Goal: Information Seeking & Learning: Understand process/instructions

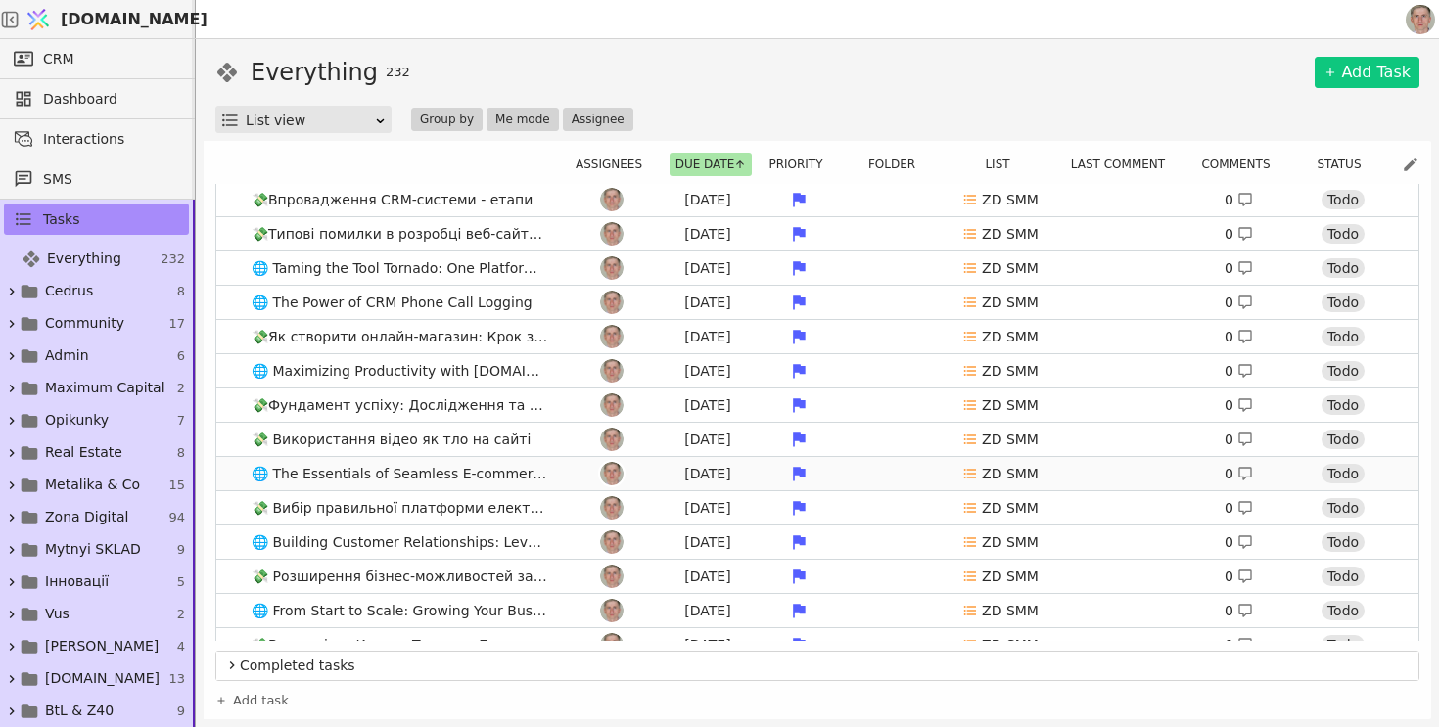
scroll to position [38, 0]
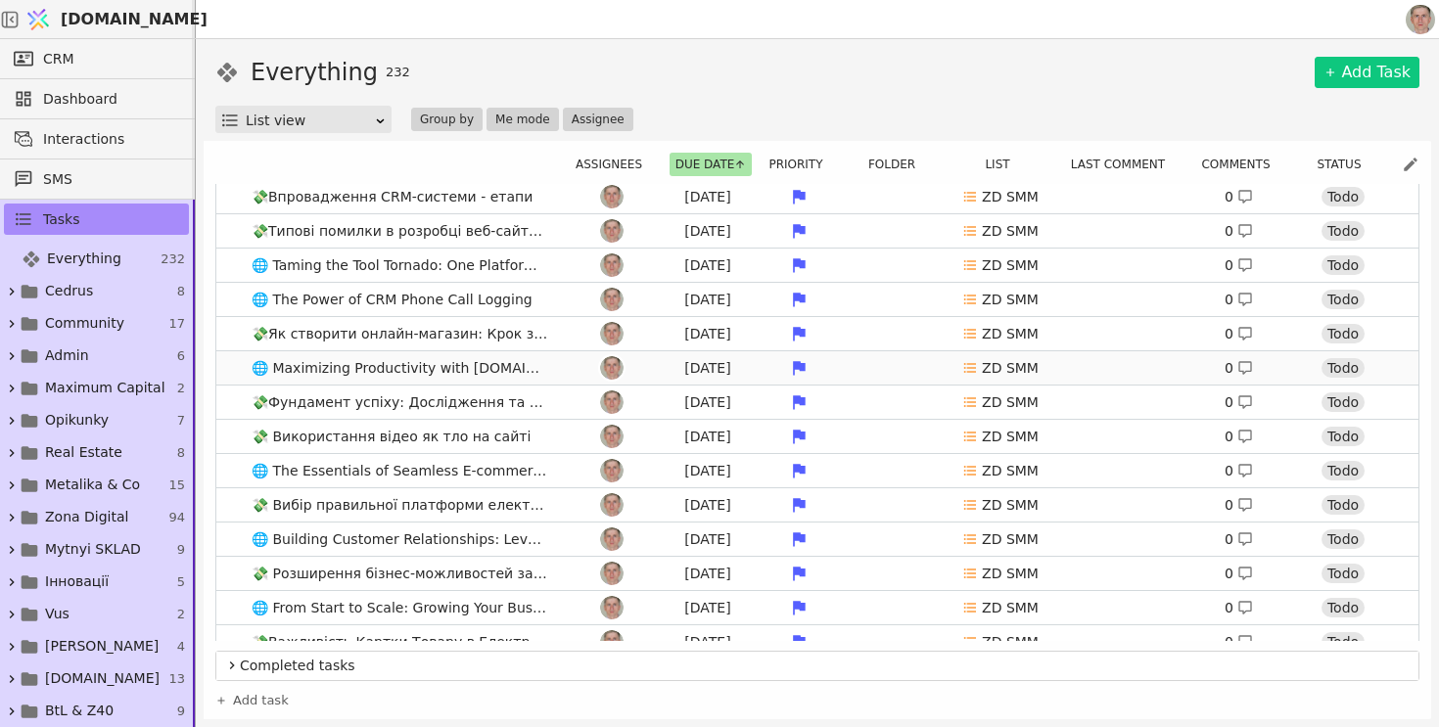
click at [561, 365] on link "🌐 Maximizing Productivity with Svit.One's Task Management Tools Jul 27 ZD SMM 0…" at bounding box center [817, 367] width 1202 height 33
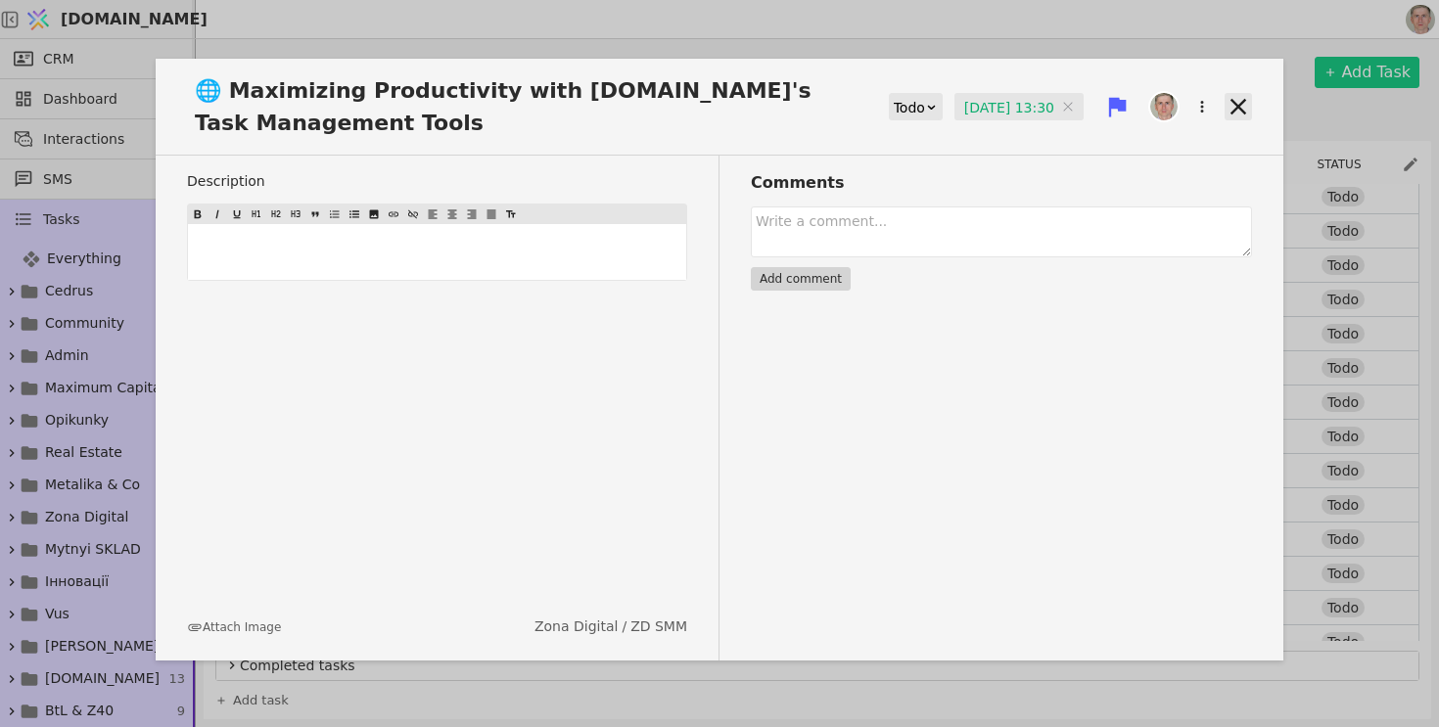
click at [1239, 102] on icon at bounding box center [1238, 106] width 27 height 27
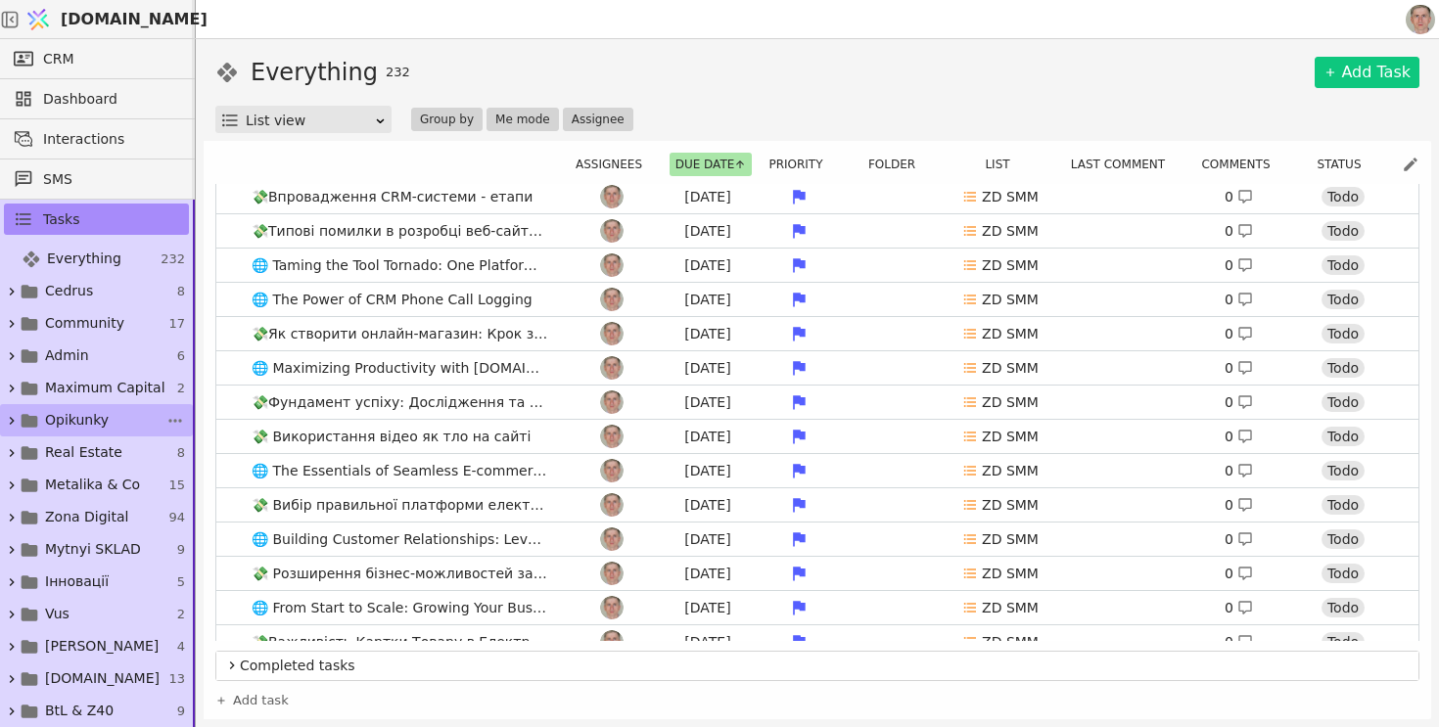
scroll to position [262, 0]
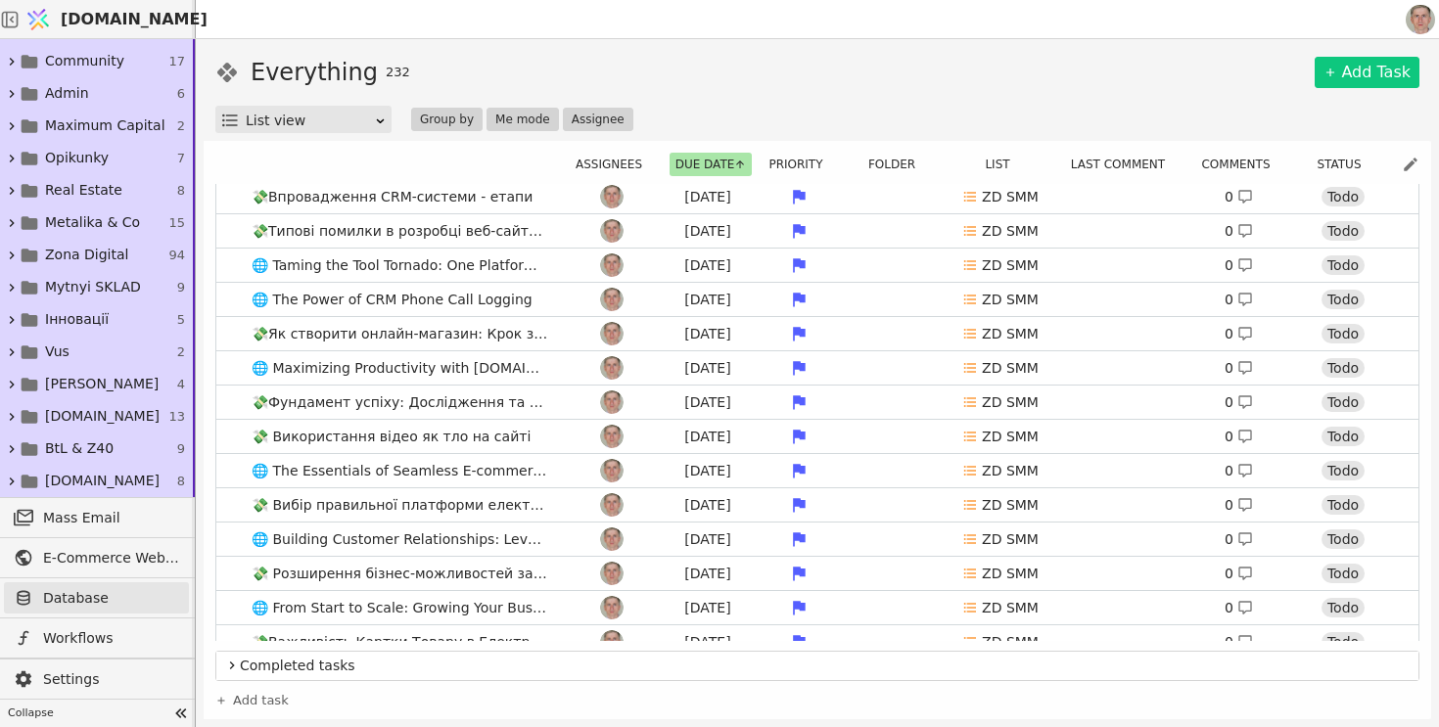
click at [113, 590] on span "Database" at bounding box center [111, 598] width 136 height 21
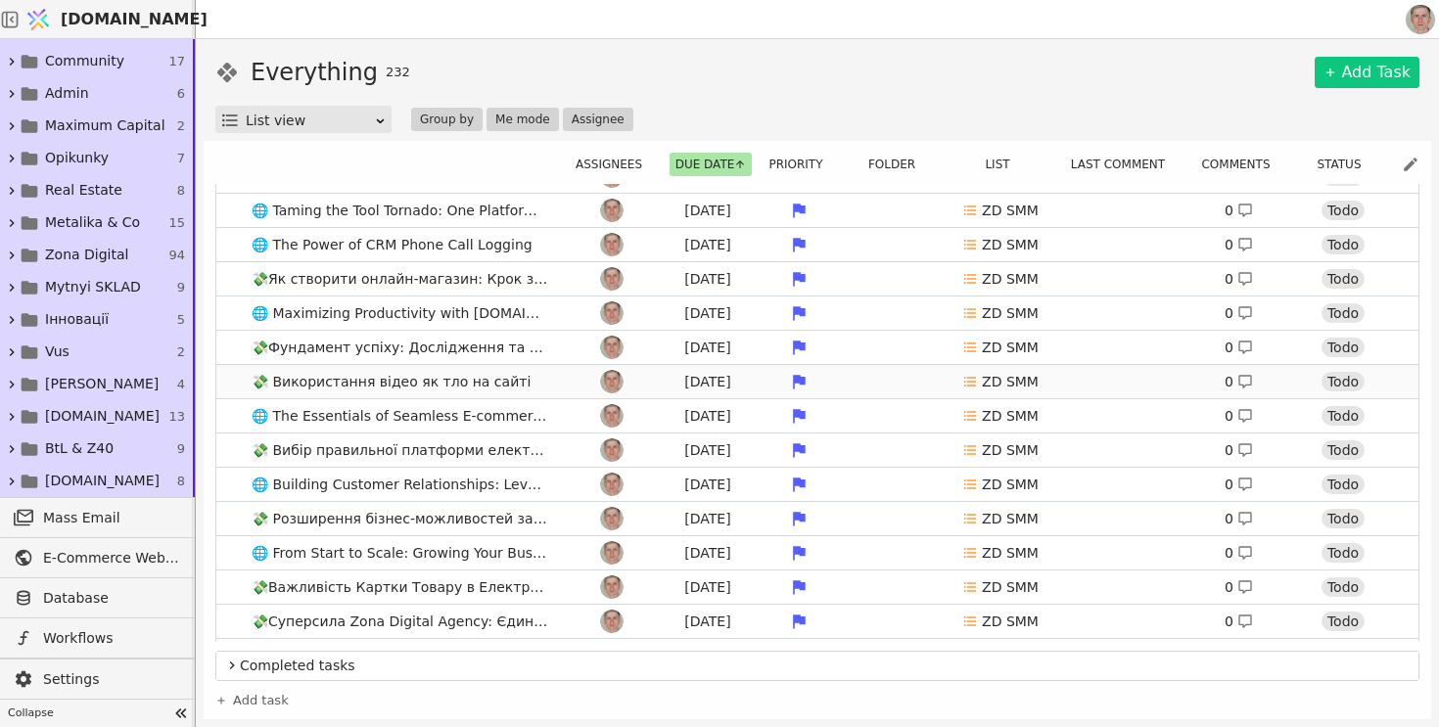
scroll to position [98, 0]
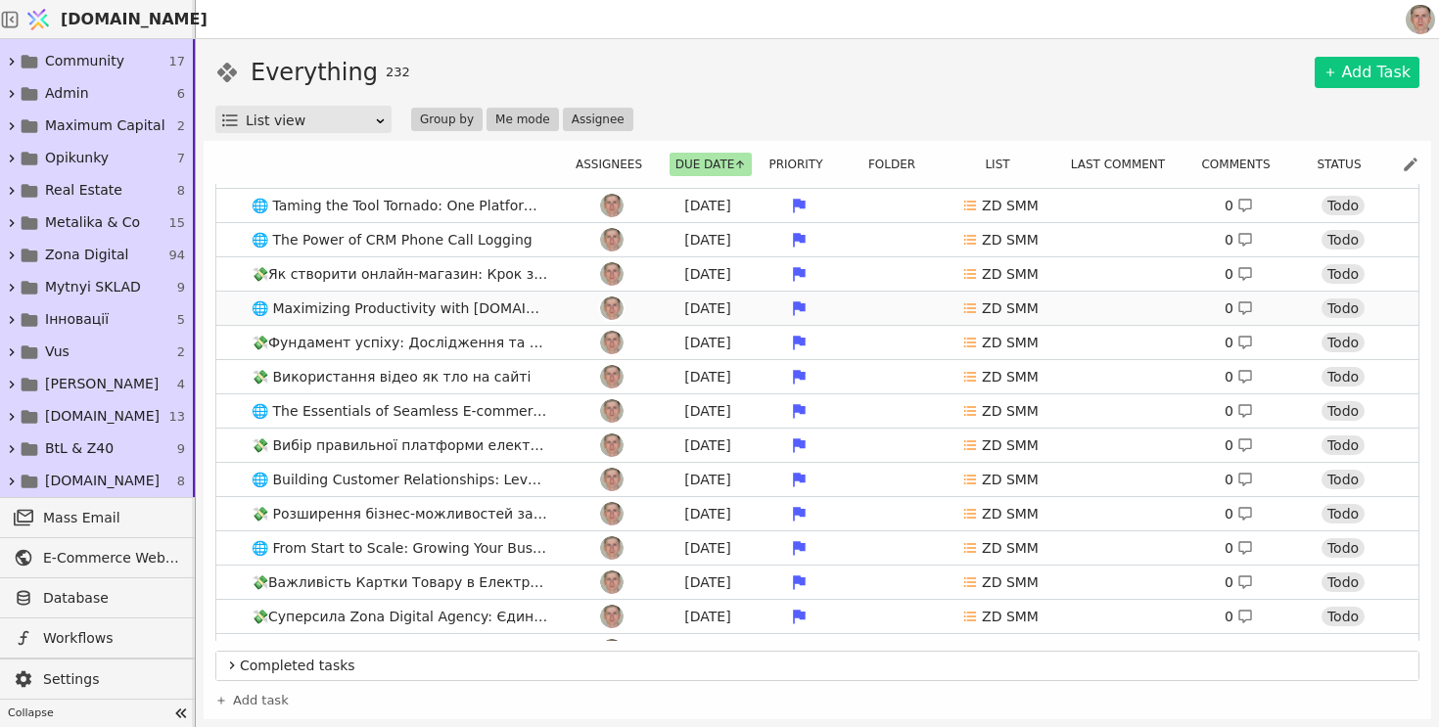
click at [237, 302] on link "🌐 Maximizing Productivity with Svit.One's Task Management Tools Jul 27 ZD SMM 0…" at bounding box center [817, 308] width 1202 height 33
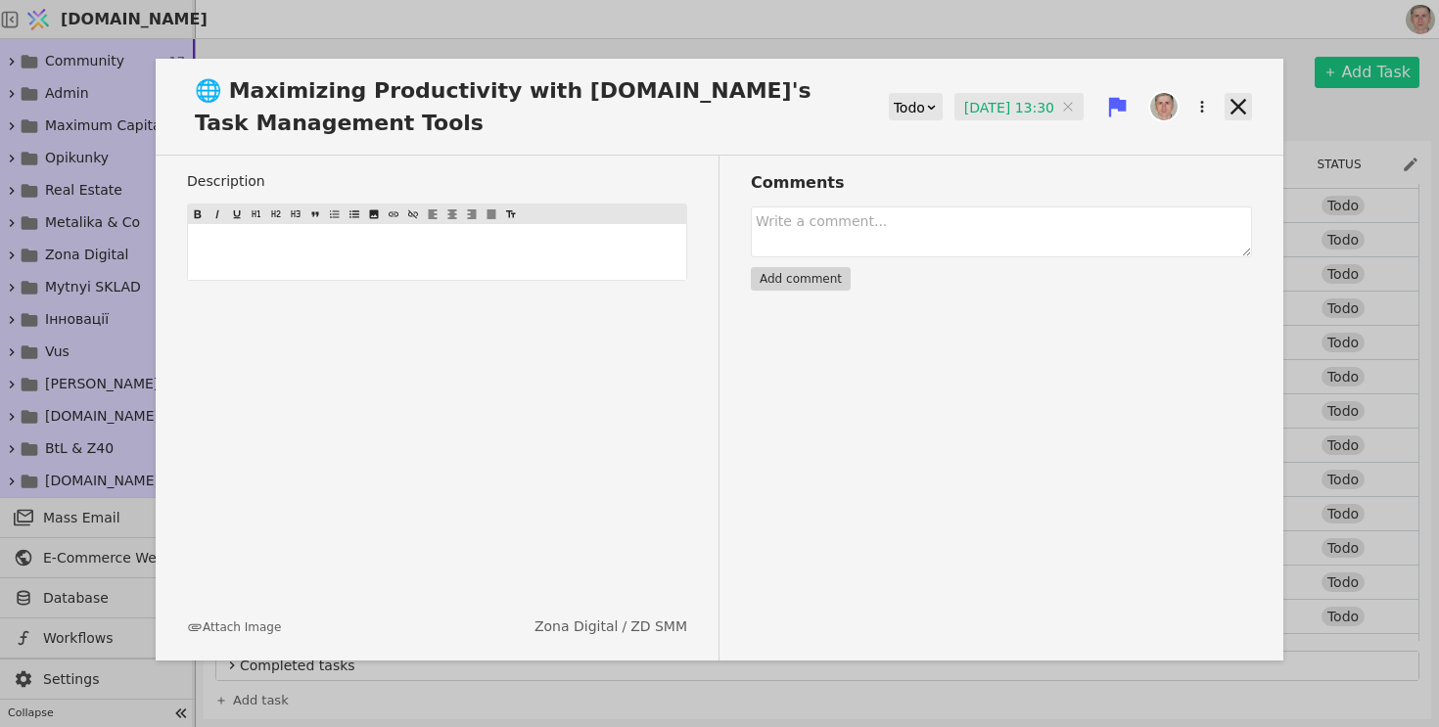
click at [1247, 105] on icon at bounding box center [1238, 106] width 27 height 27
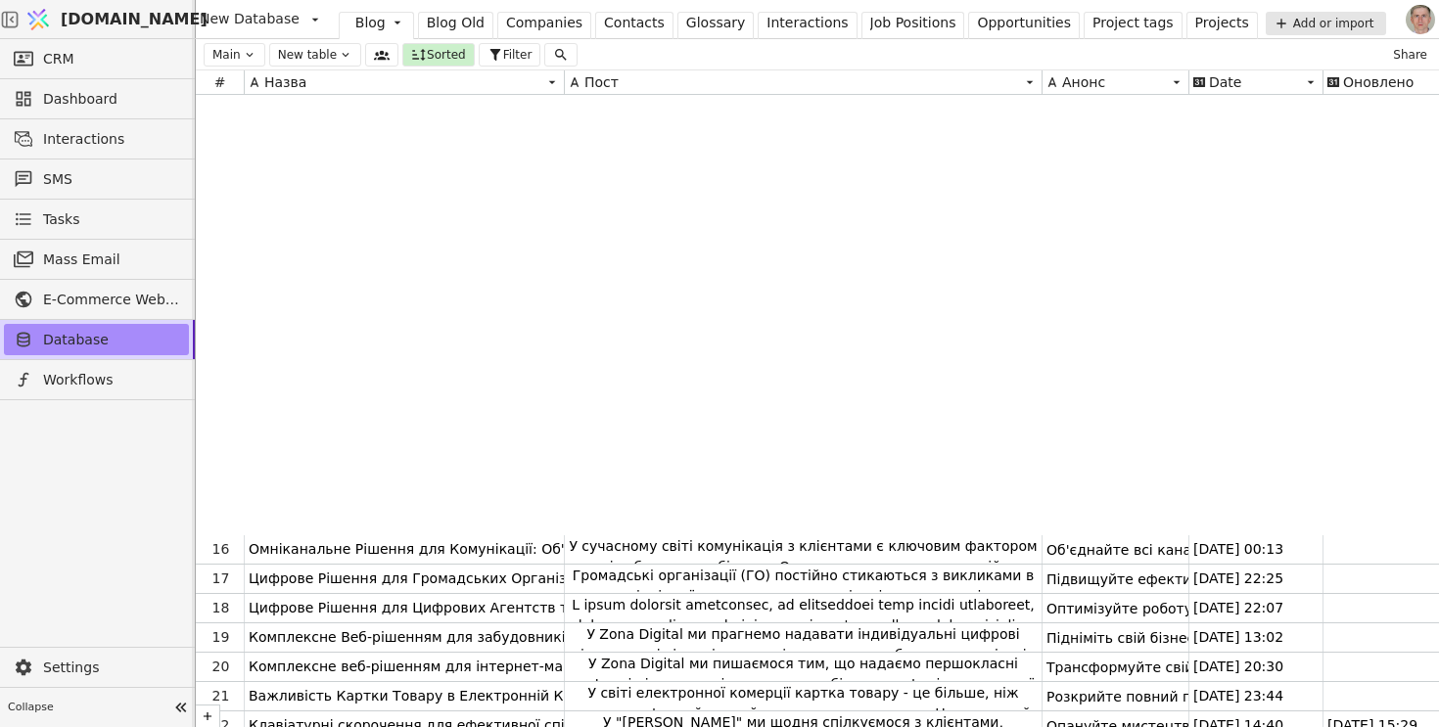
scroll to position [484, 0]
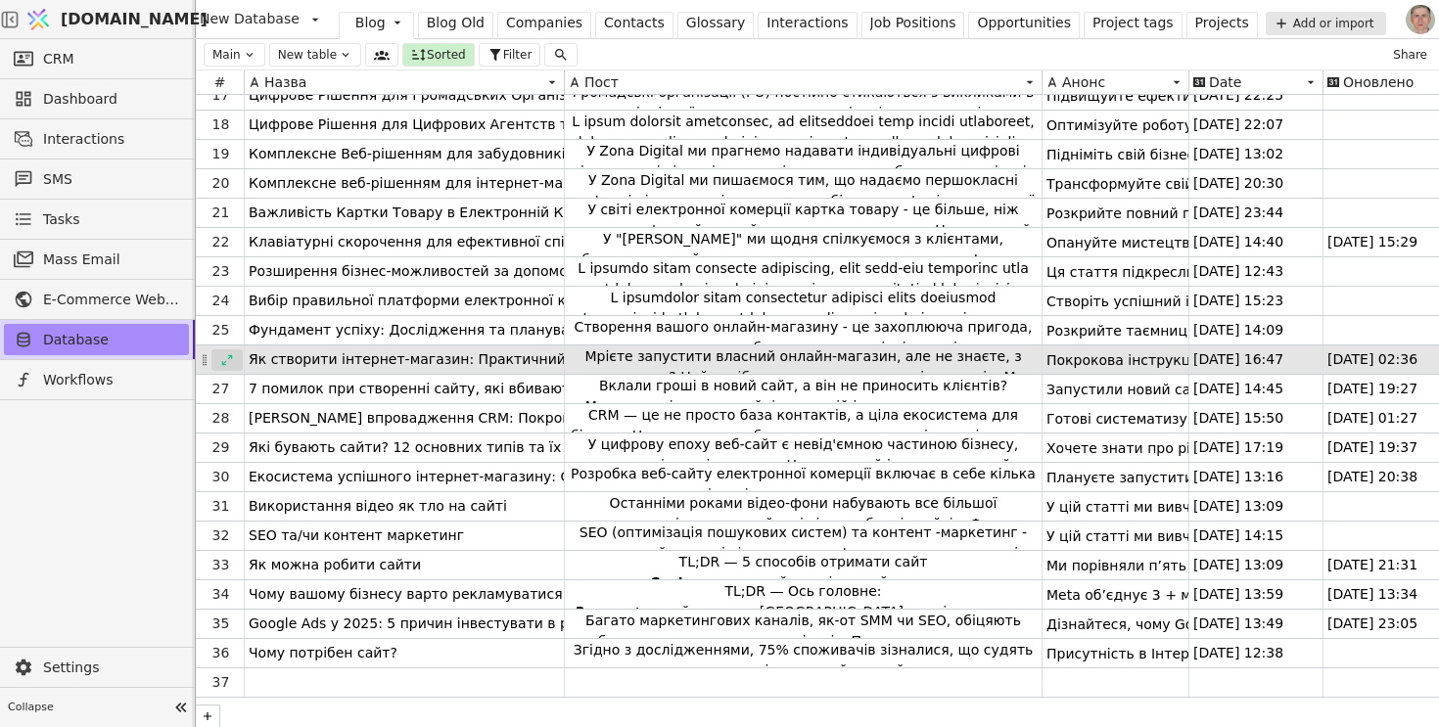
click at [230, 357] on icon at bounding box center [227, 360] width 14 height 14
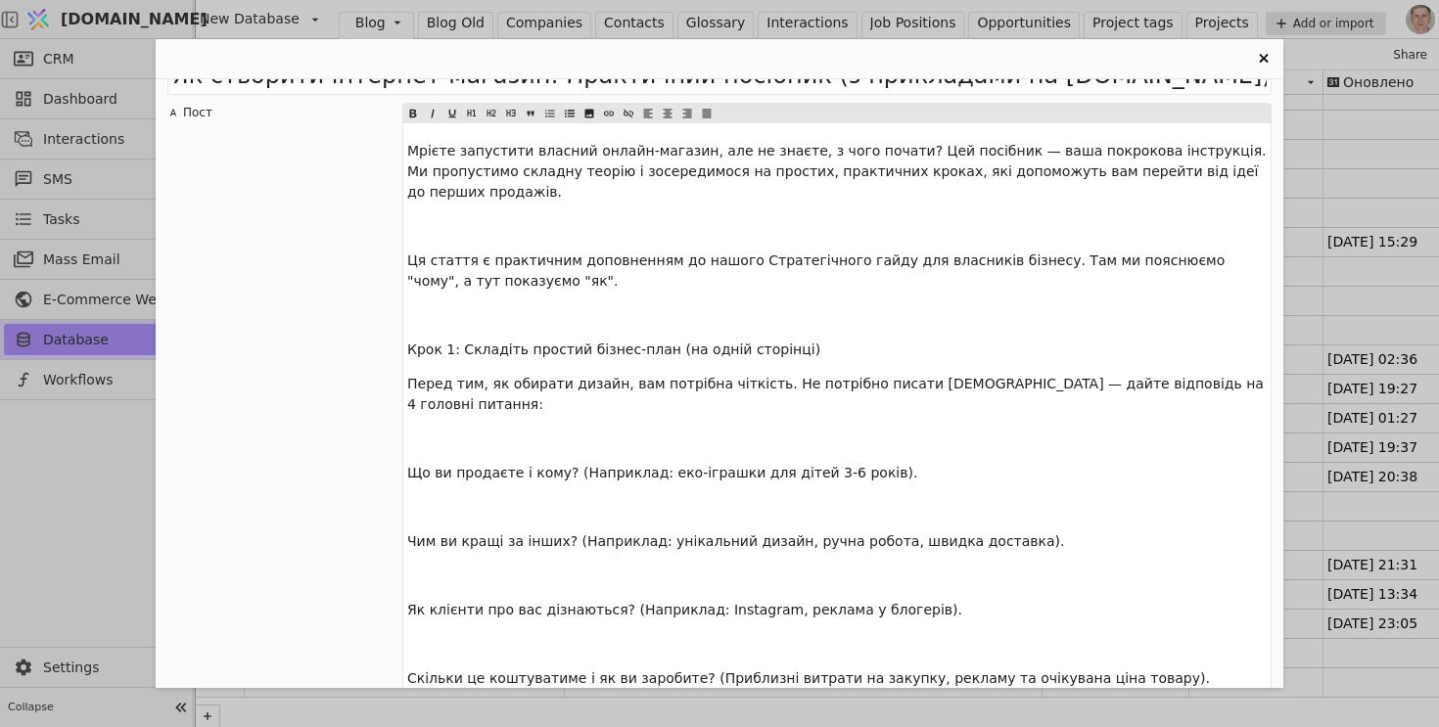
scroll to position [40, 0]
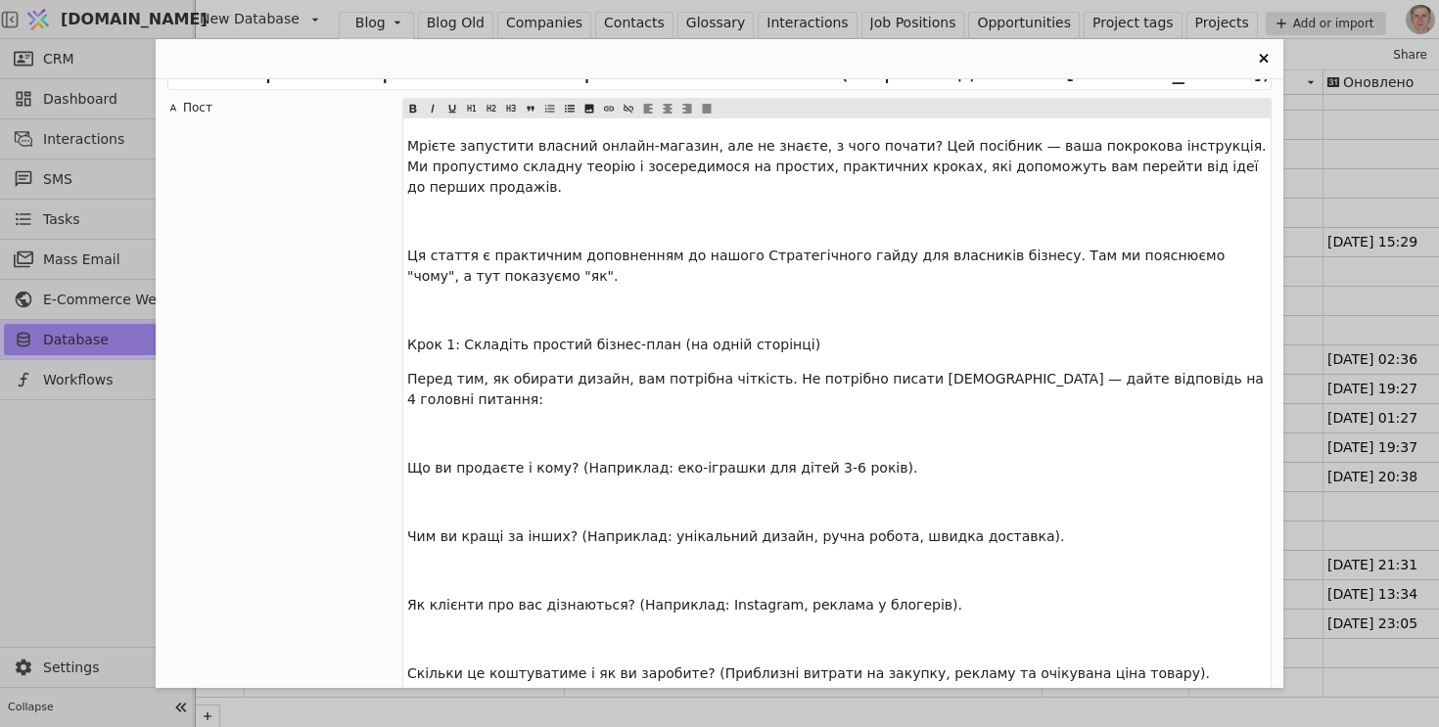
click at [558, 344] on span "Крок 1: Складіть простий бізнес-план (на одній сторінці)" at bounding box center [613, 345] width 413 height 16
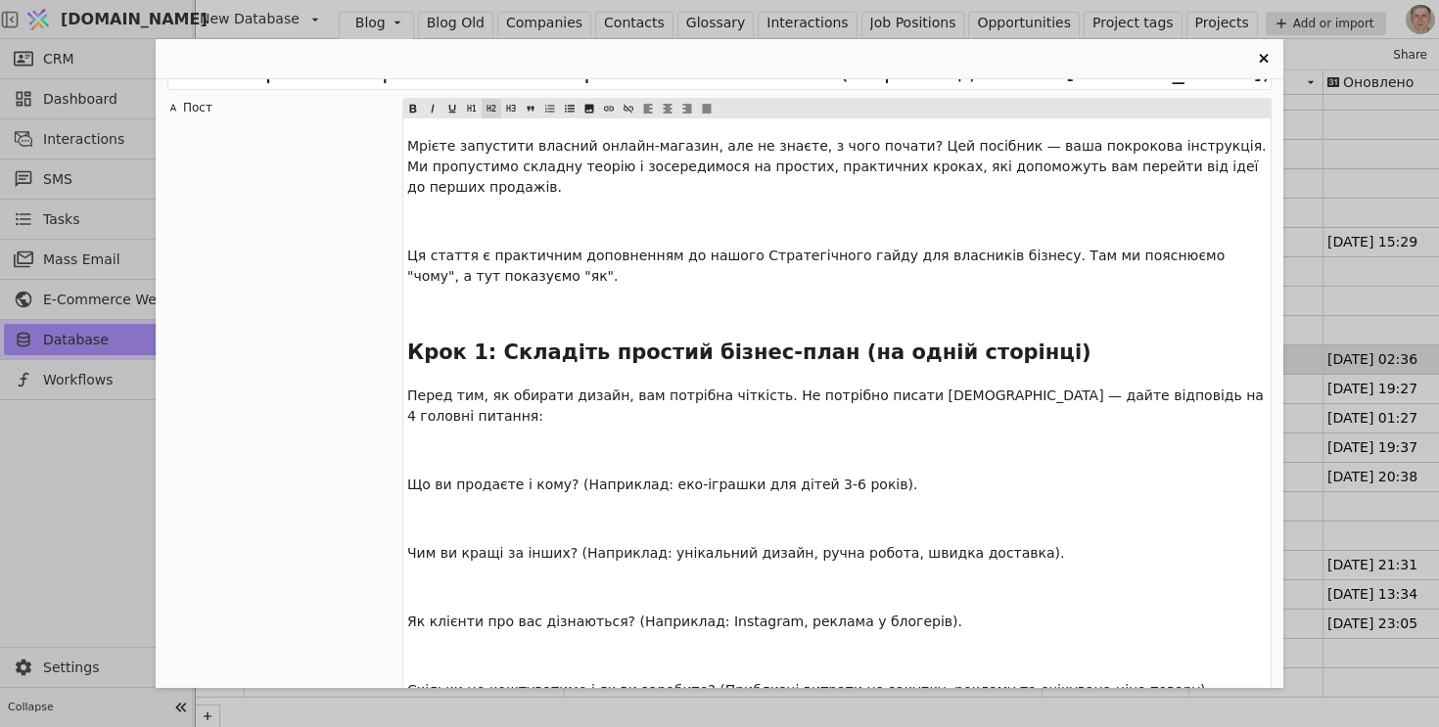
click at [497, 111] on span "Entry Card" at bounding box center [492, 109] width 20 height 20
click at [538, 302] on p "﻿" at bounding box center [837, 311] width 860 height 21
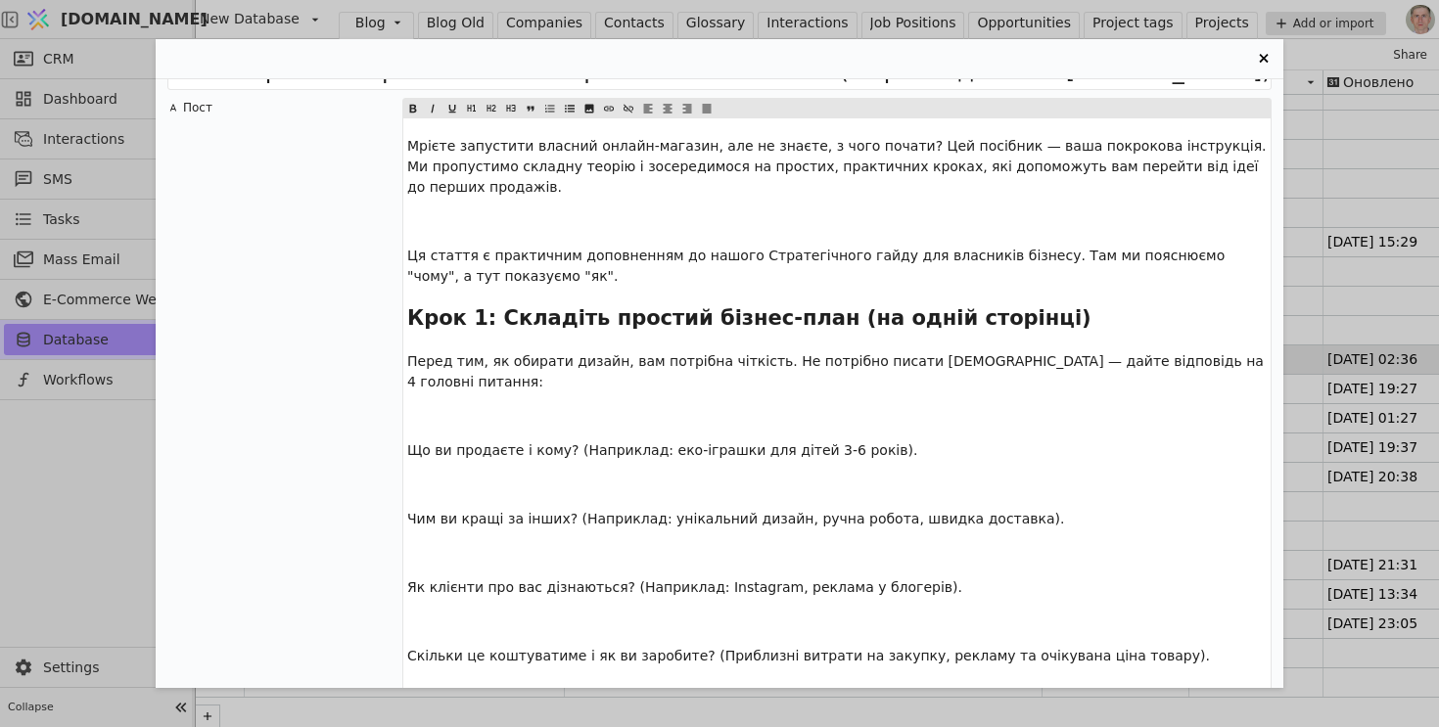
click at [474, 213] on p "﻿" at bounding box center [837, 221] width 860 height 21
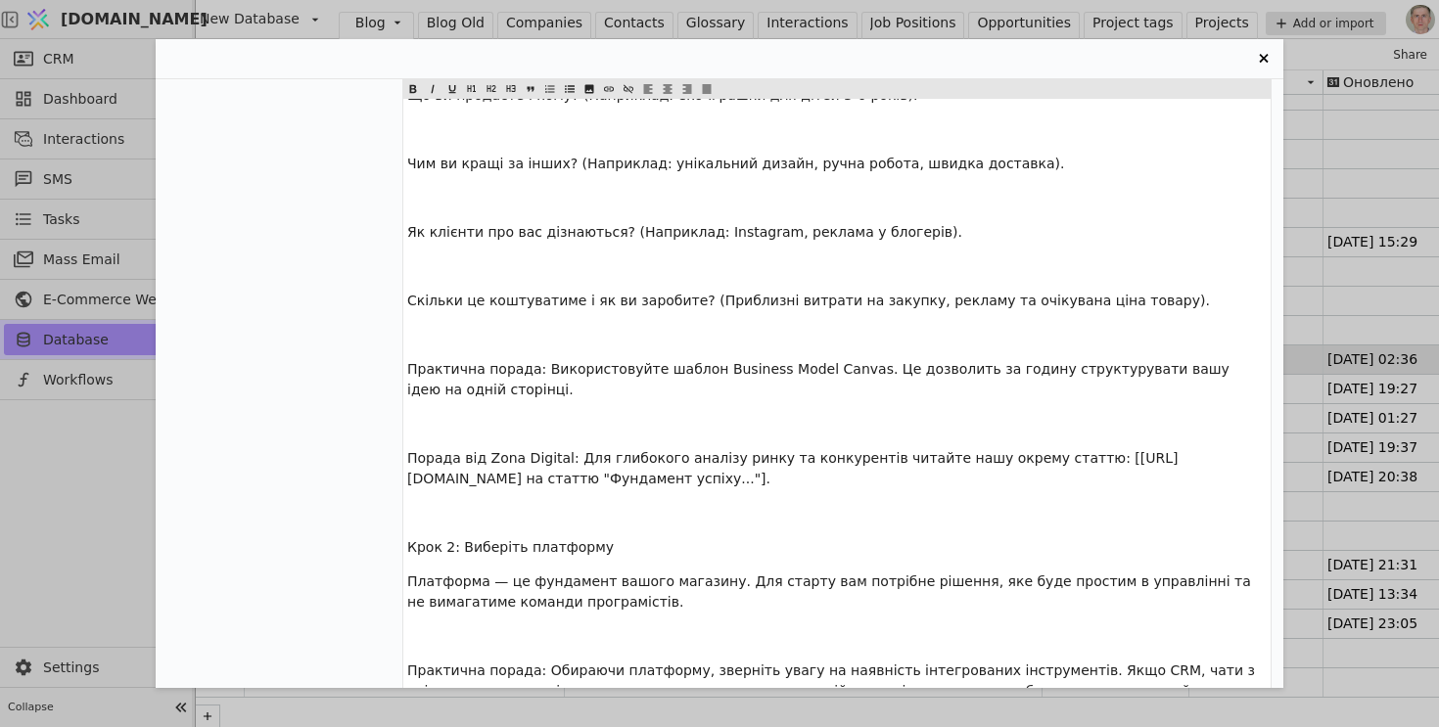
scroll to position [398, 0]
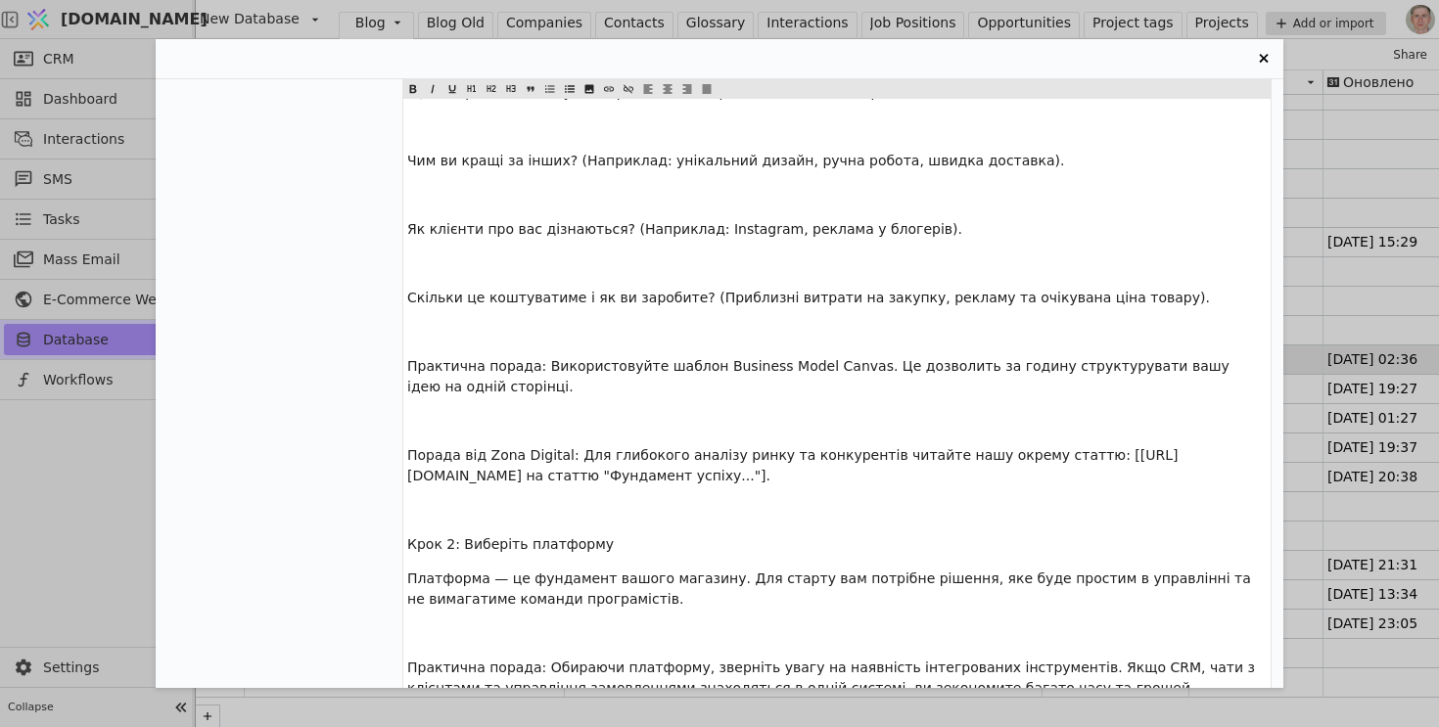
click at [508, 551] on span "Крок 2: Виберіть платформу" at bounding box center [510, 544] width 207 height 16
click at [490, 92] on icon "Entry Card" at bounding box center [492, 88] width 12 height 23
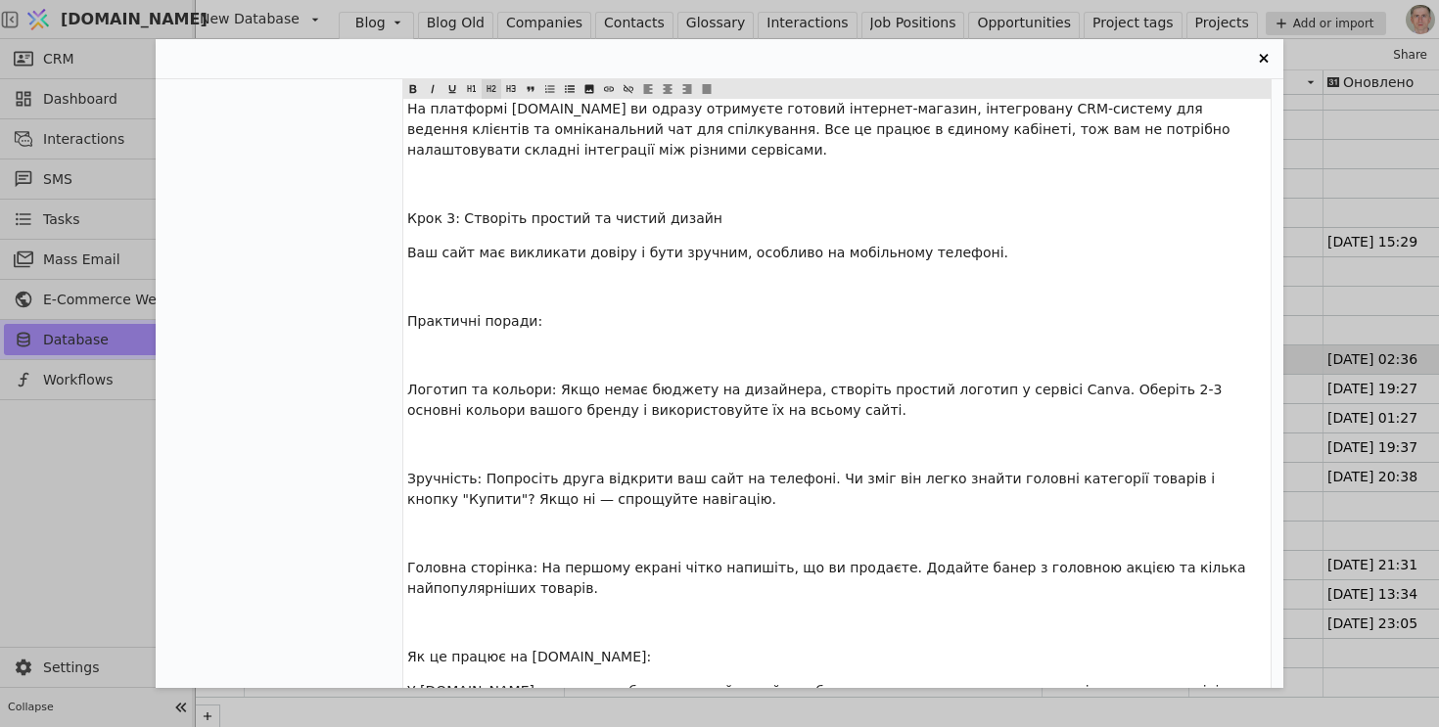
scroll to position [1097, 0]
click at [528, 215] on span "Крок 3: Створіть простий та чистий дизайн" at bounding box center [564, 219] width 315 height 16
click at [491, 88] on icon "Entry Card" at bounding box center [492, 88] width 12 height 23
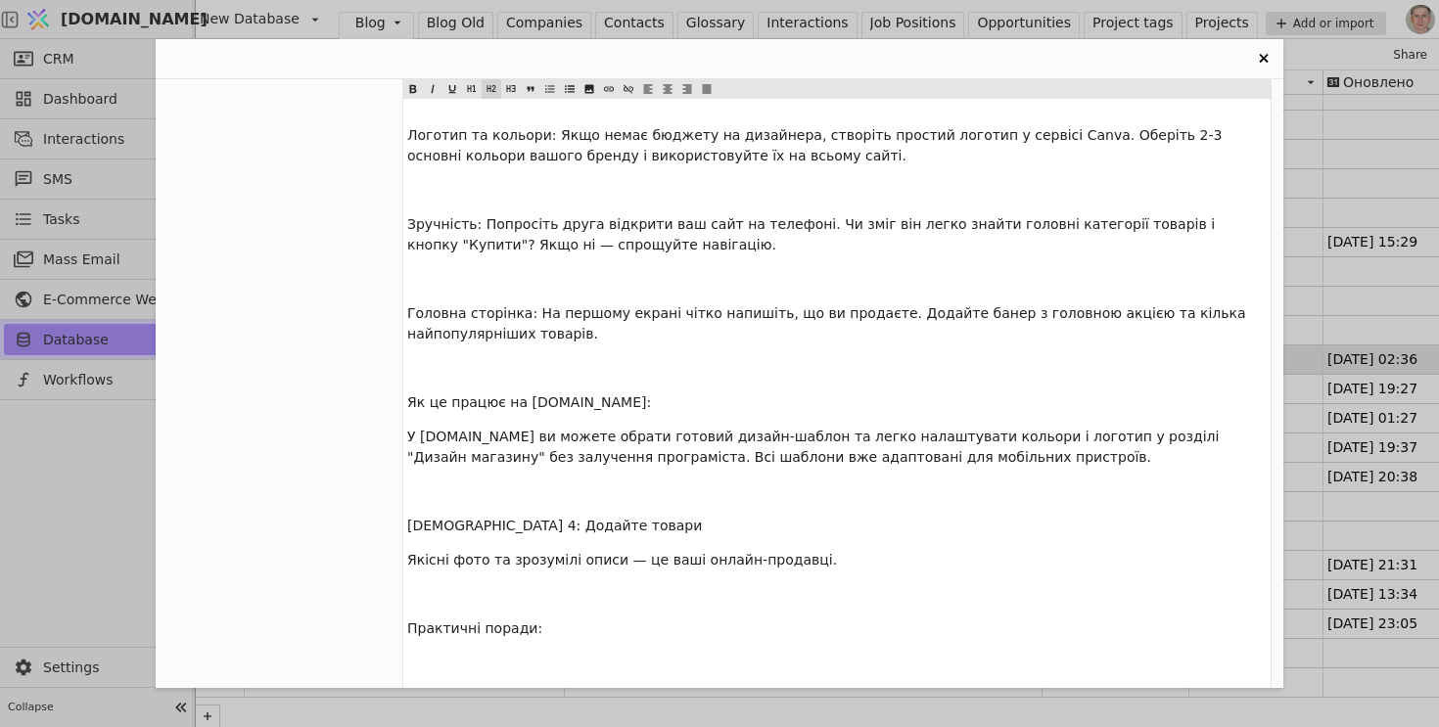
scroll to position [1377, 0]
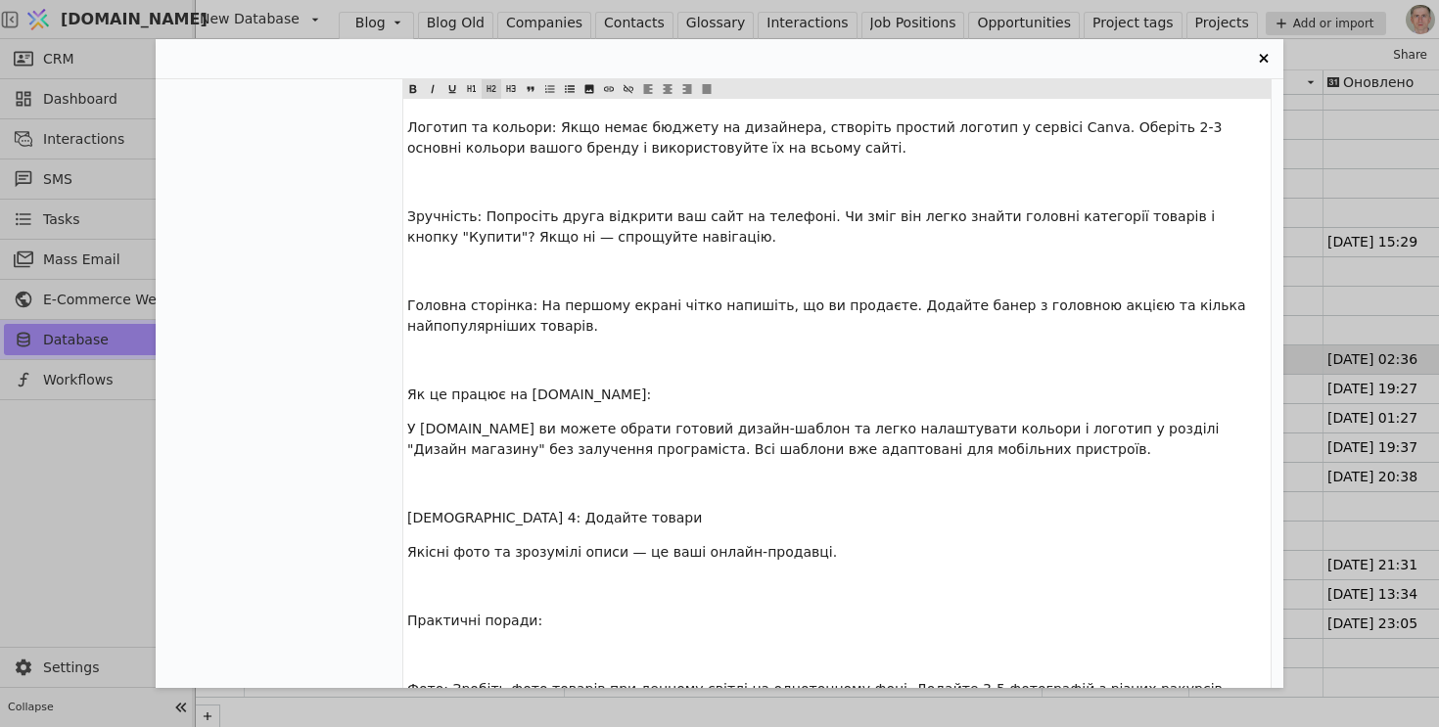
click at [499, 521] on span "[DEMOGRAPHIC_DATA] 4: Додайте товари" at bounding box center [554, 518] width 295 height 16
click at [488, 88] on icon "Entry Card" at bounding box center [492, 88] width 9 height 7
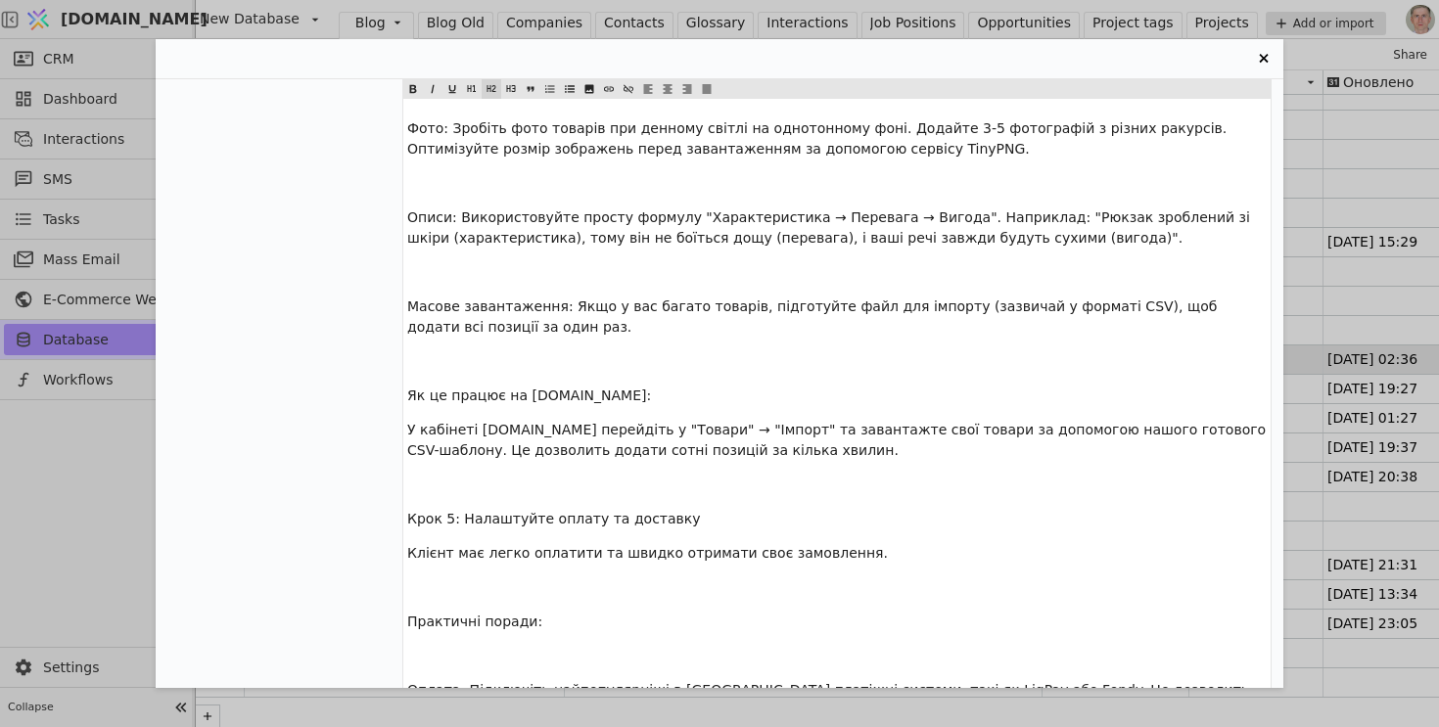
scroll to position [1957, 0]
click at [496, 524] on span "Крок 5: Налаштуйте оплату та доставку" at bounding box center [554, 517] width 294 height 16
click at [493, 88] on icon "Entry Card" at bounding box center [492, 88] width 9 height 7
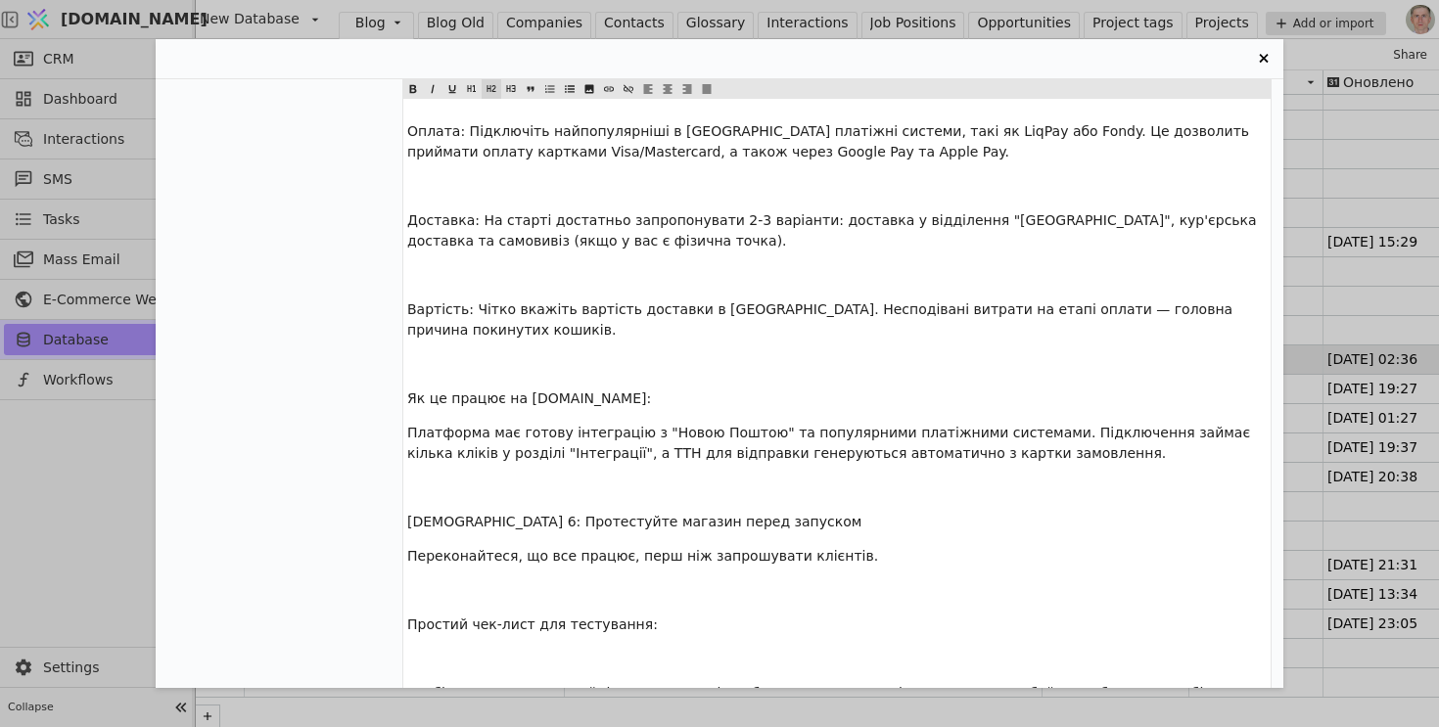
scroll to position [2534, 0]
click at [519, 512] on span "[DEMOGRAPHIC_DATA] 6: Протестуйте магазин перед запуском" at bounding box center [634, 520] width 454 height 16
click at [492, 92] on icon "Entry Card" at bounding box center [492, 88] width 12 height 23
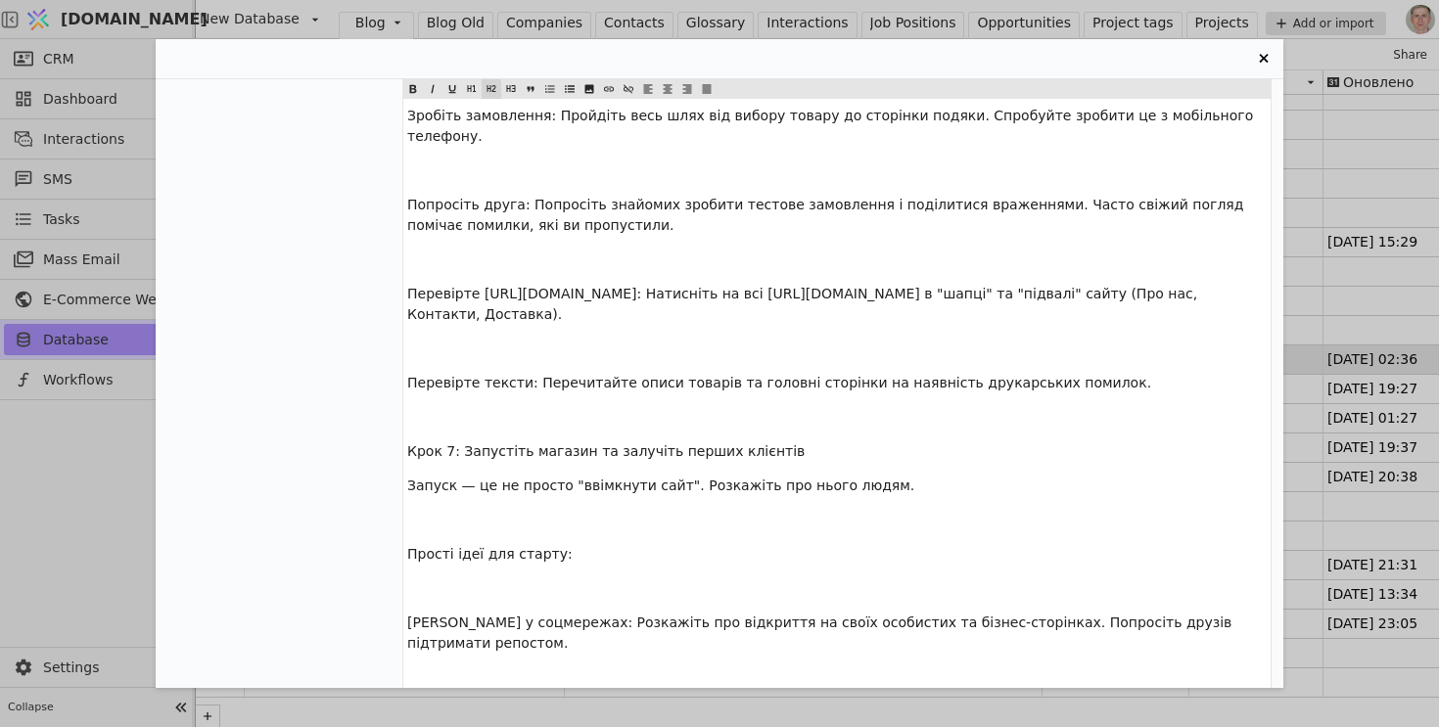
scroll to position [3139, 0]
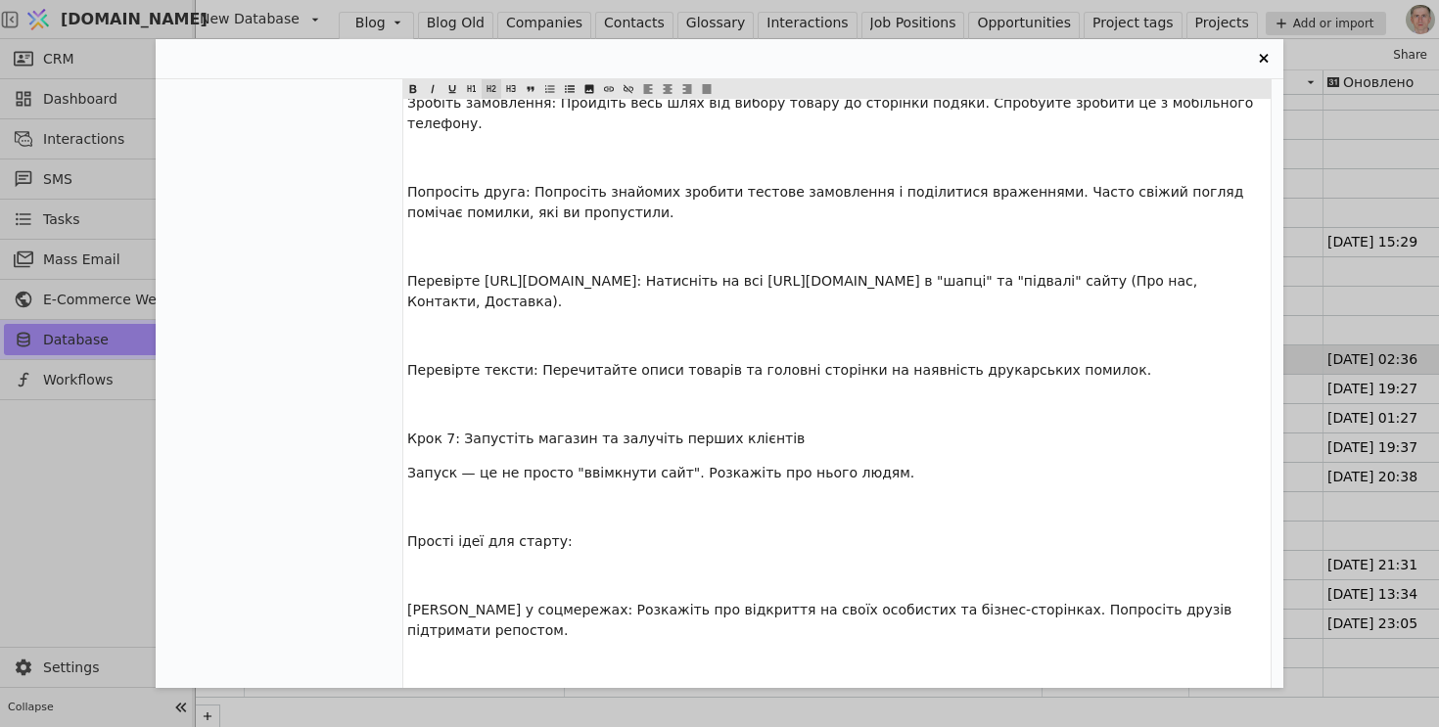
click at [494, 438] on span "Крок 7: Запустіть магазин та залучіть перших клієнтів" at bounding box center [605, 439] width 397 height 16
click at [492, 89] on icon "Entry Card" at bounding box center [492, 88] width 9 height 7
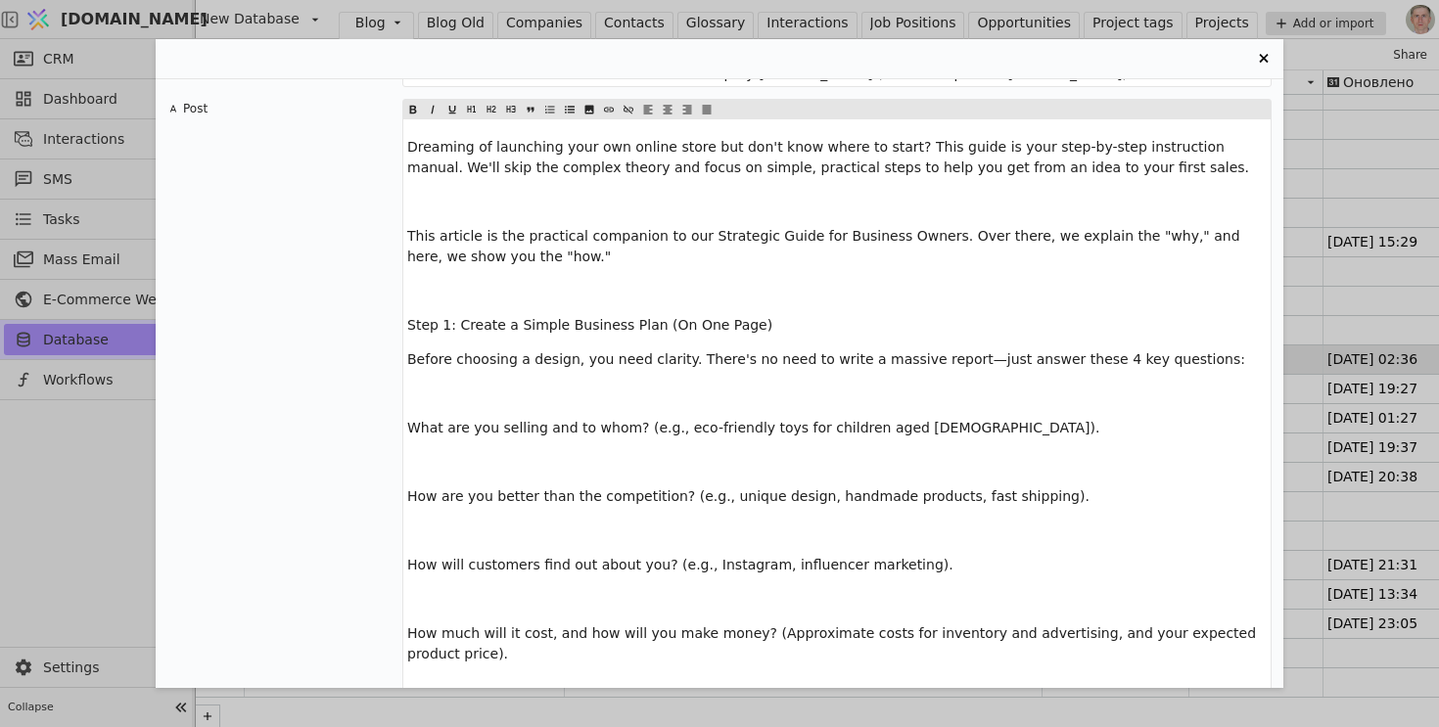
scroll to position [6014, 0]
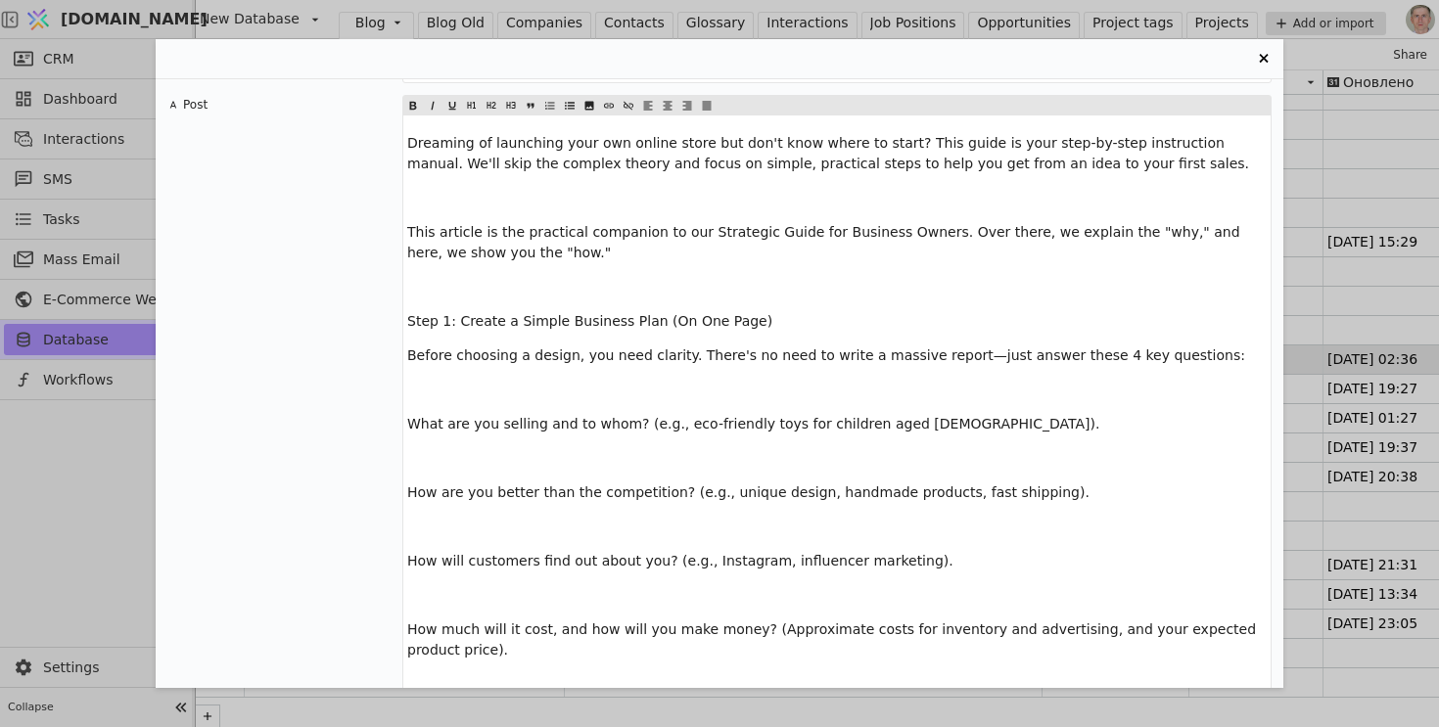
click at [512, 313] on span "Step 1: Create a Simple Business Plan (On One Page)" at bounding box center [589, 321] width 365 height 16
click at [491, 94] on icon "Entry Card" at bounding box center [492, 105] width 12 height 23
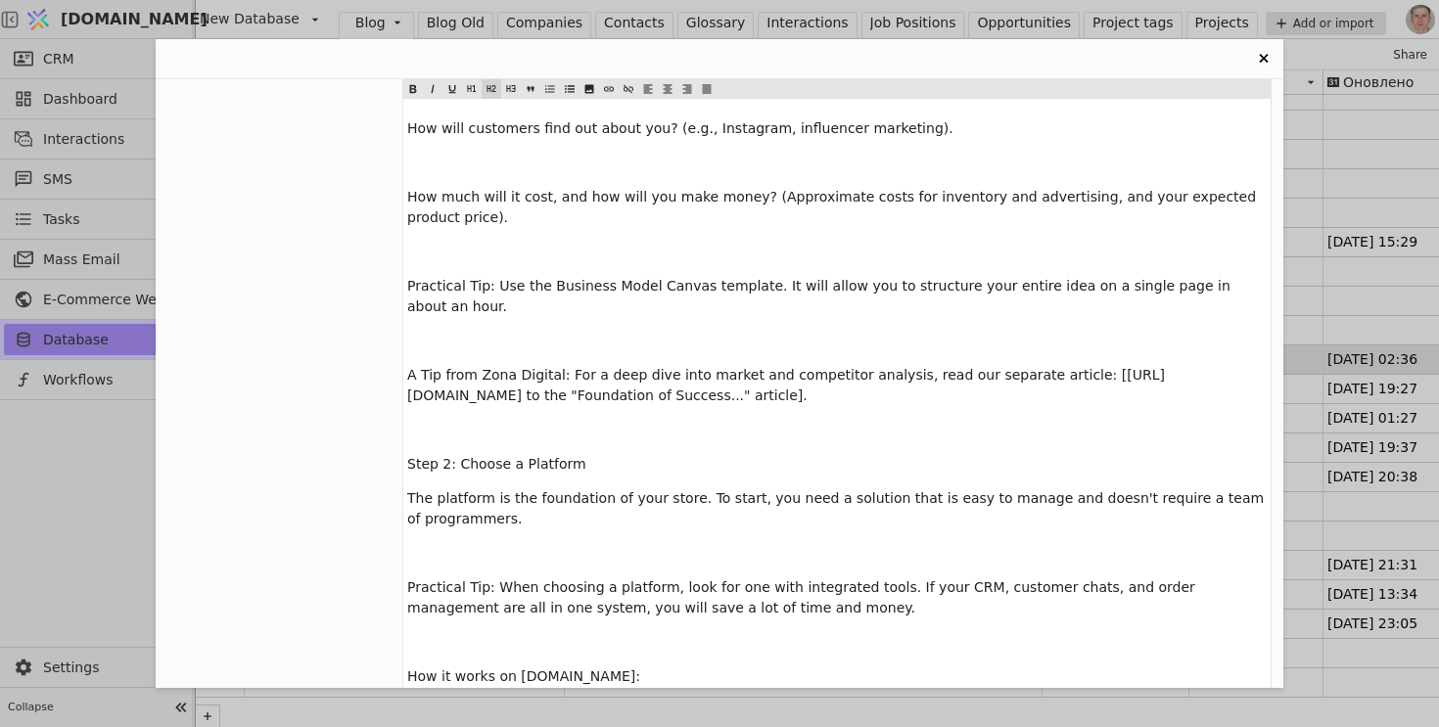
scroll to position [6475, 0]
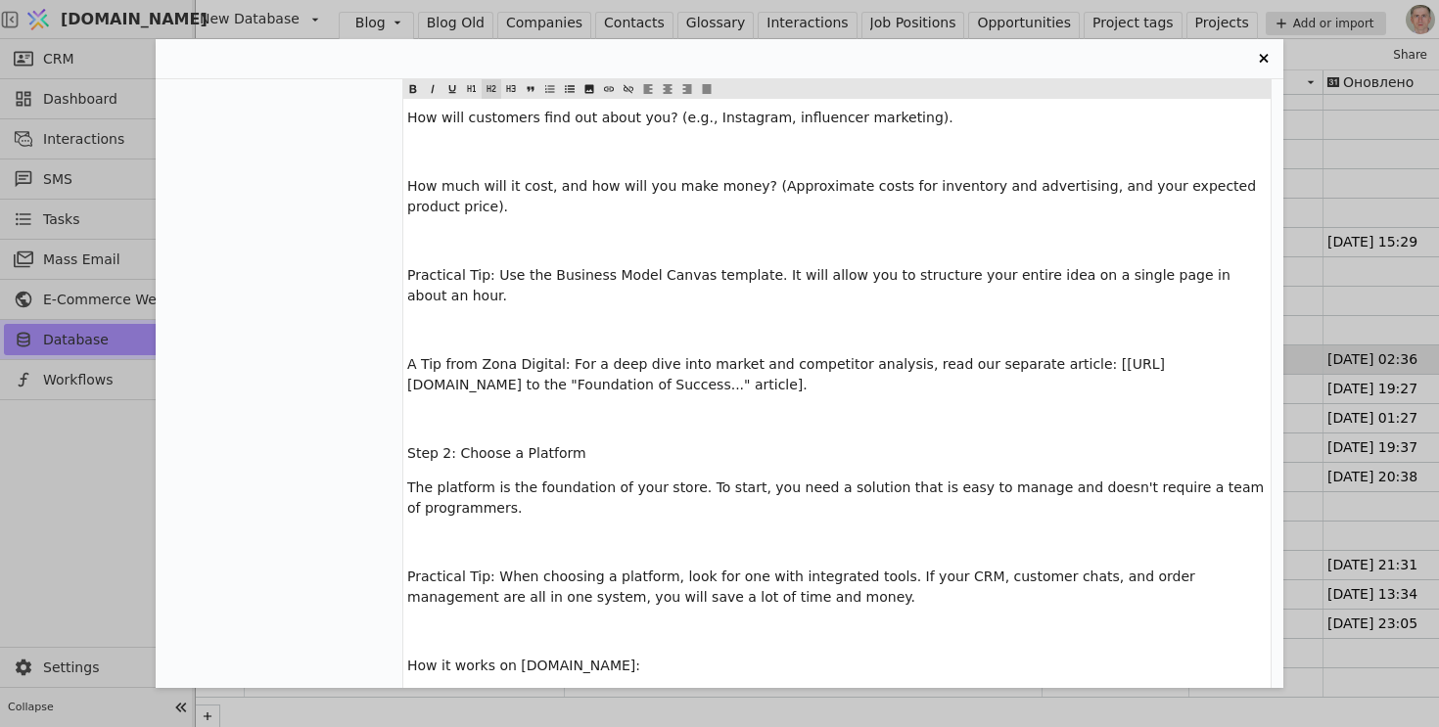
click at [531, 443] on p "Step 2: Choose a Platform" at bounding box center [837, 453] width 860 height 21
click at [484, 86] on span "Entry Card" at bounding box center [492, 89] width 20 height 20
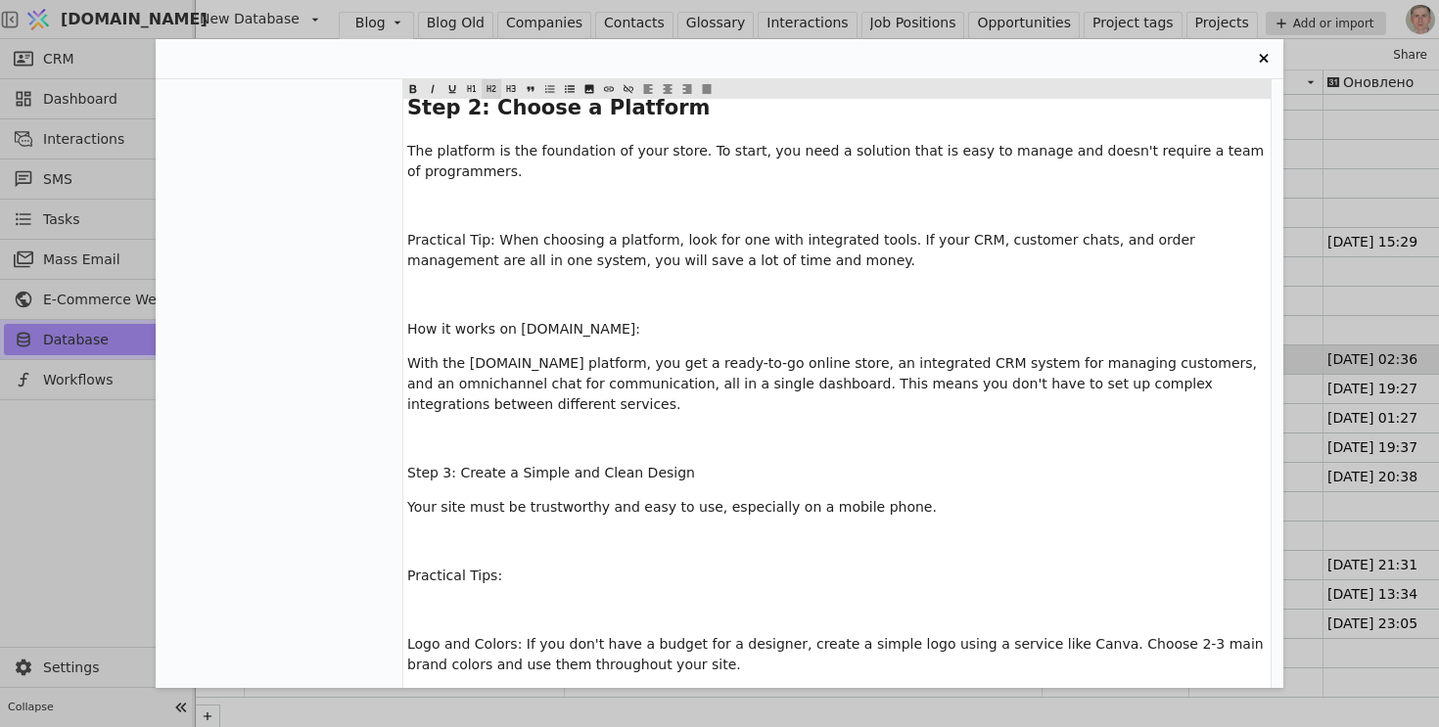
scroll to position [6887, 0]
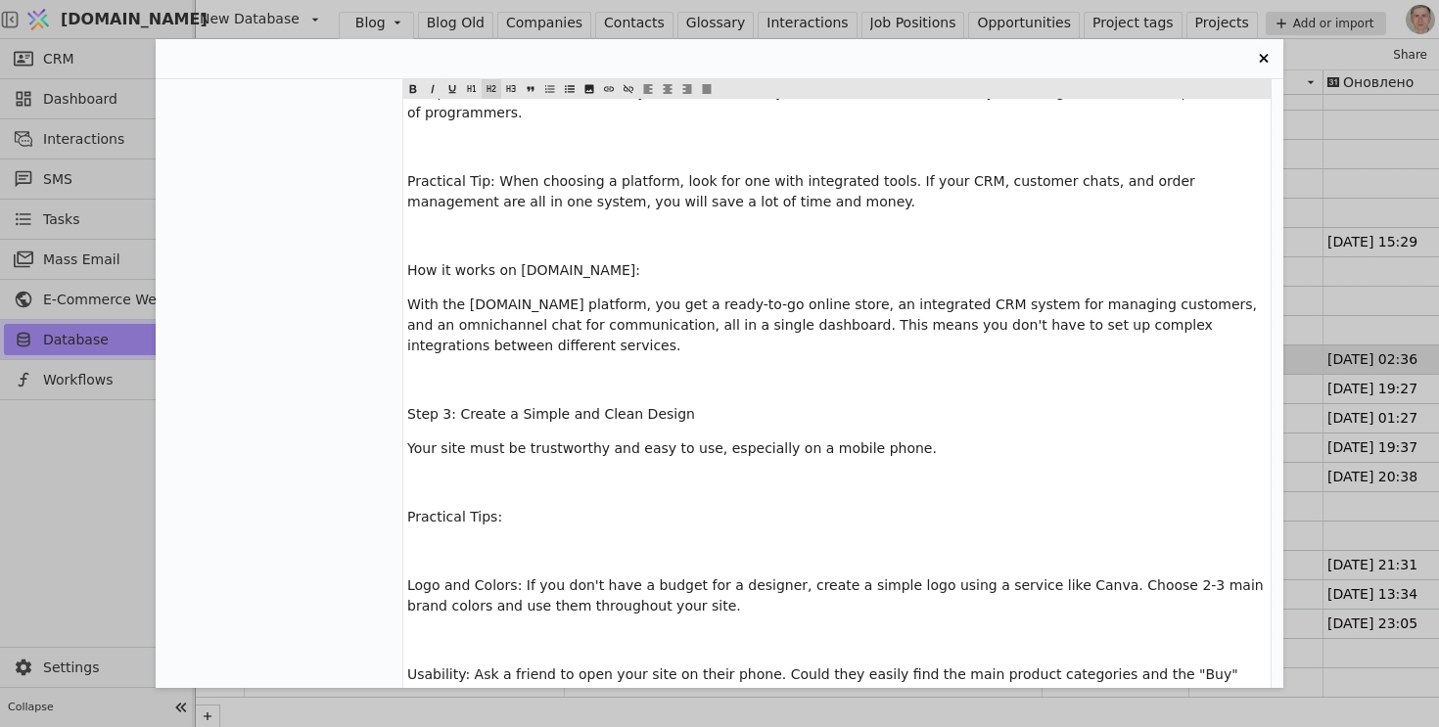
click at [495, 406] on span "Step 3: Create a Simple and Clean Design" at bounding box center [551, 414] width 288 height 16
click at [488, 87] on icon "Entry Card" at bounding box center [492, 88] width 9 height 7
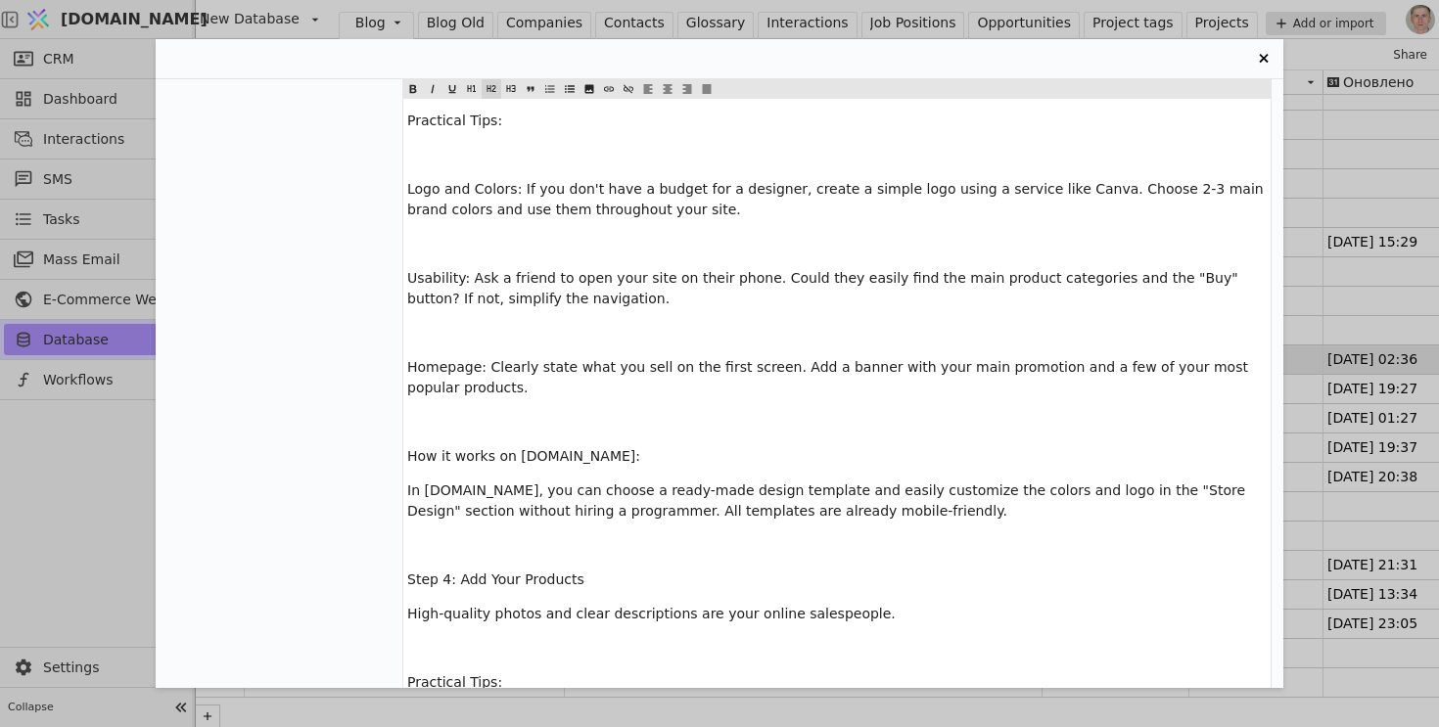
scroll to position [7306, 0]
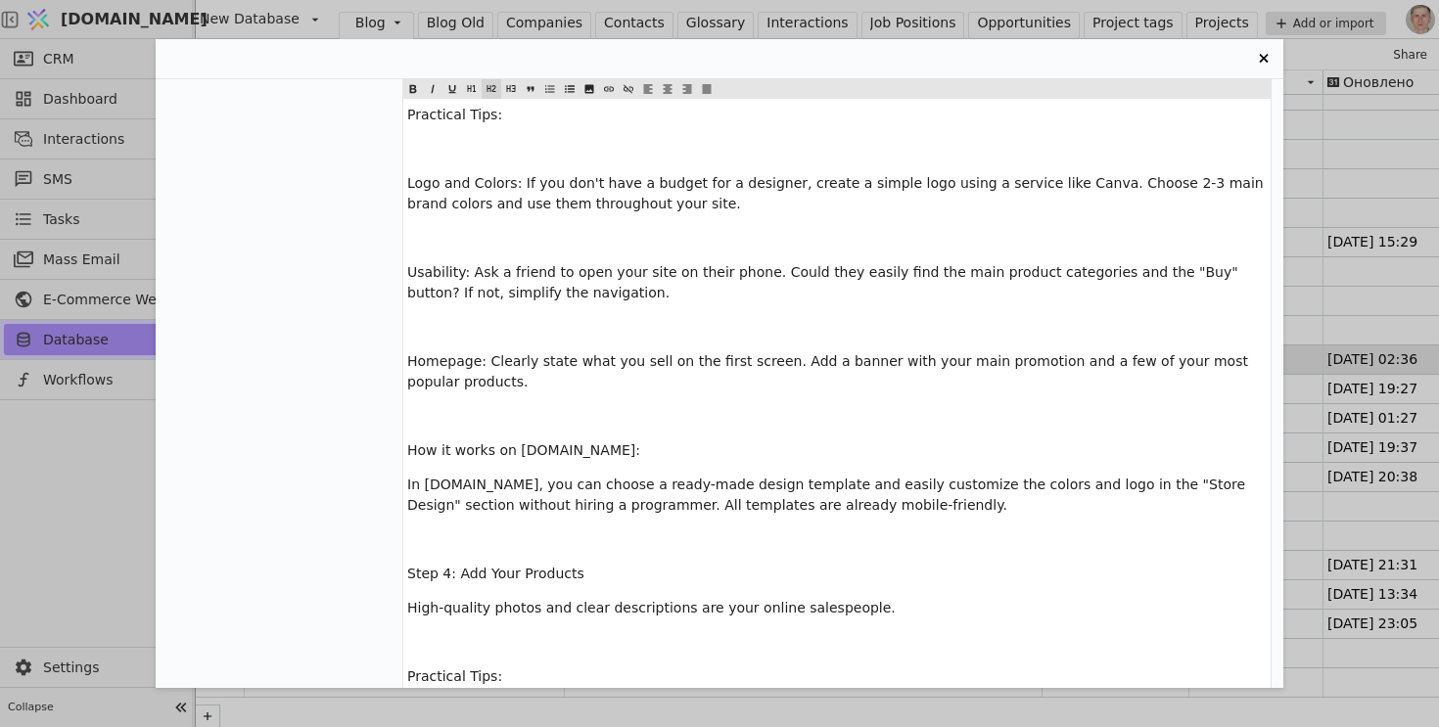
click at [468, 566] on span "Step 4: Add Your Products" at bounding box center [495, 574] width 177 height 16
click at [488, 81] on icon "Entry Card" at bounding box center [492, 88] width 12 height 23
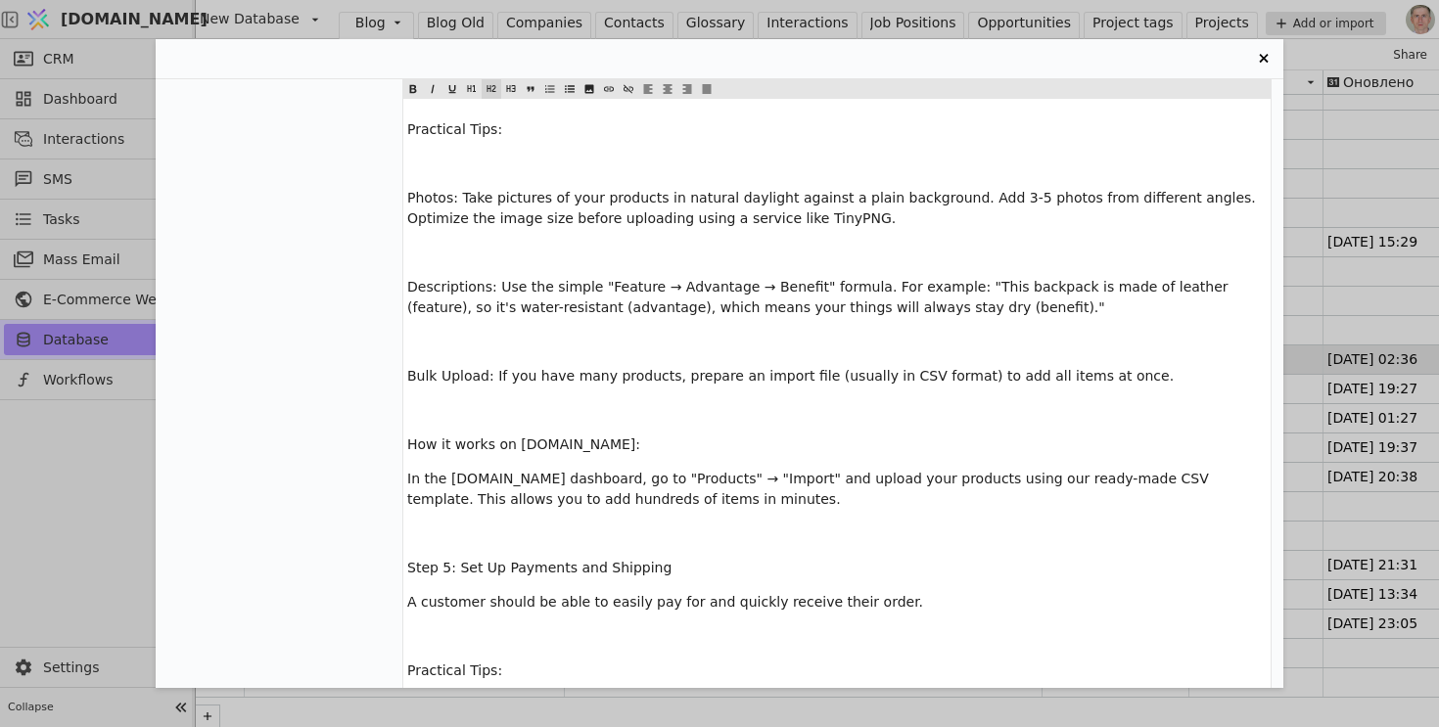
scroll to position [7876, 0]
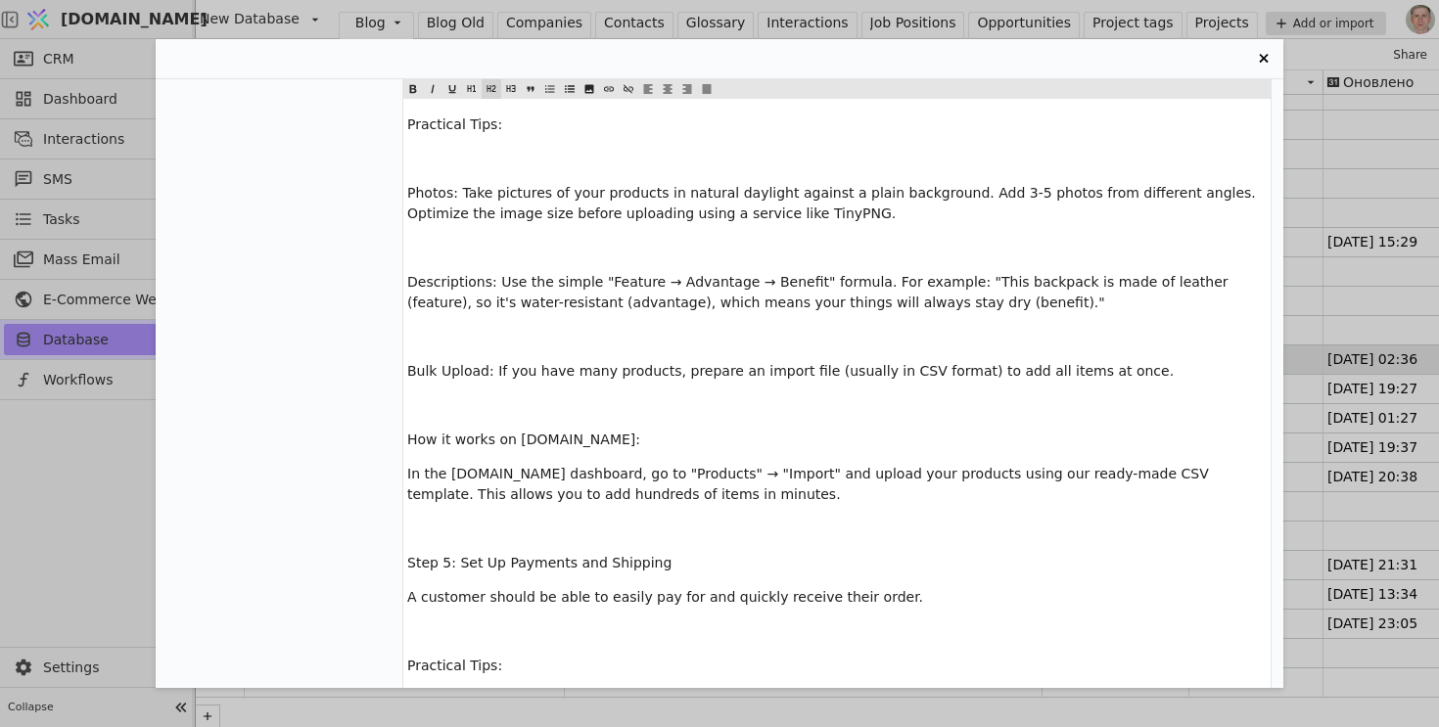
click at [464, 555] on span "Step 5: Set Up Payments and Shipping" at bounding box center [539, 563] width 264 height 16
click at [492, 92] on icon "Entry Card" at bounding box center [492, 88] width 12 height 23
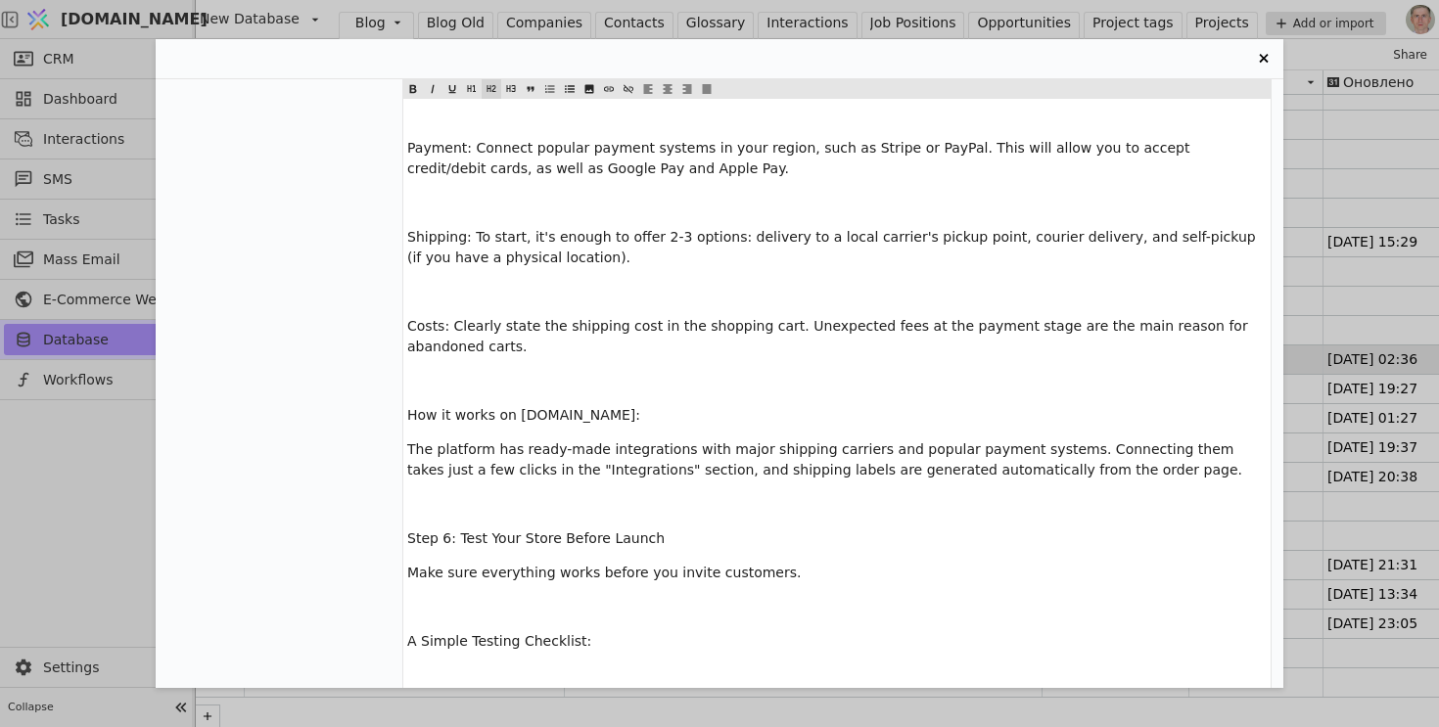
scroll to position [8494, 0]
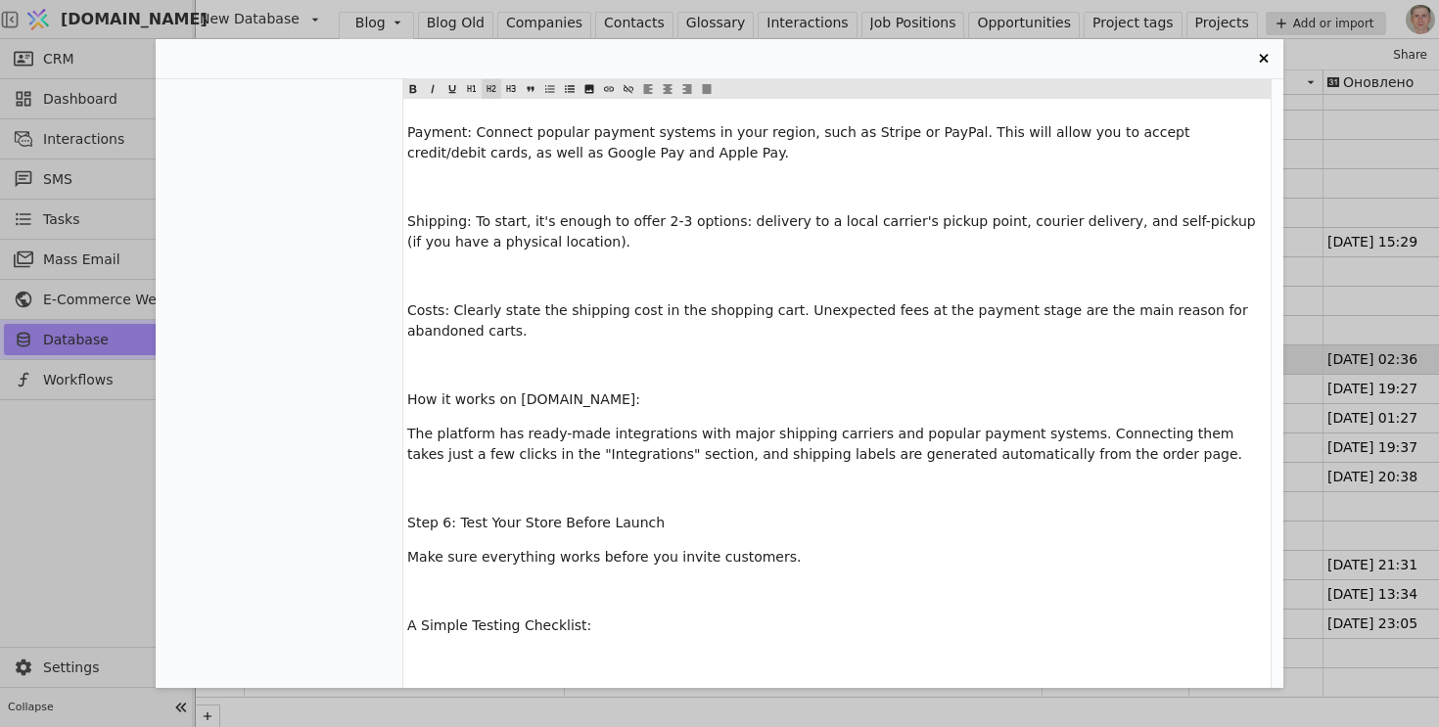
click at [470, 515] on span "Step 6: Test Your Store Before Launch" at bounding box center [535, 523] width 257 height 16
click at [494, 83] on icon "Entry Card" at bounding box center [492, 88] width 12 height 23
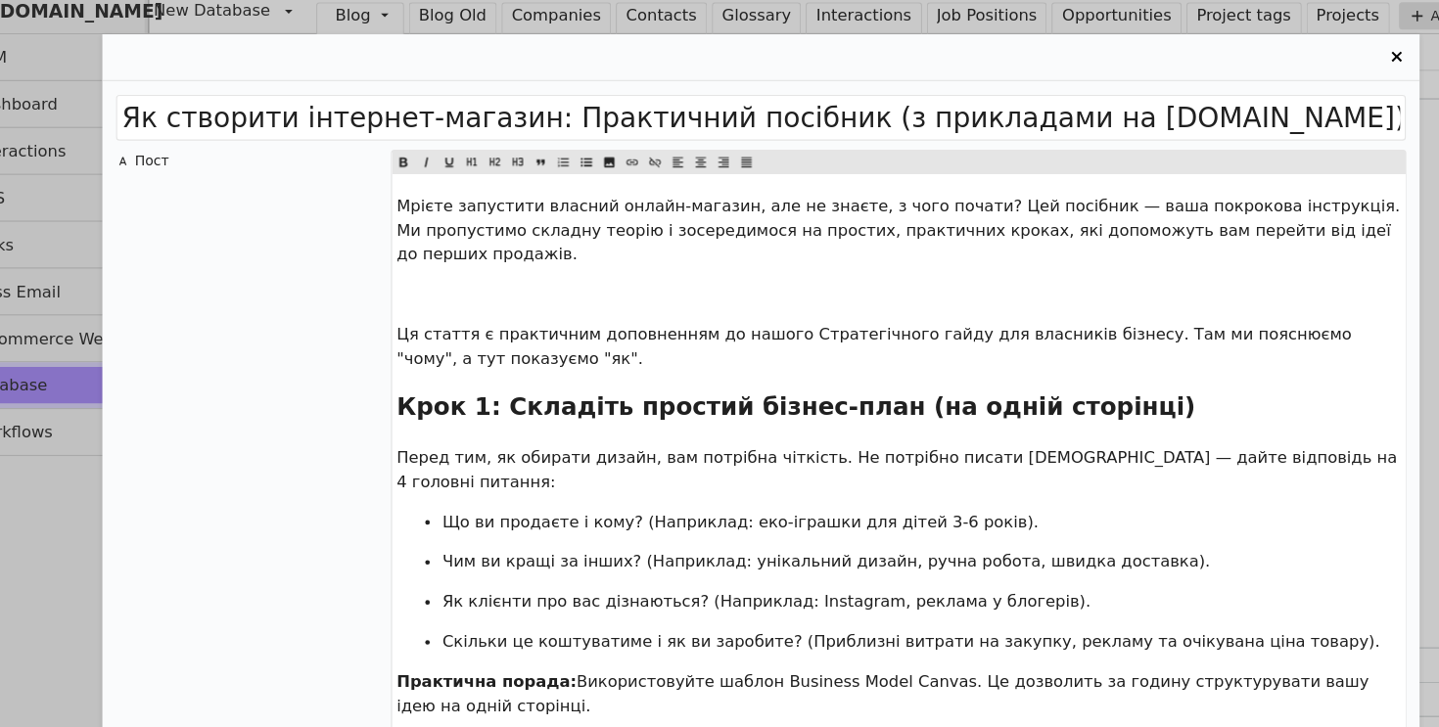
scroll to position [1706, 0]
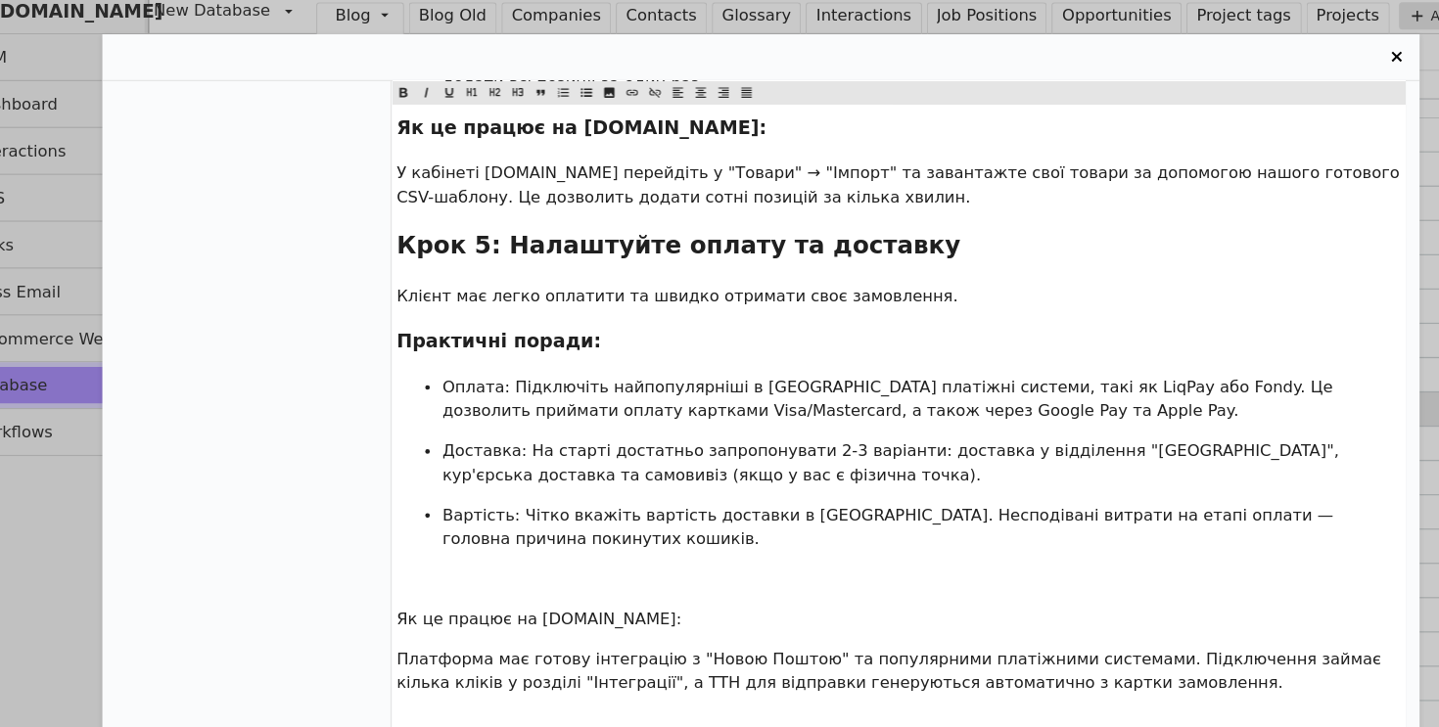
click at [490, 488] on div "Мрієте запустити власний онлайн-магазин, але не знаєте, з чого почати? Цей посі…" at bounding box center [836, 177] width 867 height 3451
click at [482, 532] on span "Як це працює на [DOMAIN_NAME]:" at bounding box center [529, 540] width 244 height 16
click at [512, 91] on icon "Entry Card" at bounding box center [511, 88] width 9 height 7
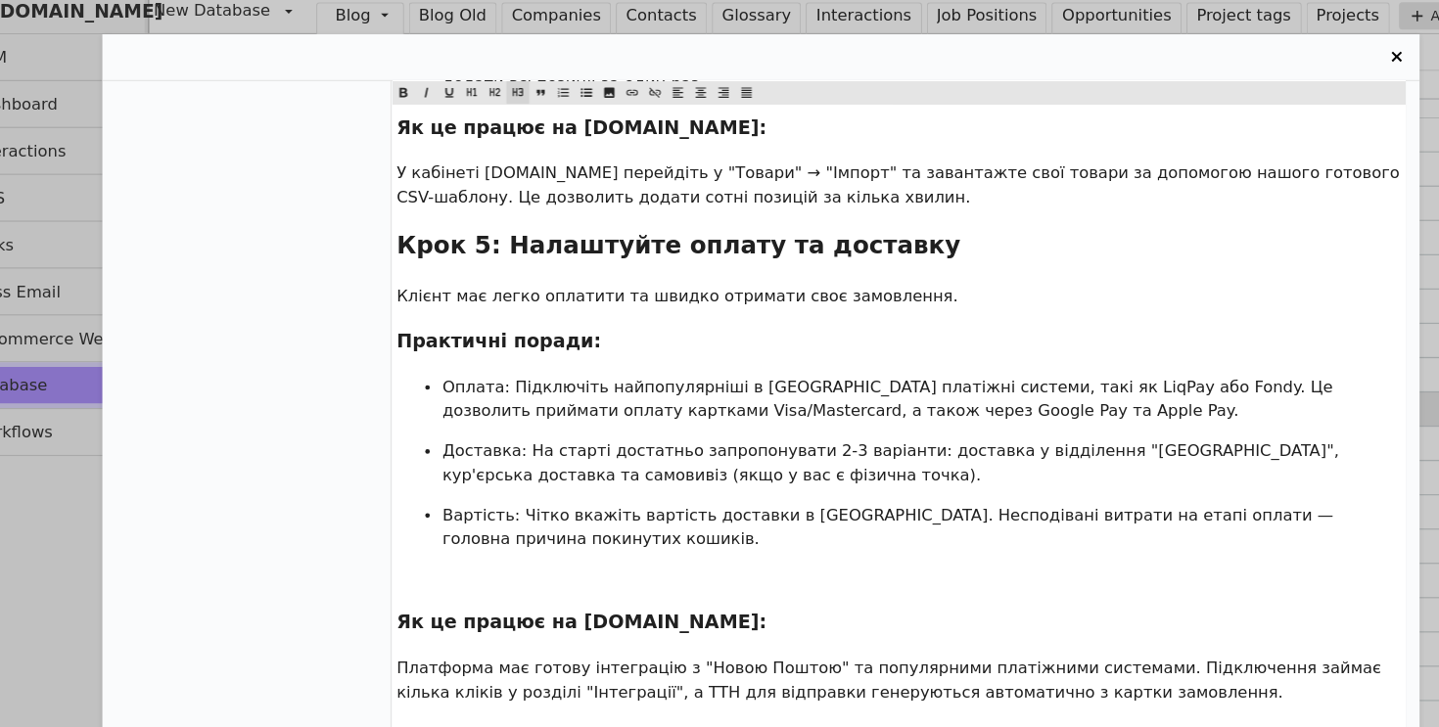
click at [470, 495] on p "﻿" at bounding box center [837, 505] width 860 height 21
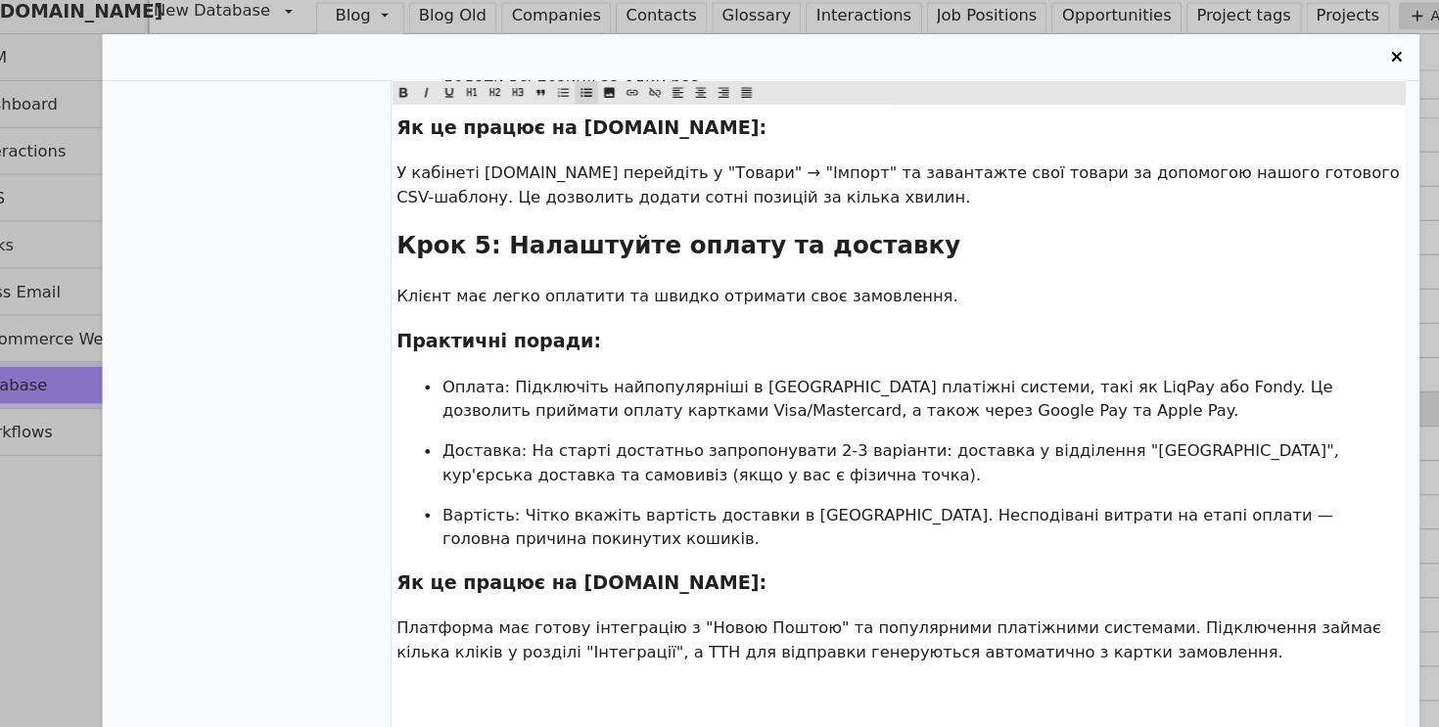
click at [466, 592] on p "﻿" at bounding box center [837, 602] width 860 height 21
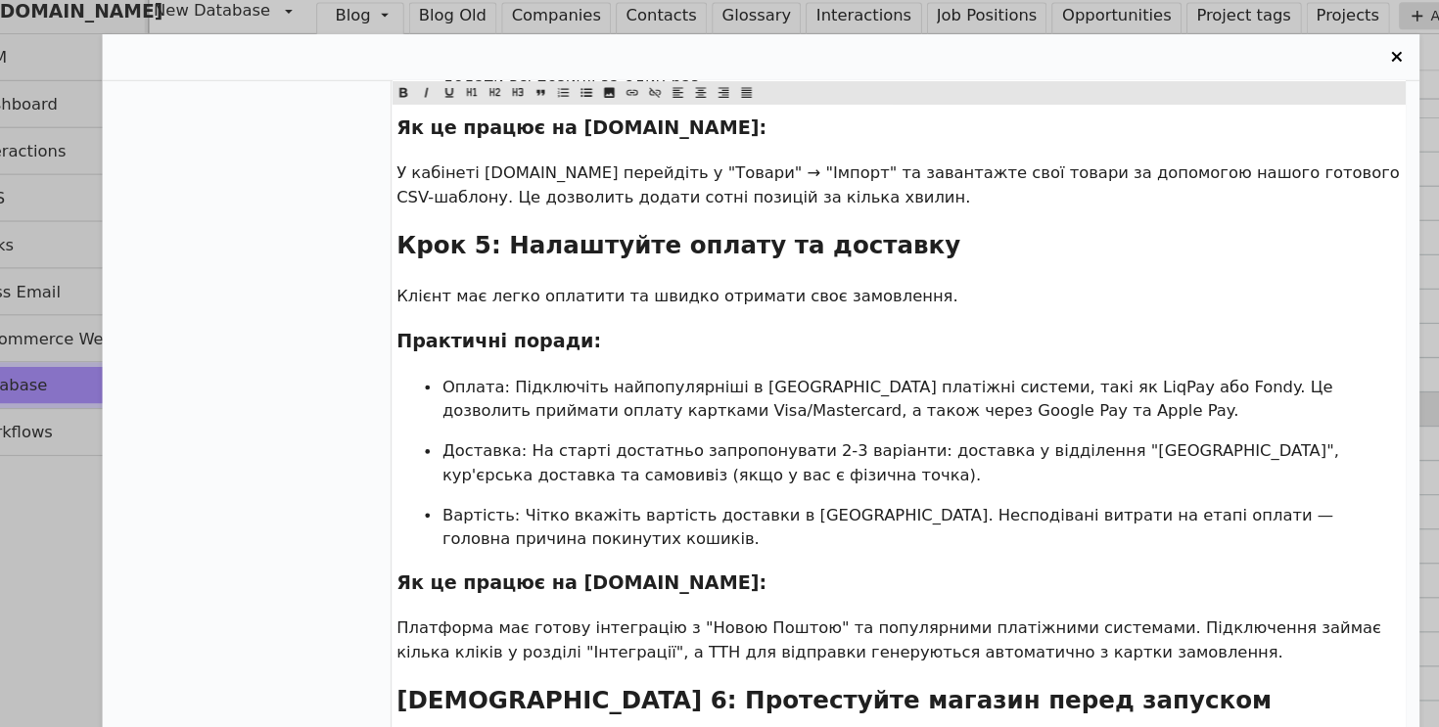
click at [465, 333] on span "Оплата: Підключіть найпопулярніші в [GEOGRAPHIC_DATA] платіжні системи, такі як…" at bounding box center [829, 351] width 767 height 36
click at [415, 85] on icon "Entry Card" at bounding box center [413, 89] width 10 height 10
click at [478, 388] on span "Доставка: На старті достатньо запропонувати 2-3 варіанти: доставка у відділення…" at bounding box center [832, 406] width 772 height 36
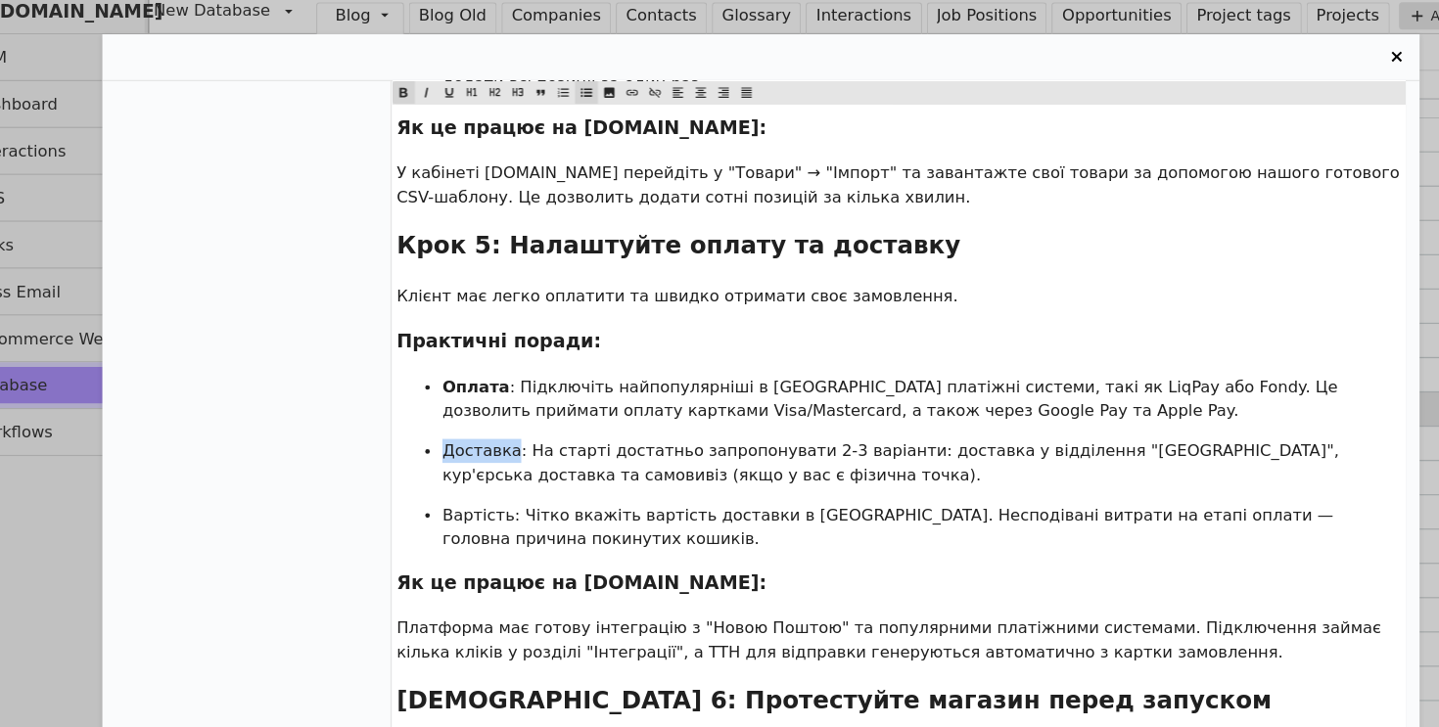
click at [410, 87] on icon "Entry Card" at bounding box center [413, 89] width 7 height 8
click at [469, 442] on span "Вартість: Чітко вкажіть вартість доставки в [GEOGRAPHIC_DATA]. Несподівані витр…" at bounding box center [829, 460] width 767 height 36
click at [409, 91] on icon "Entry Card" at bounding box center [413, 89] width 10 height 10
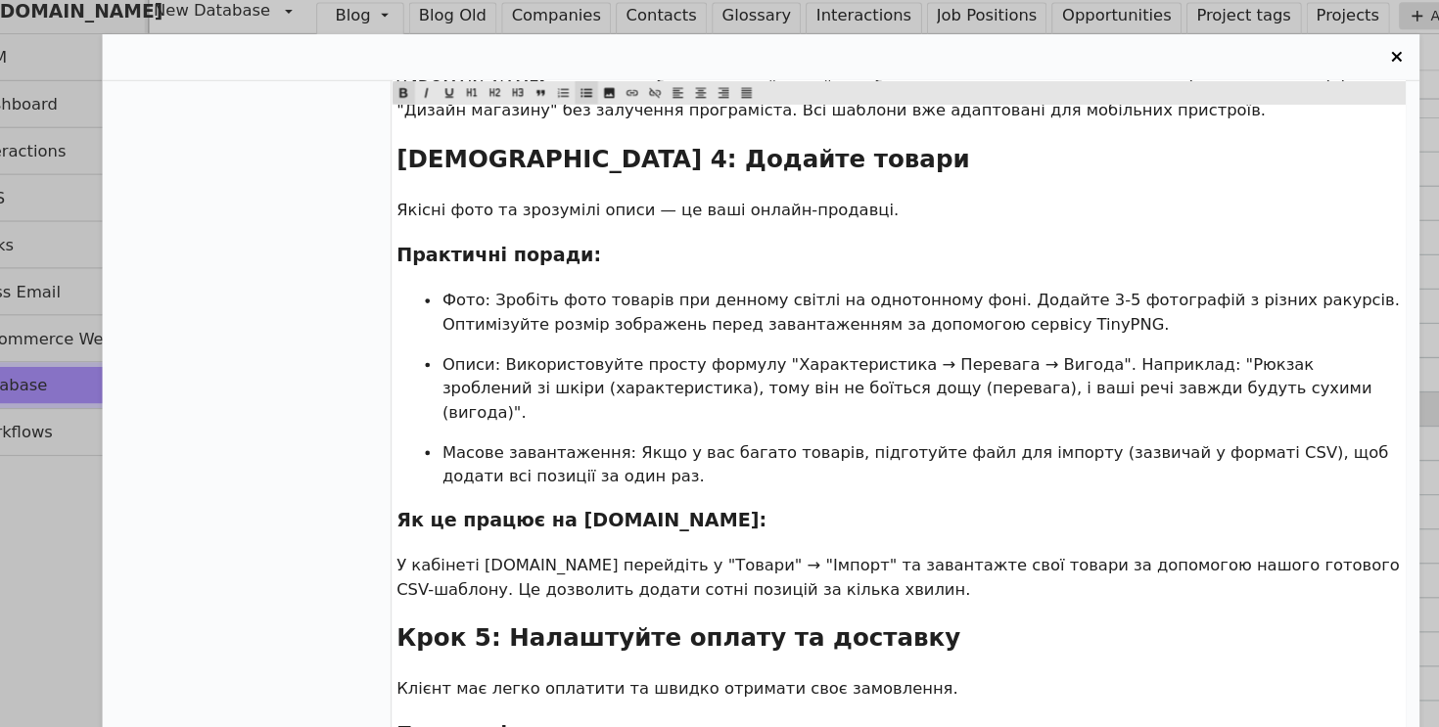
scroll to position [1363, 0]
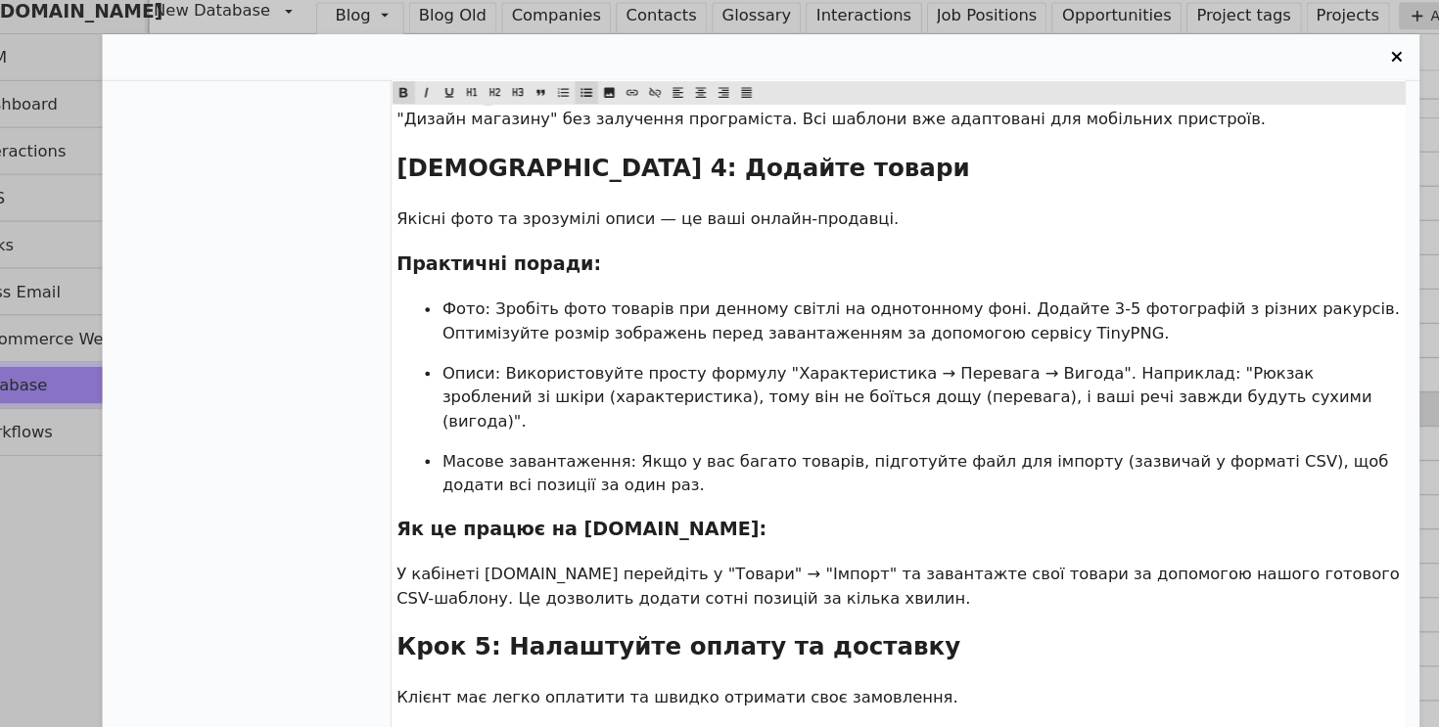
click at [464, 266] on span "Фото: Зробіть фото товарів при денному світлі на однотонному фоні. Додайте 3-5 …" at bounding box center [858, 284] width 824 height 36
click at [411, 88] on icon "Entry Card" at bounding box center [413, 89] width 7 height 8
click at [462, 321] on span "Описи: Використовуйте просту формулу "Характеристика → Перевага → Вигода". Напр…" at bounding box center [846, 349] width 800 height 57
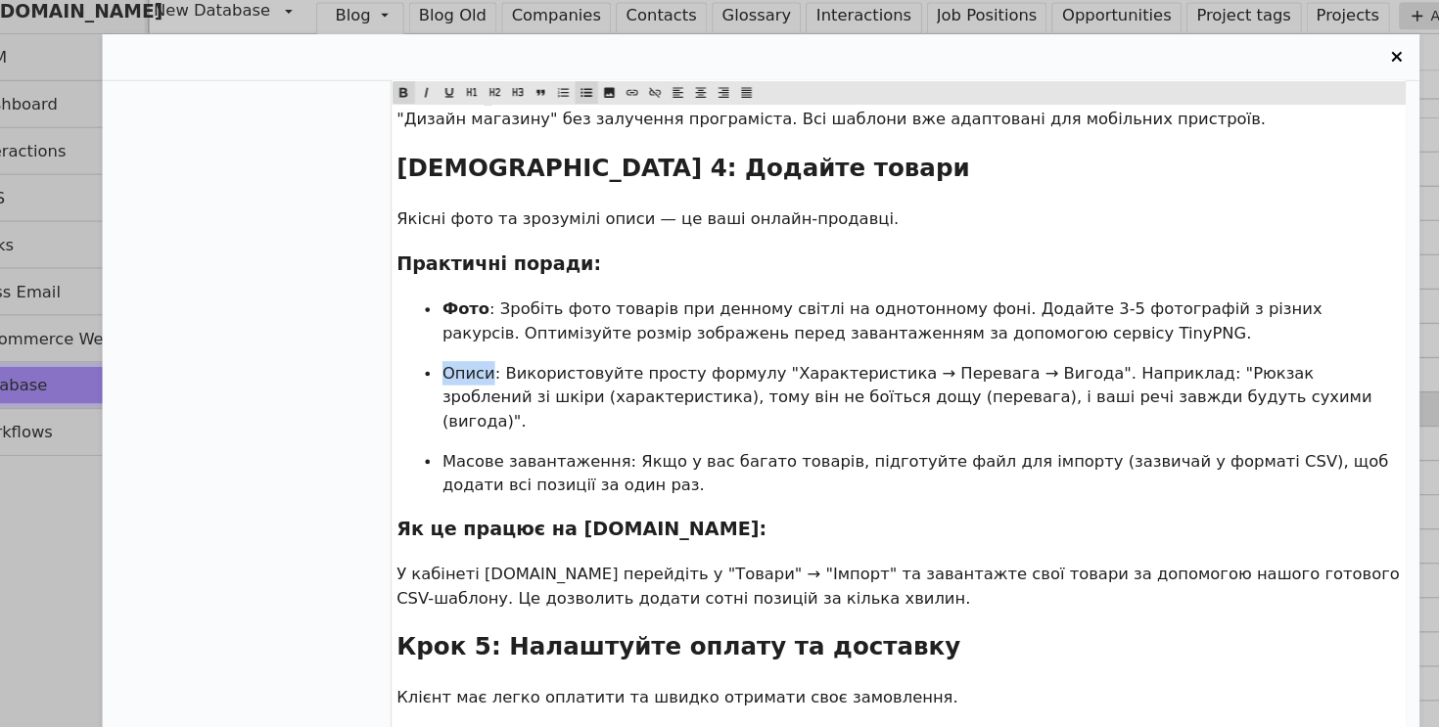
click at [413, 90] on icon "Entry Card" at bounding box center [413, 89] width 10 height 10
drag, startPoint x: 593, startPoint y: 343, endPoint x: 464, endPoint y: 321, distance: 131.0
click at [464, 321] on ul "Фото : Зробіть фото товарів при денному світлі на однотонному фоні. Додайте 3-5…" at bounding box center [837, 349] width 860 height 171
click at [413, 84] on icon "Entry Card" at bounding box center [413, 89] width 10 height 10
click at [572, 266] on span ": Зробіть фото товарів при денному світлі на однотонному фоні. Додайте 3-5 фото…" at bounding box center [825, 284] width 758 height 36
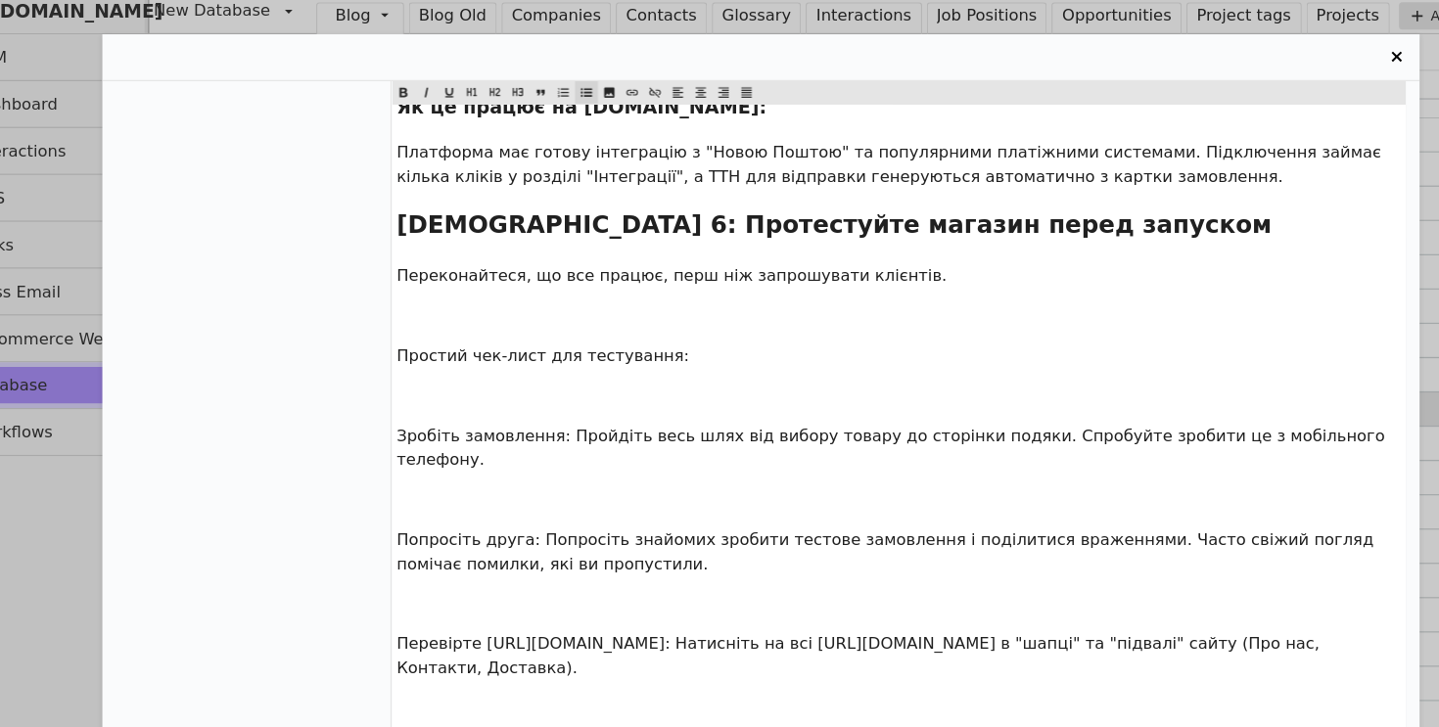
scroll to position [2074, 0]
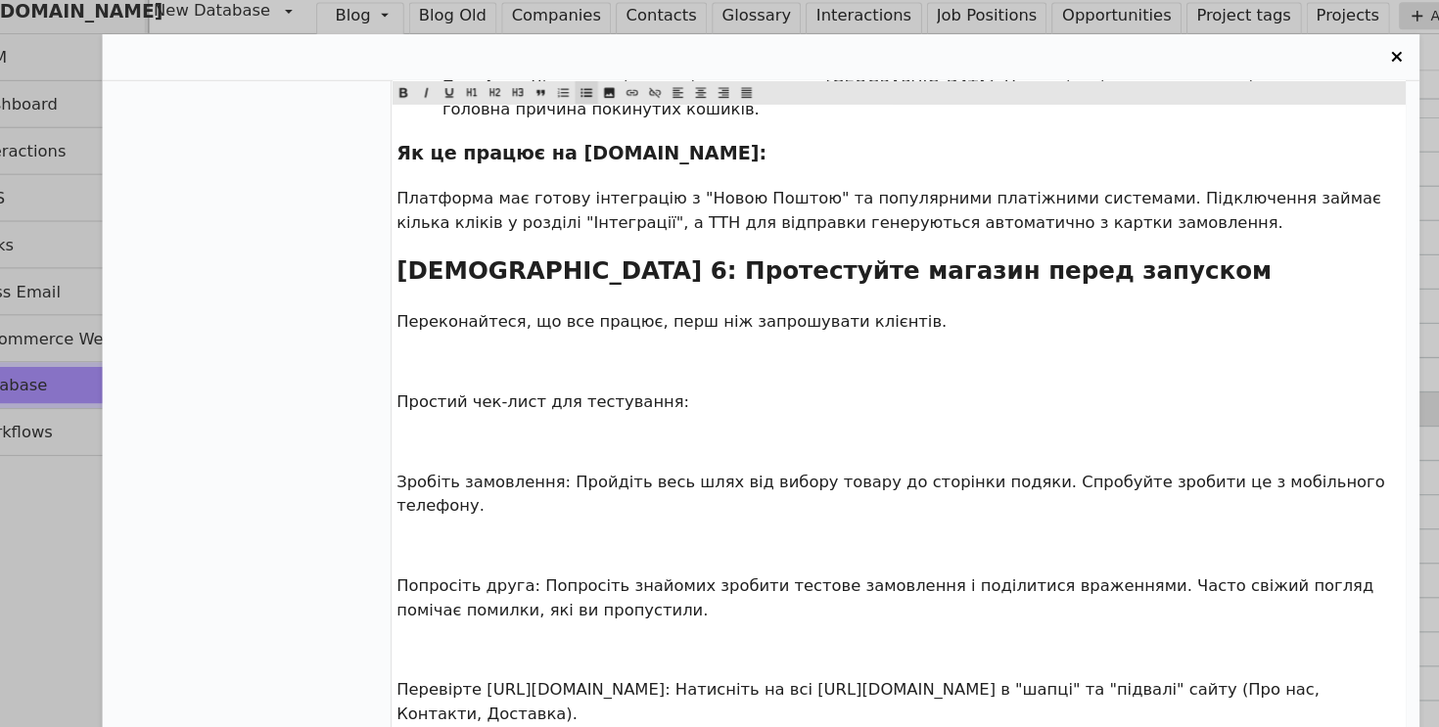
click at [464, 467] on p "﻿" at bounding box center [837, 477] width 860 height 21
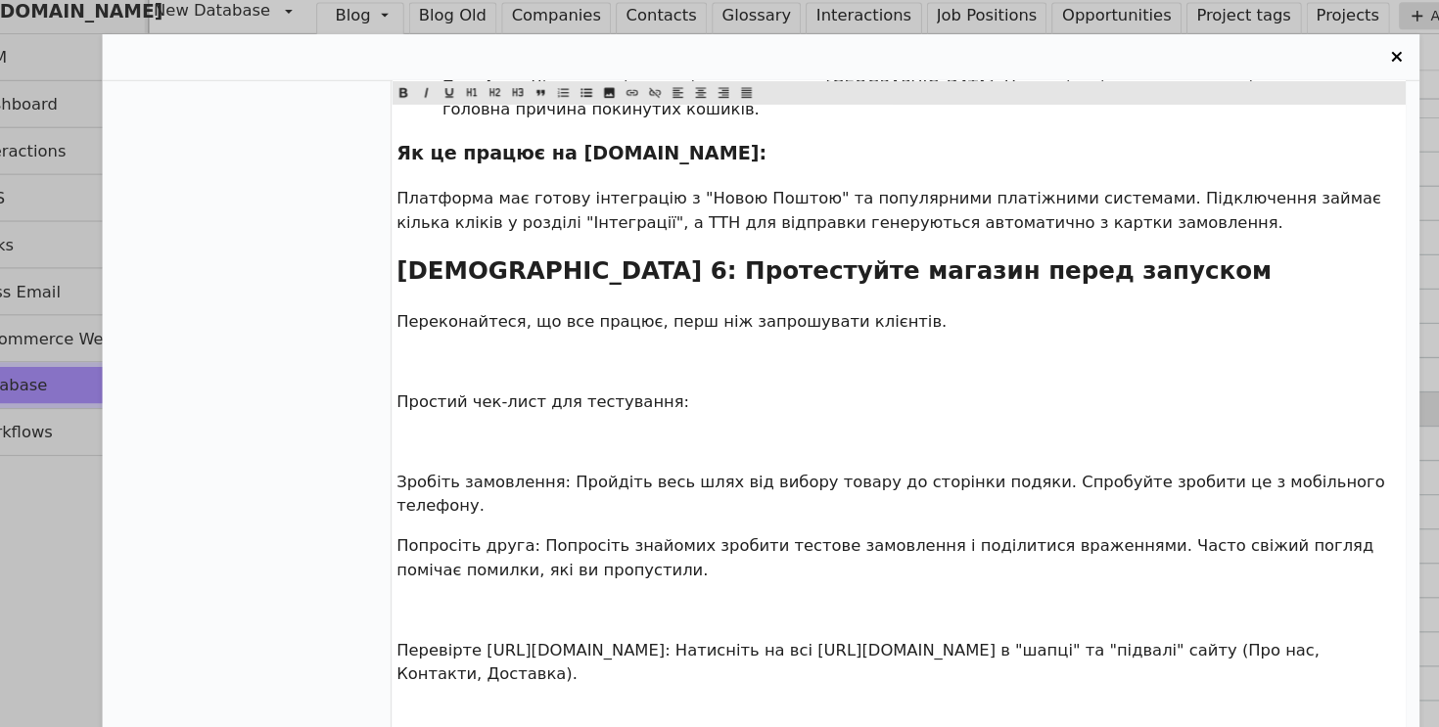
scroll to position [2051, 0]
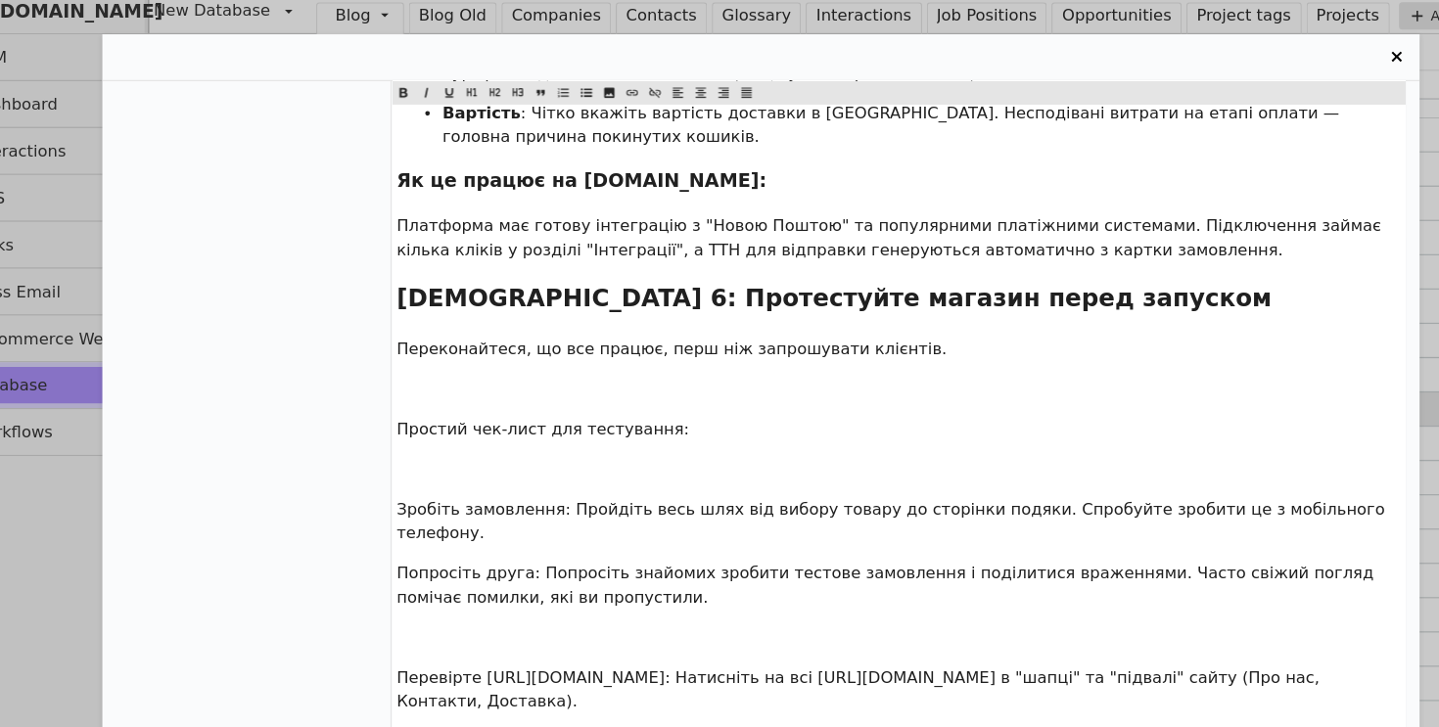
click at [448, 545] on p "﻿" at bounding box center [837, 555] width 860 height 21
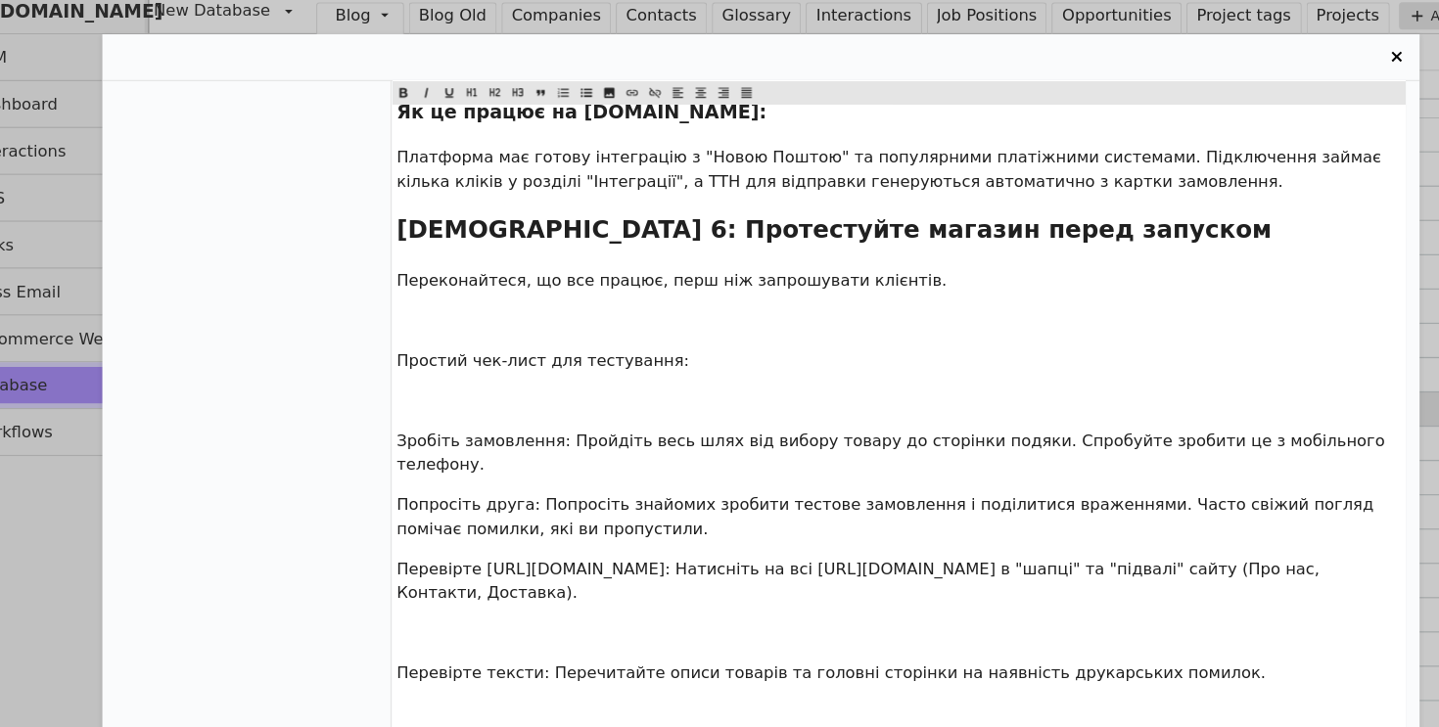
scroll to position [2119, 0]
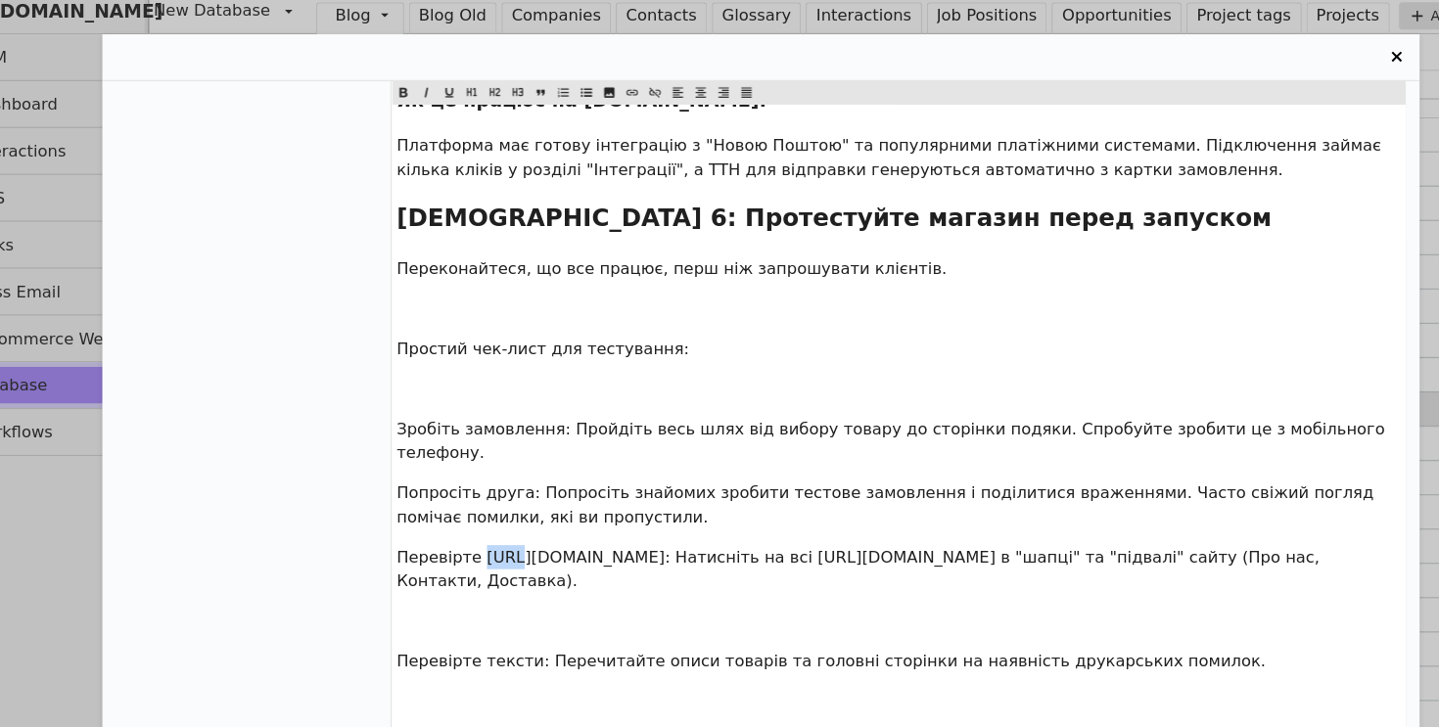
drag, startPoint x: 478, startPoint y: 407, endPoint x: 500, endPoint y: 405, distance: 22.6
click at [500, 479] on span "Перевірте [URL][DOMAIN_NAME]: Натисніть на всі [URL][DOMAIN_NAME] в "шапці" та …" at bounding box center [804, 497] width 795 height 36
drag, startPoint x: 521, startPoint y: 423, endPoint x: 937, endPoint y: 438, distance: 416.3
click at [937, 479] on span "Перевірте [URL][DOMAIN_NAME]: Натисніть на всі [URL][DOMAIN_NAME] в "шапці" та …" at bounding box center [804, 497] width 795 height 36
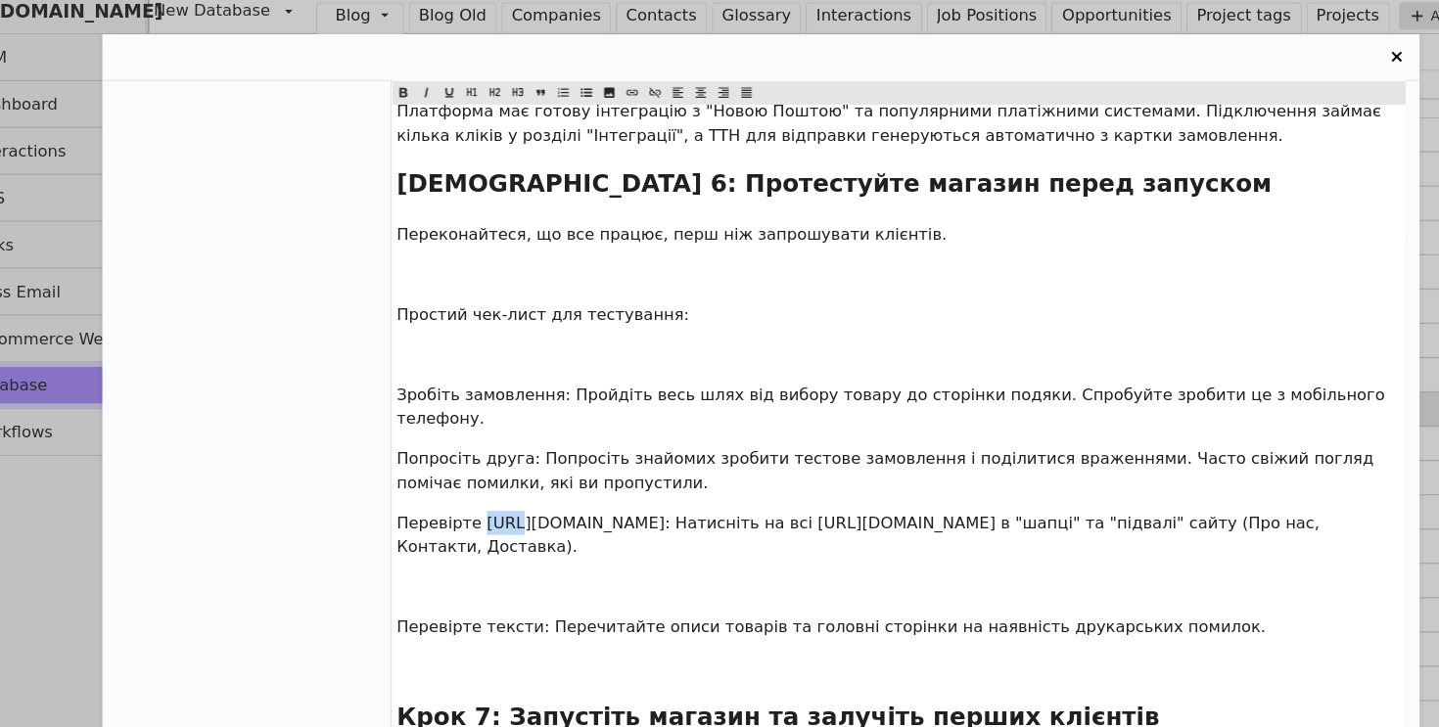
scroll to position [2162, 0]
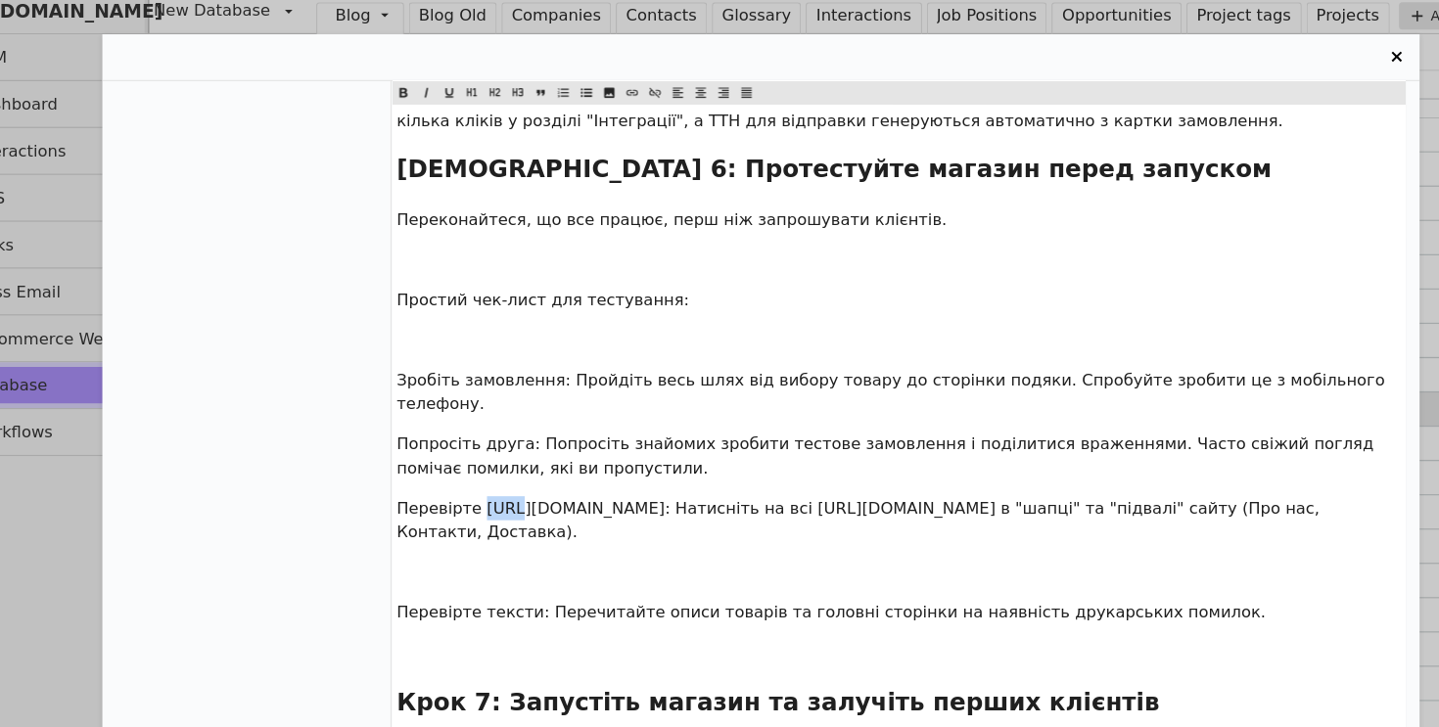
click at [483, 489] on p "﻿" at bounding box center [837, 499] width 860 height 21
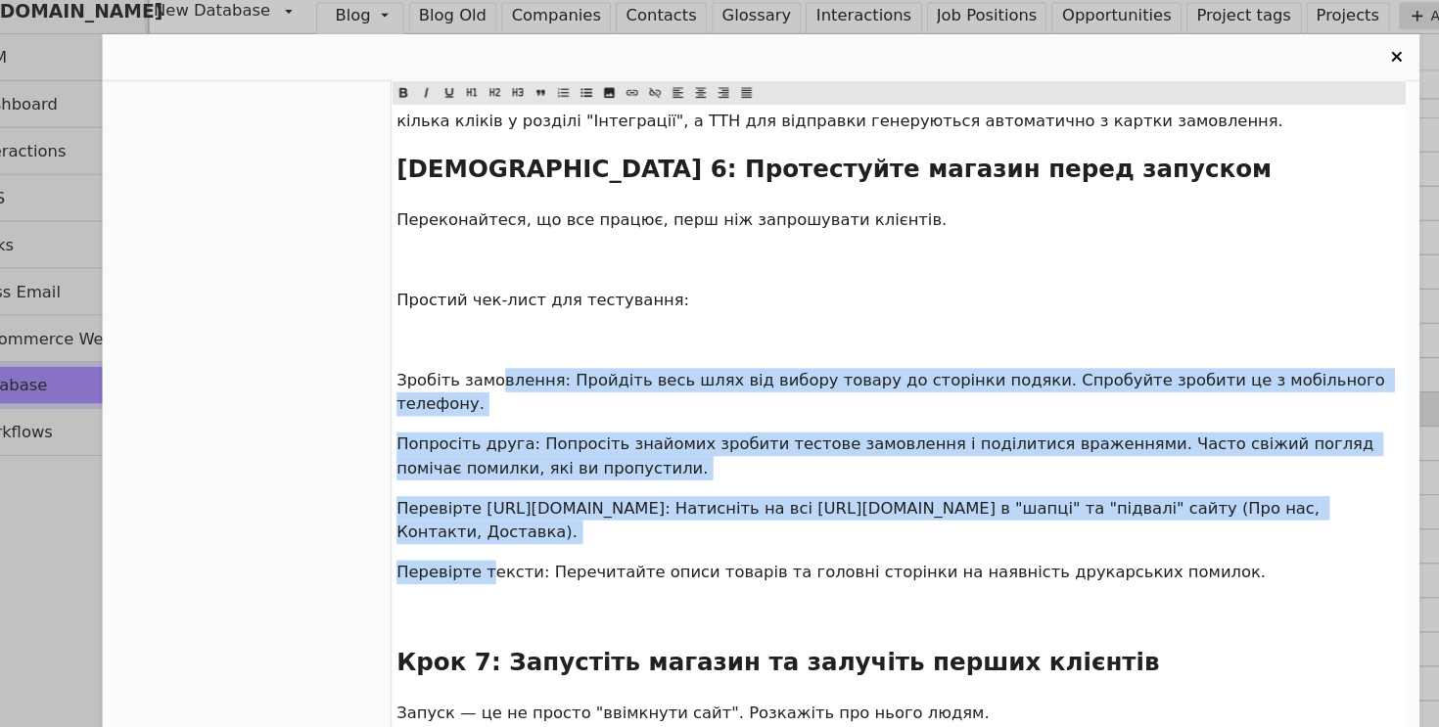
drag, startPoint x: 483, startPoint y: 445, endPoint x: 495, endPoint y: 272, distance: 173.7
click at [567, 89] on icon "Entry Card" at bounding box center [570, 88] width 12 height 23
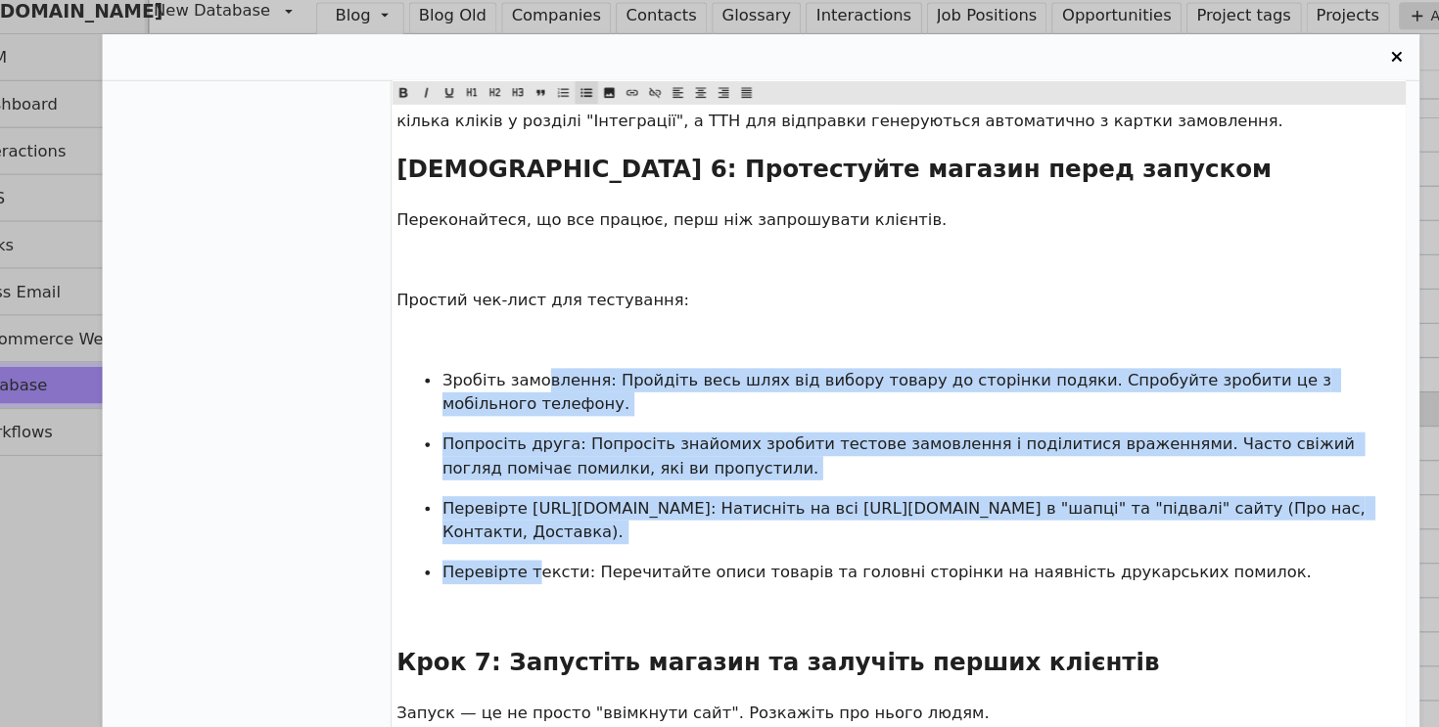
click at [465, 291] on p "﻿" at bounding box center [837, 301] width 860 height 21
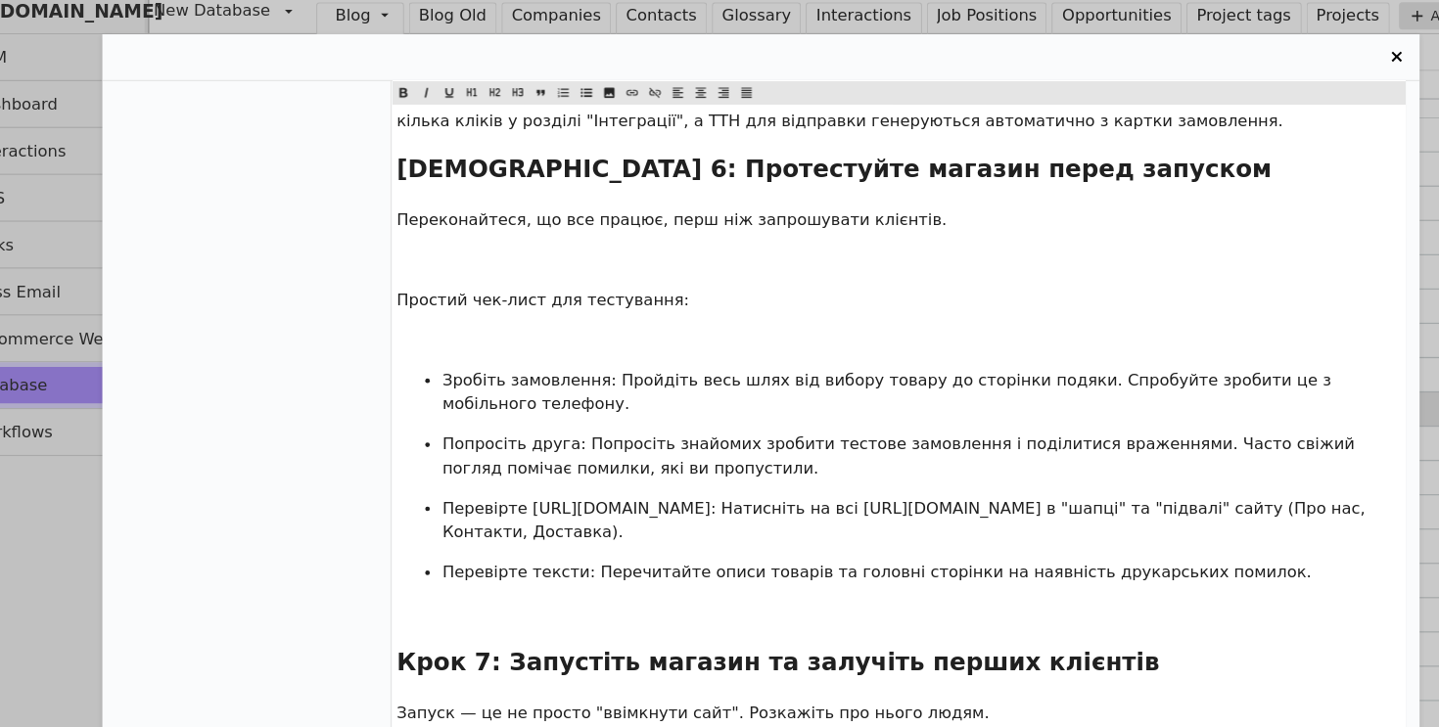
click at [497, 258] on span "Простий чек-лист для тестування:" at bounding box center [532, 266] width 251 height 16
click at [518, 81] on span "Entry Card" at bounding box center [511, 89] width 20 height 20
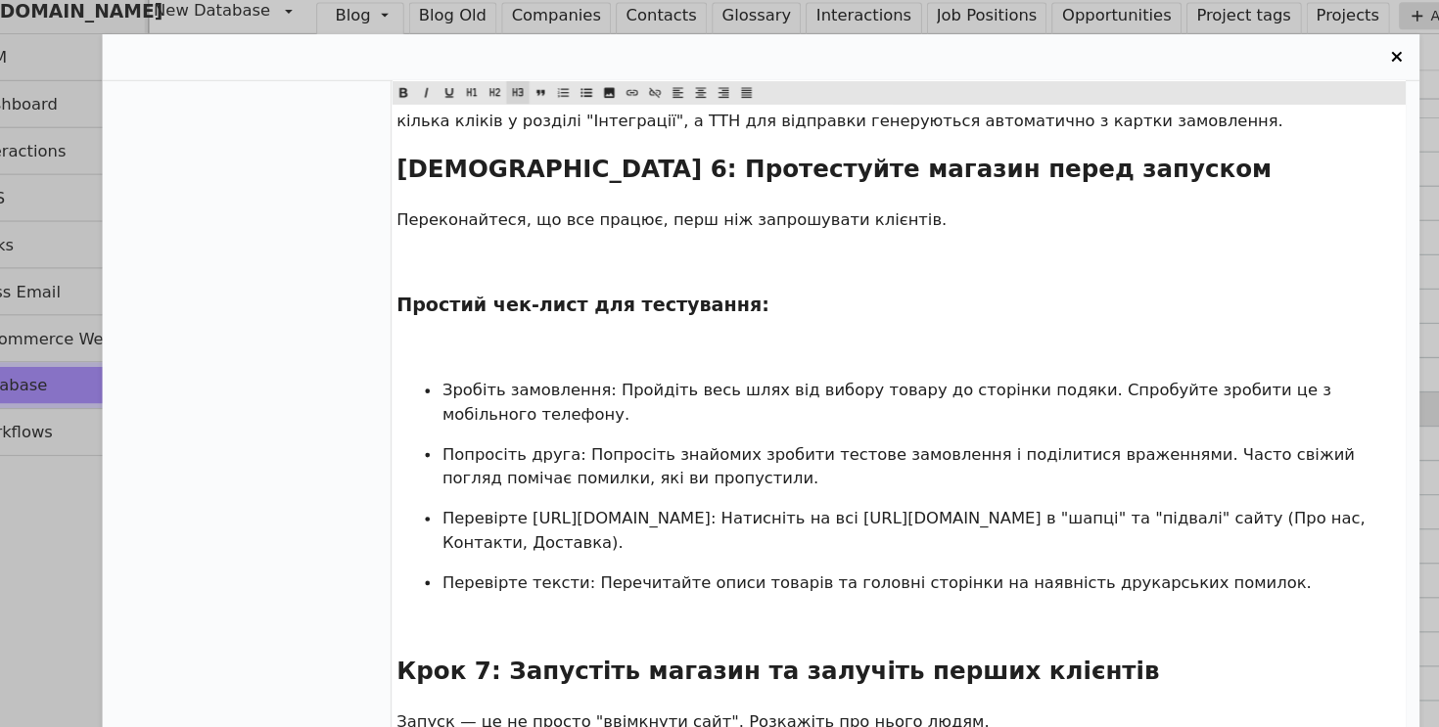
click at [475, 300] on p "﻿" at bounding box center [837, 310] width 860 height 21
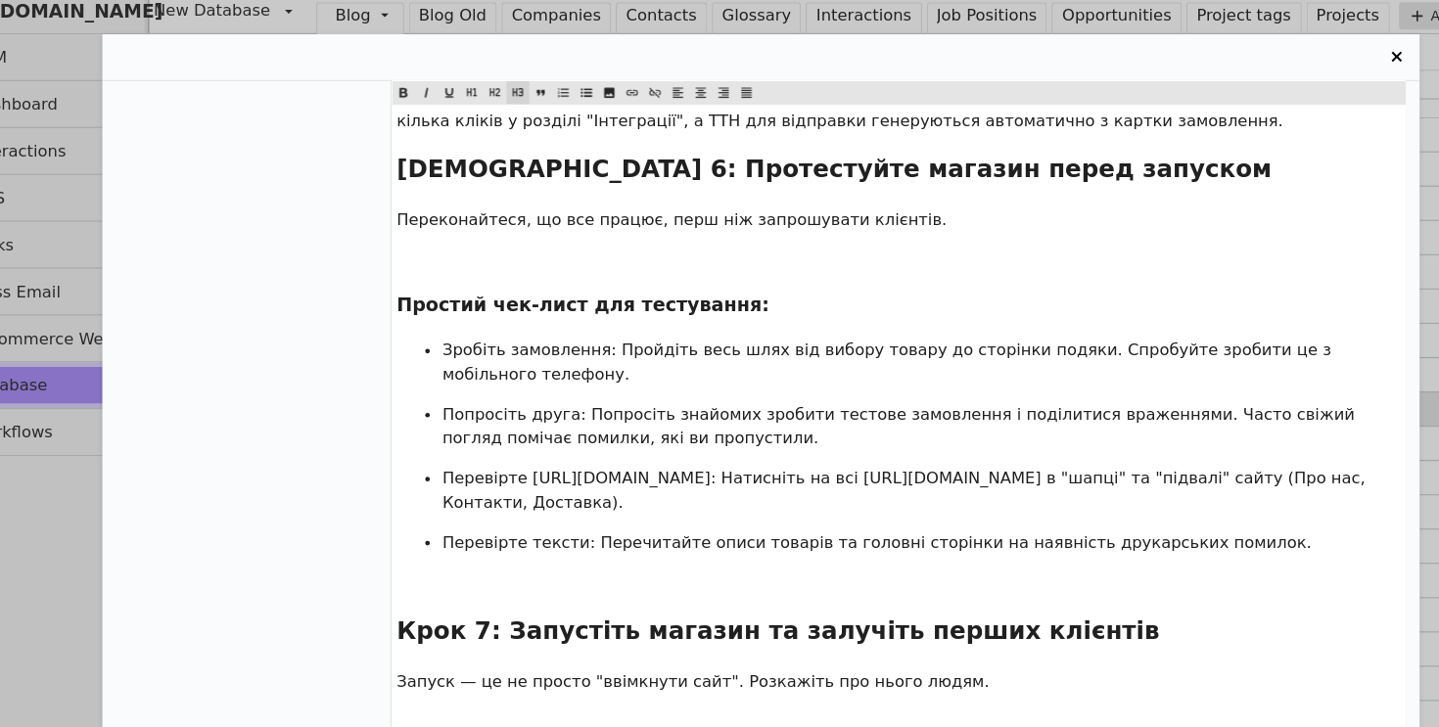
click at [470, 222] on p "﻿" at bounding box center [837, 232] width 860 height 21
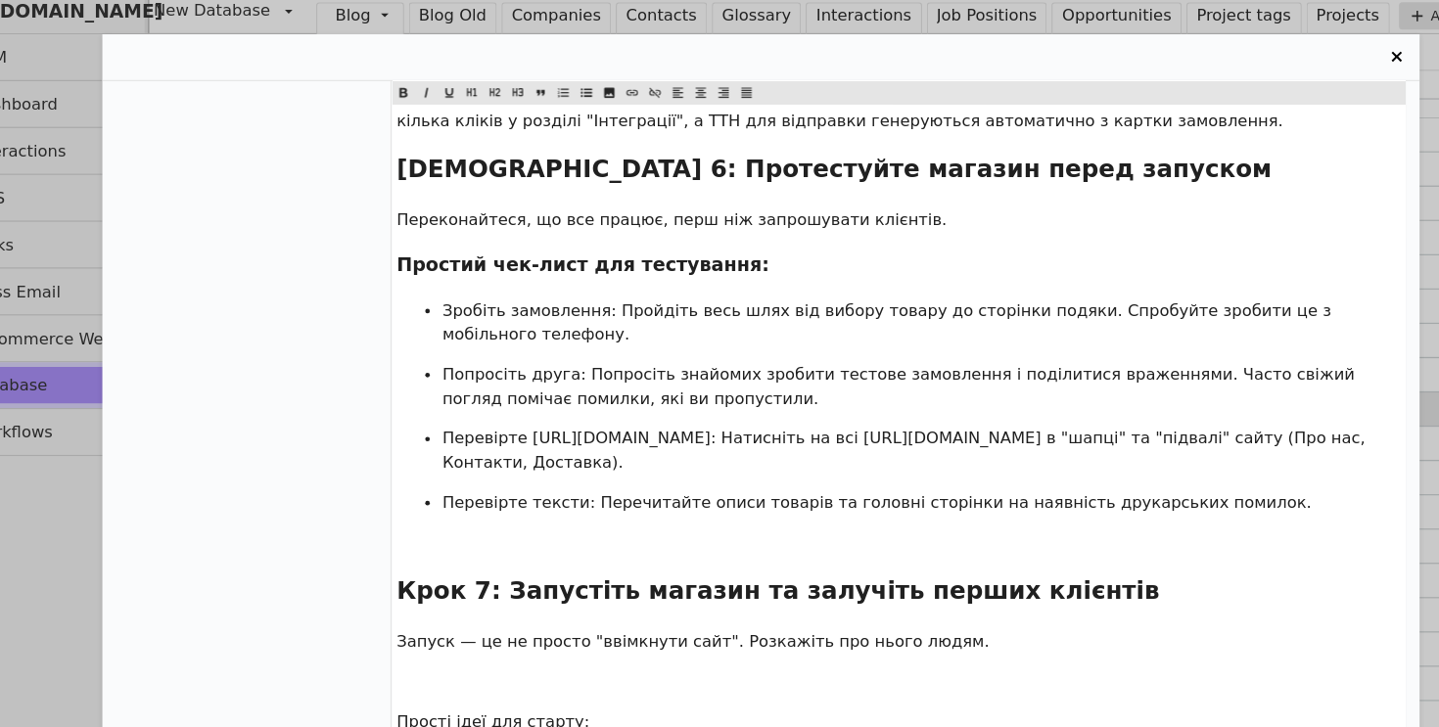
click at [429, 464] on p "﻿" at bounding box center [837, 474] width 860 height 21
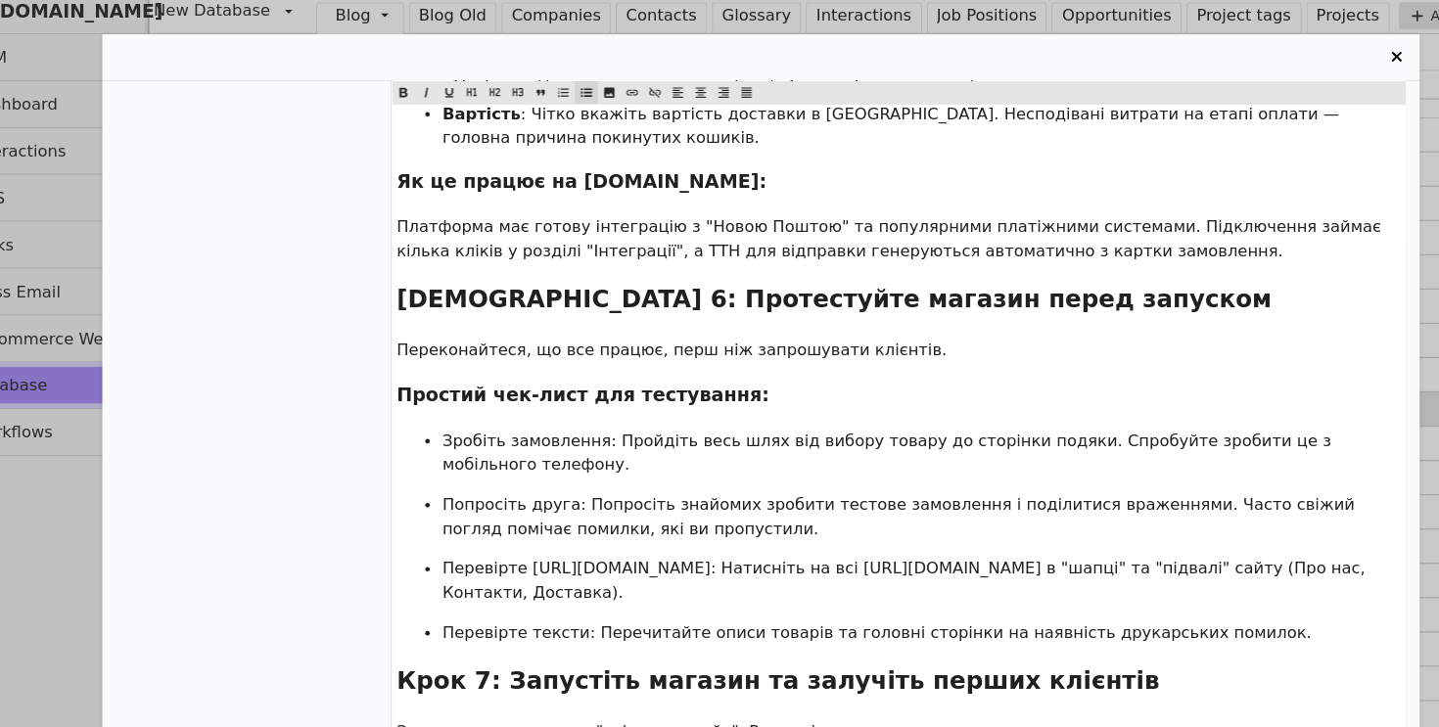
scroll to position [2074, 0]
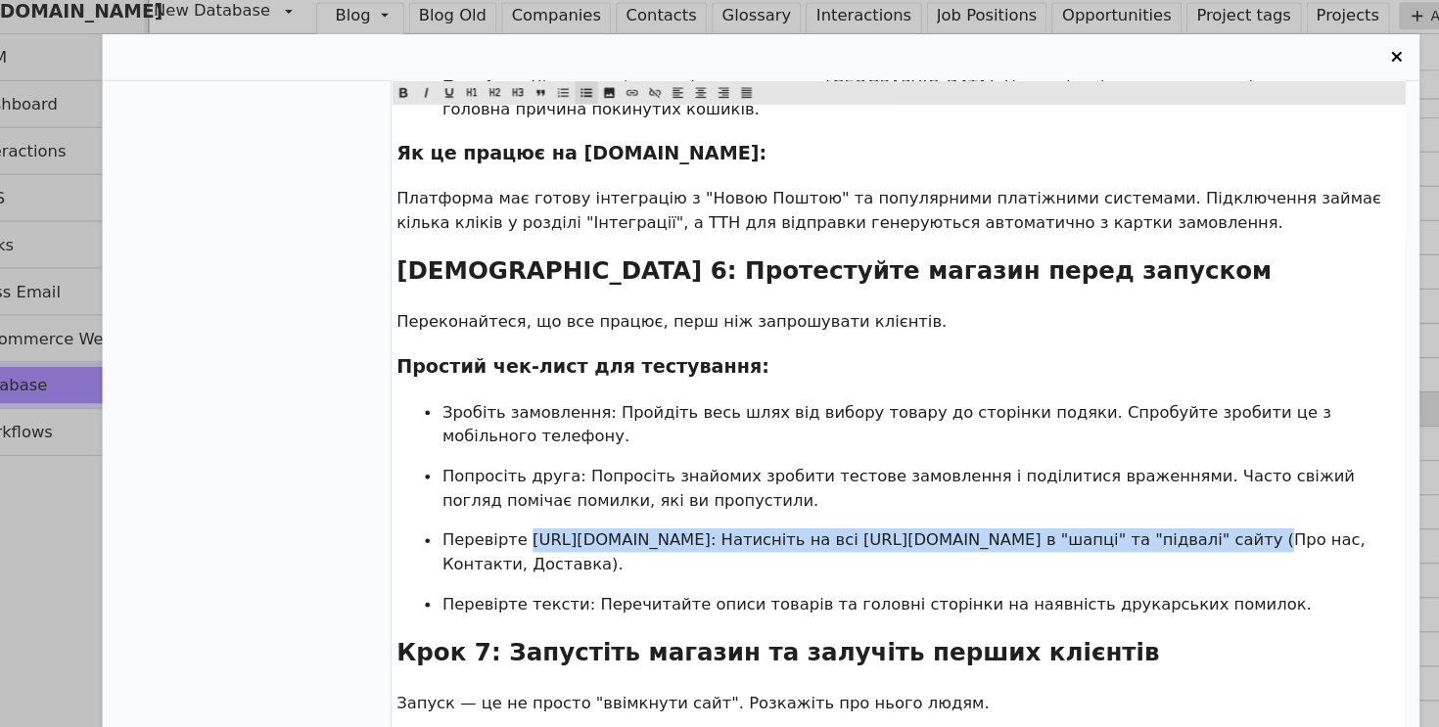
drag, startPoint x: 519, startPoint y: 409, endPoint x: 1003, endPoint y: 432, distance: 485.1
click at [1003, 464] on span "Перевірте https://www.google.com/search?q=%D0%BF%D0%BE%D1%81%D0%B8%D0%BB%D0%B0%…" at bounding box center [843, 482] width 795 height 36
copy span "https://www.google.com/search?q=%D0%BF%D0%BE%D1%81%D0%B8%D0%BB%D0%B0%D0%BD%D0%B…"
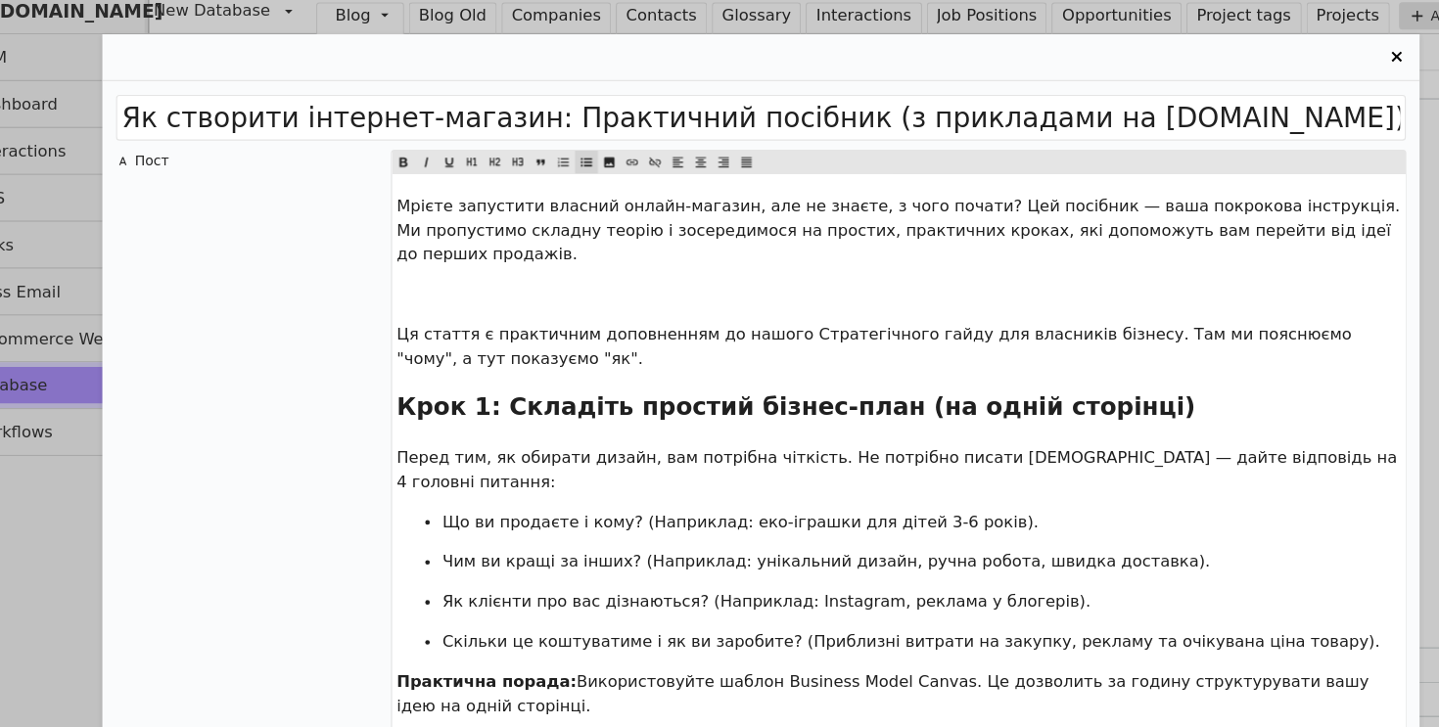
scroll to position [2074, 0]
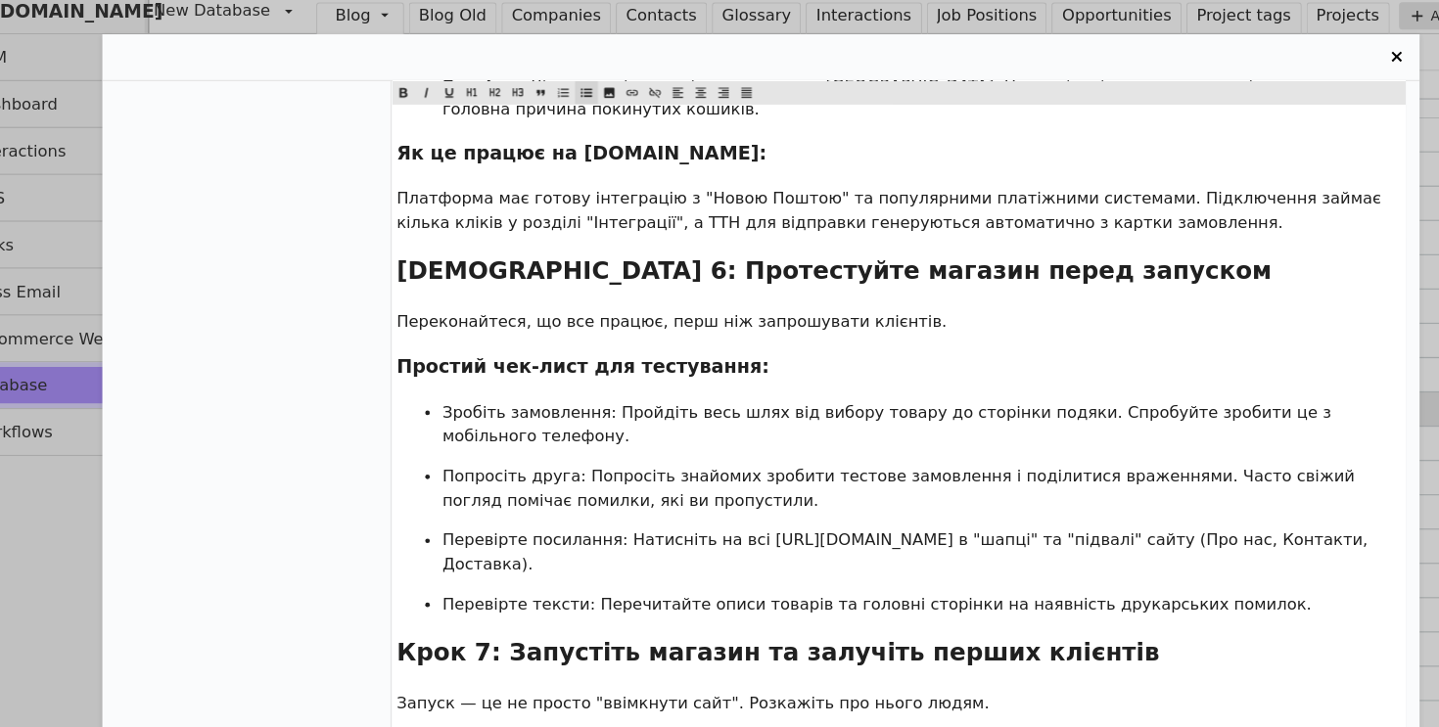
drag, startPoint x: 706, startPoint y: 410, endPoint x: 1002, endPoint y: 436, distance: 297.7
click at [1002, 464] on span "Перевірте посилання: Натисніть на всі [URL][DOMAIN_NAME] в "шапці" та "підвалі"…" at bounding box center [844, 482] width 797 height 36
copy span "[URL][DOMAIN_NAME]"
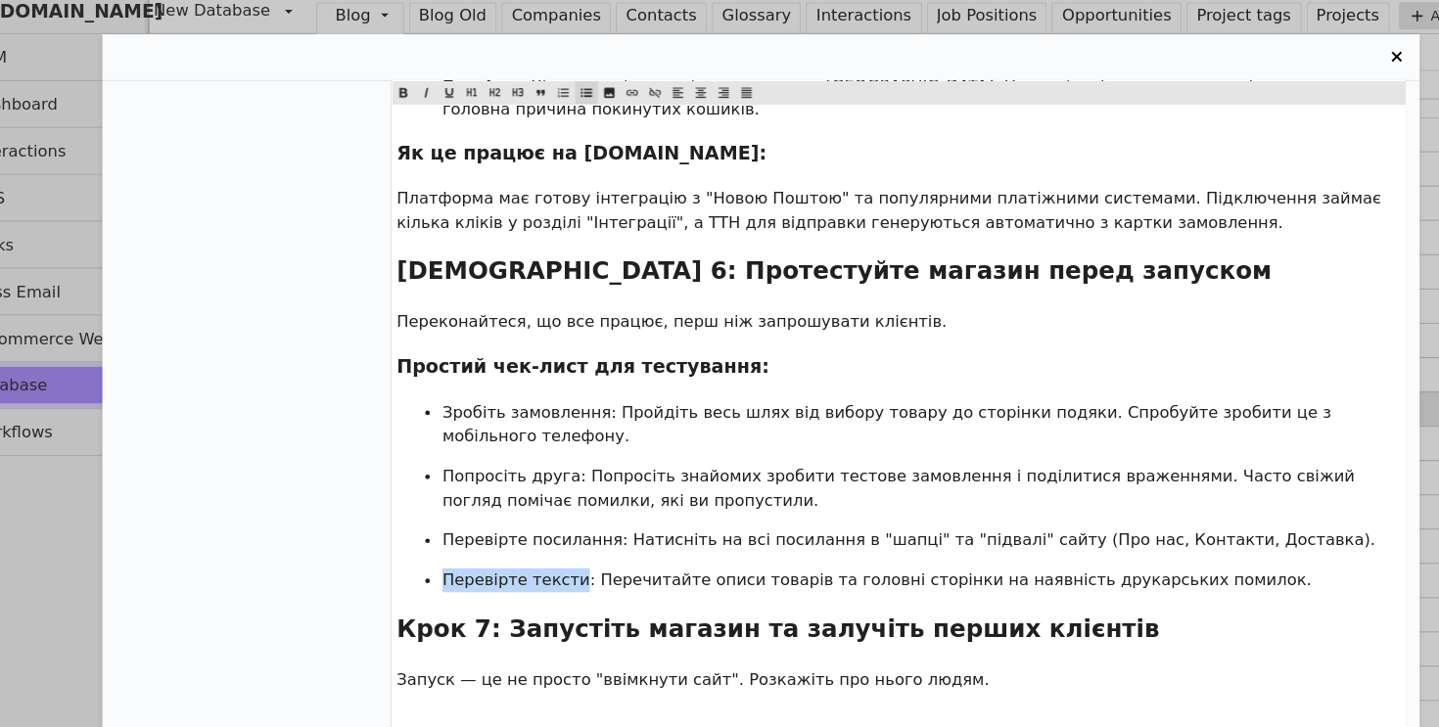
drag, startPoint x: 562, startPoint y: 446, endPoint x: 450, endPoint y: 443, distance: 111.6
click at [450, 498] on span "Перевірте тексти: Перечитайте описи товарів та головні сторінки на наявність др…" at bounding box center [818, 506] width 744 height 16
click at [414, 87] on icon "Entry Card" at bounding box center [413, 89] width 7 height 8
drag, startPoint x: 553, startPoint y: 353, endPoint x: 451, endPoint y: 350, distance: 101.9
click at [451, 409] on span "Попросіть друга: Попросіть знайомих зробити тестове замовлення і поділитися вра…" at bounding box center [838, 427] width 785 height 36
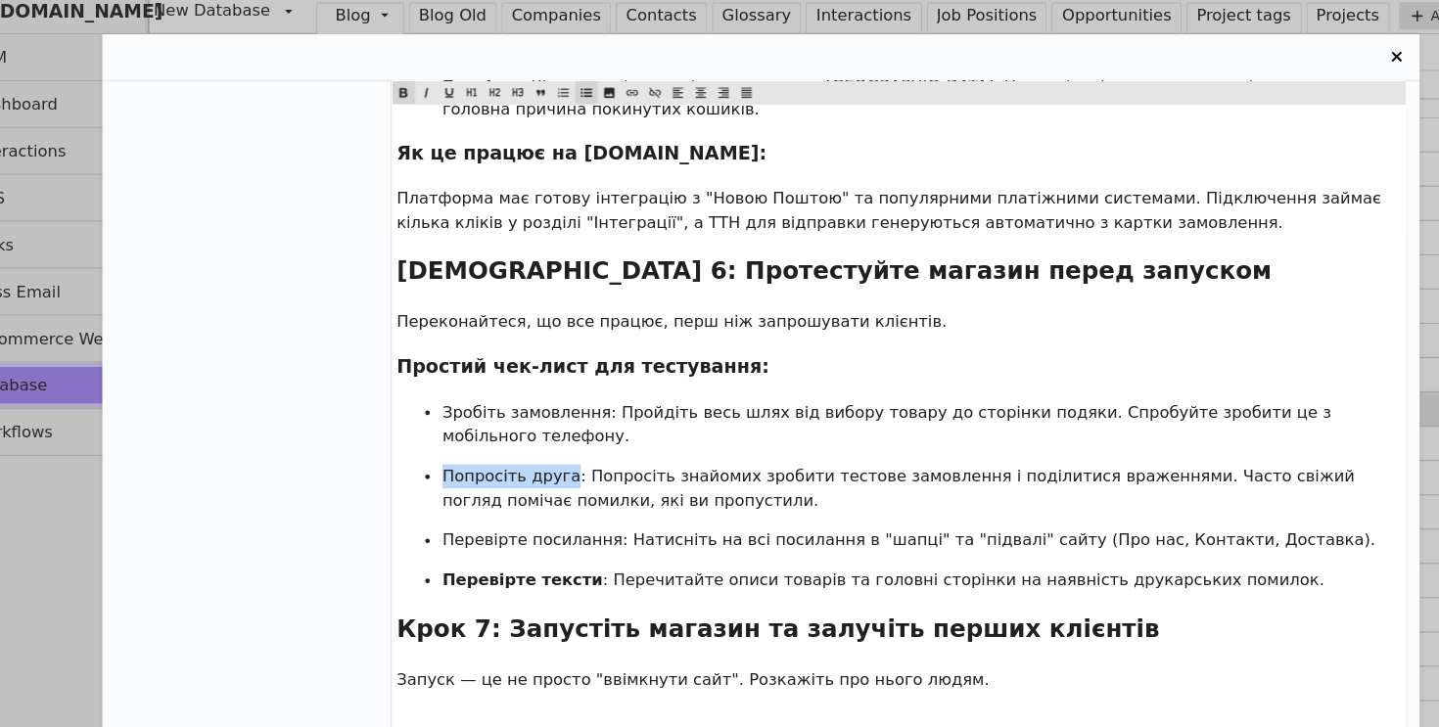
click at [415, 87] on icon "Entry Card" at bounding box center [413, 89] width 7 height 8
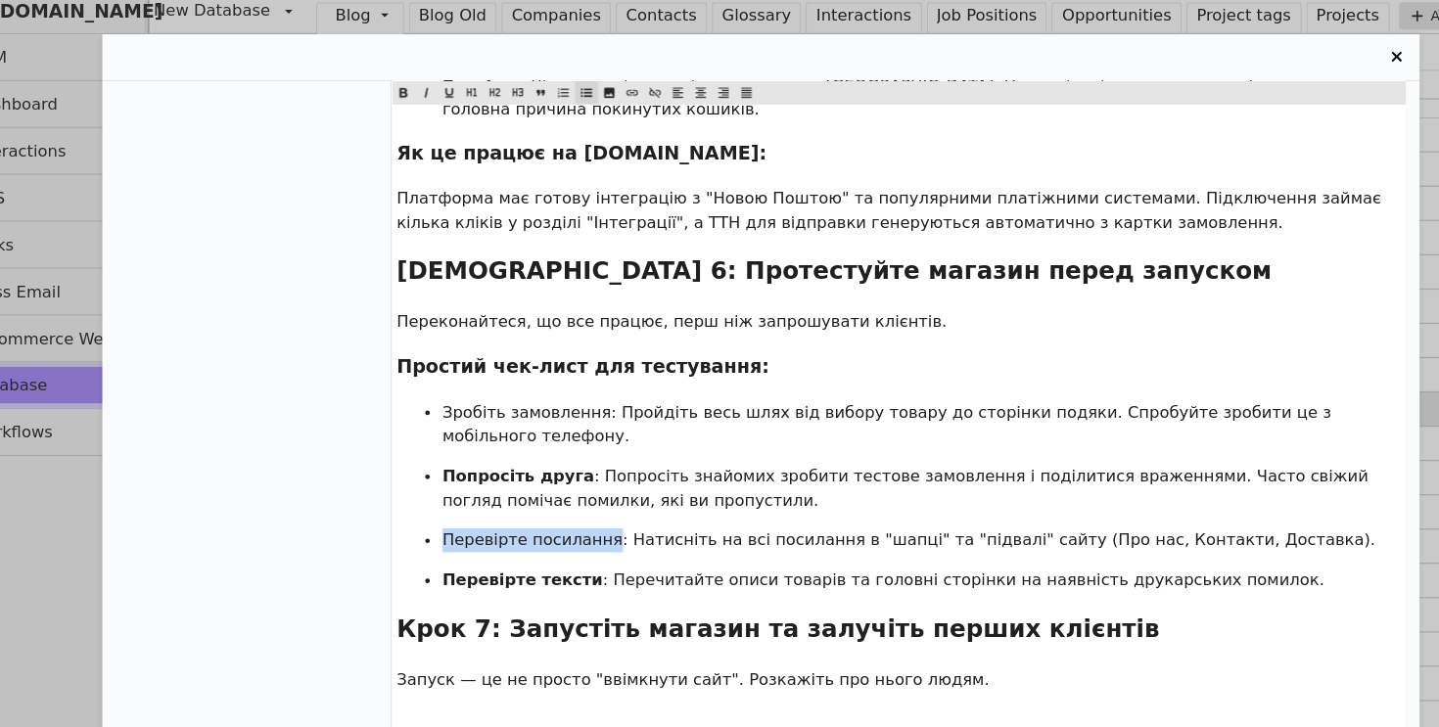
drag, startPoint x: 584, startPoint y: 411, endPoint x: 447, endPoint y: 408, distance: 137.1
click at [447, 464] on span "Перевірте посилання: Натисніть на всі посилання в "шапці" та "підвалі" сайту (П…" at bounding box center [845, 472] width 799 height 16
click at [415, 90] on icon "Entry Card" at bounding box center [413, 89] width 7 height 8
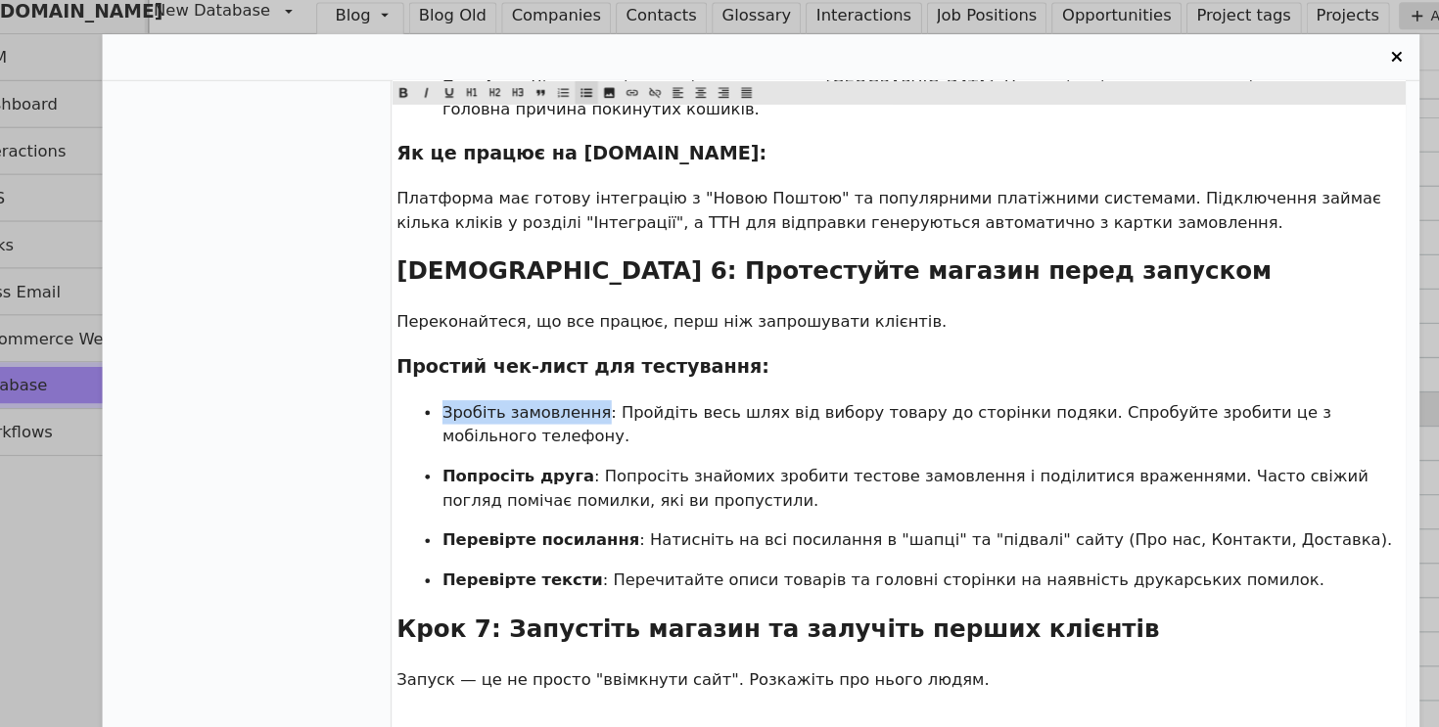
drag, startPoint x: 578, startPoint y: 297, endPoint x: 442, endPoint y: 297, distance: 135.1
click at [442, 352] on ul "Зробіть замовлення: Пройдіть весь шлях від вибору товару до сторінки подяки. Сп…" at bounding box center [837, 434] width 860 height 164
click at [411, 92] on icon "Entry Card" at bounding box center [413, 89] width 7 height 8
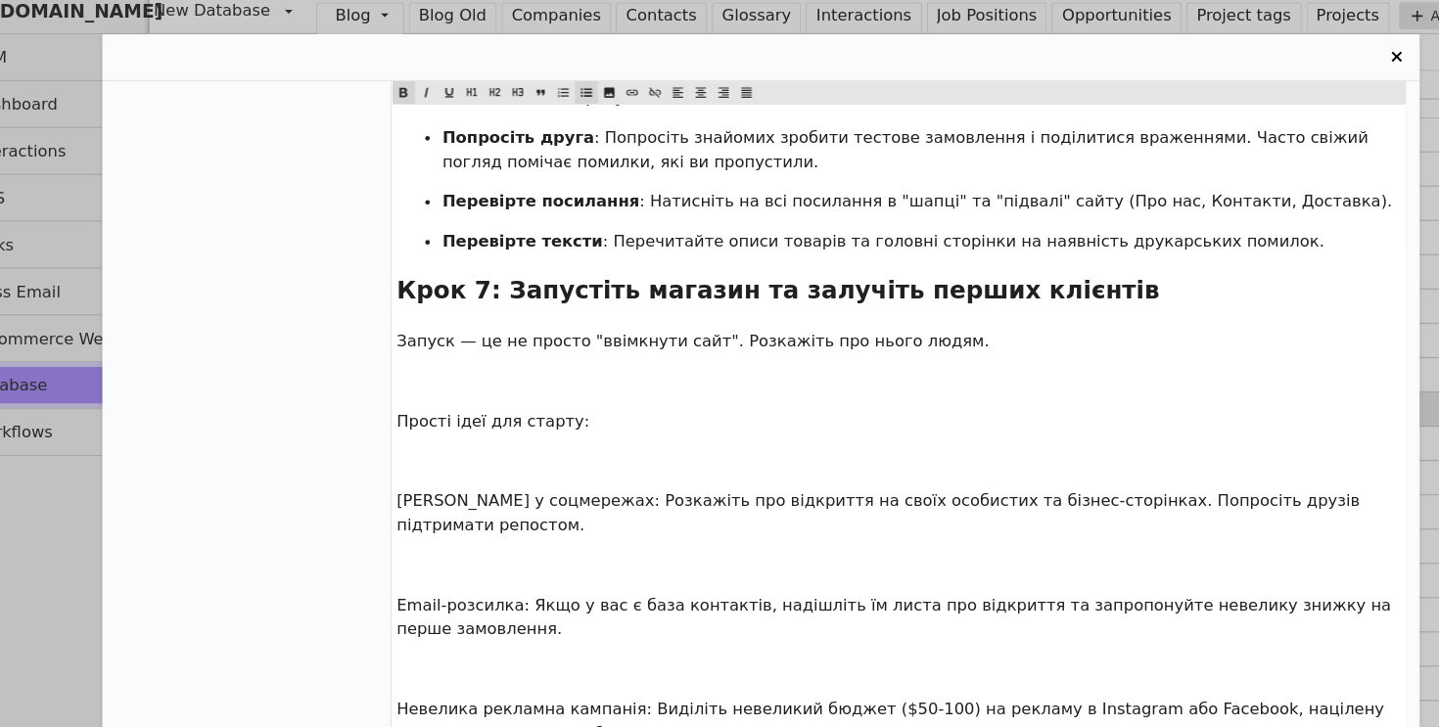
scroll to position [2364, 0]
click at [555, 484] on p "﻿" at bounding box center [837, 494] width 860 height 21
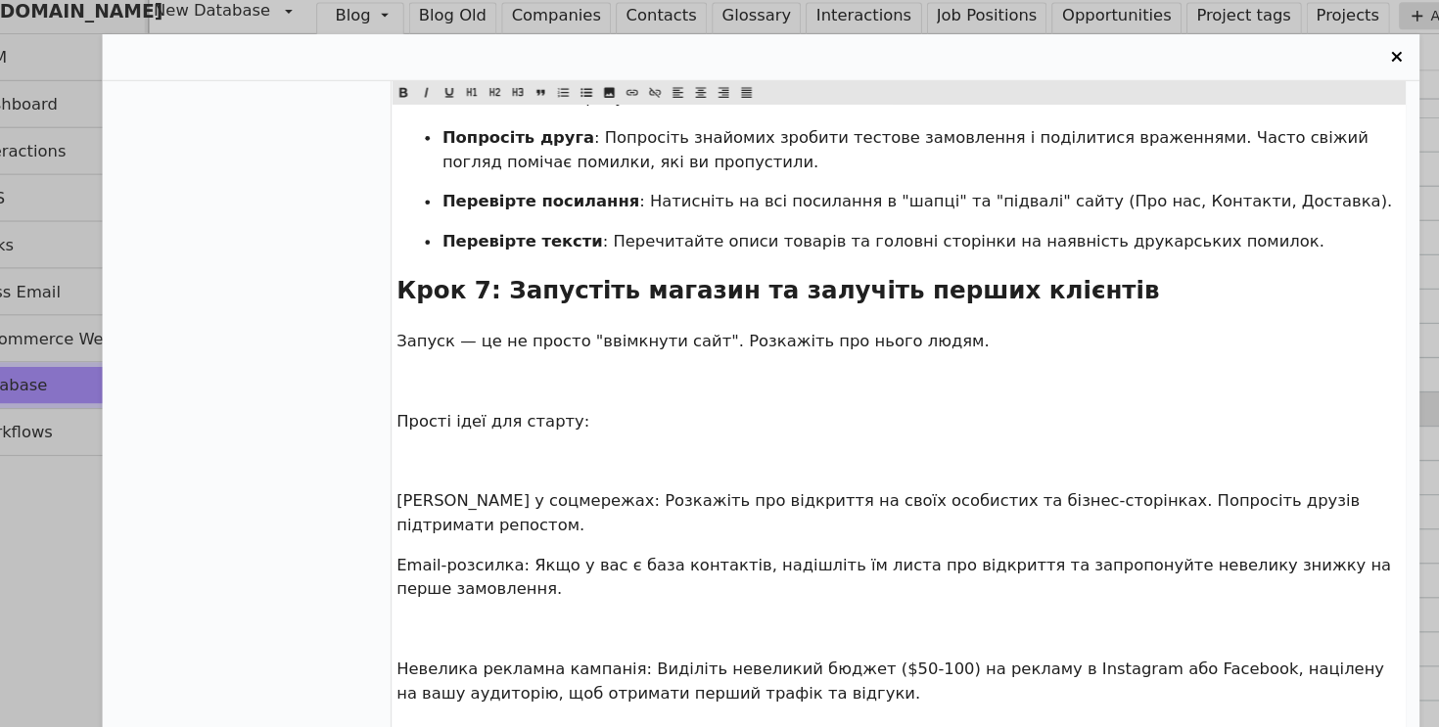
scroll to position [2357, 0]
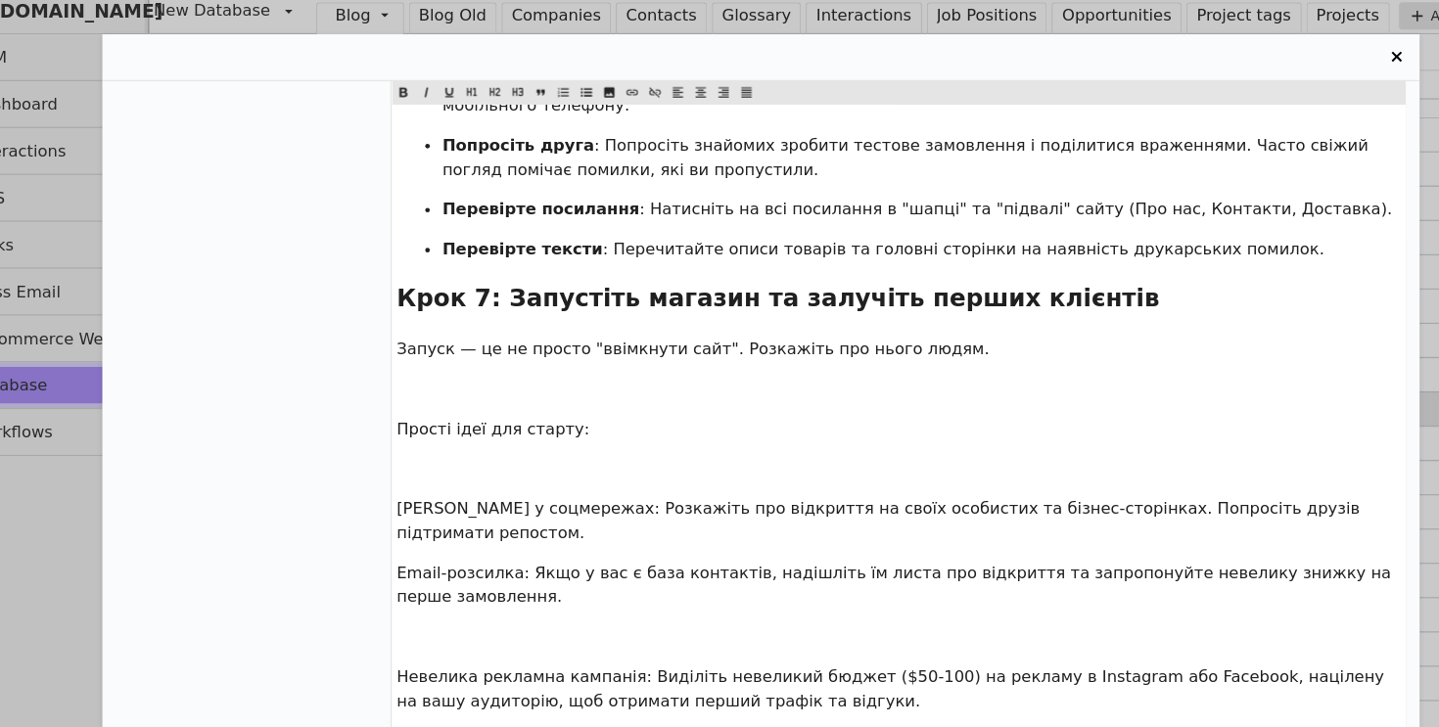
click at [492, 545] on p "﻿" at bounding box center [837, 555] width 860 height 21
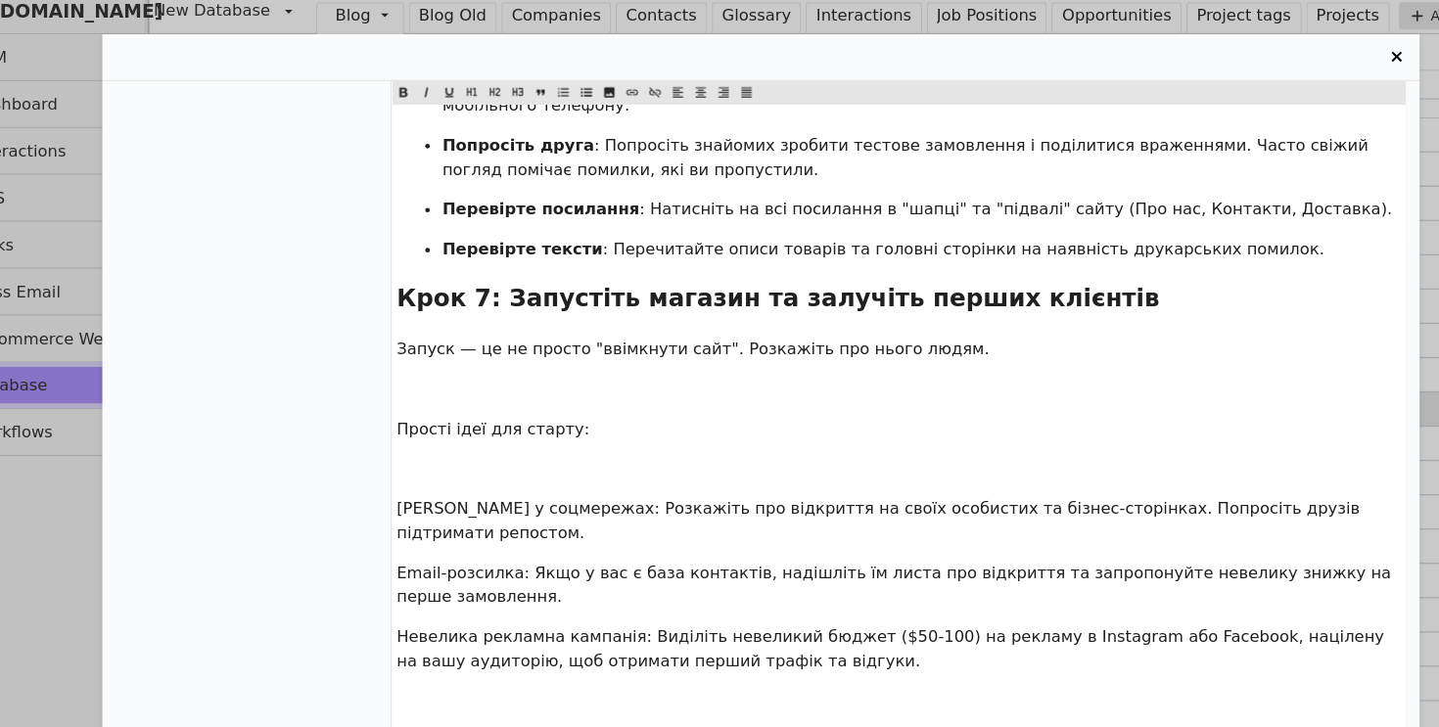
drag, startPoint x: 492, startPoint y: 428, endPoint x: 514, endPoint y: 372, distance: 59.8
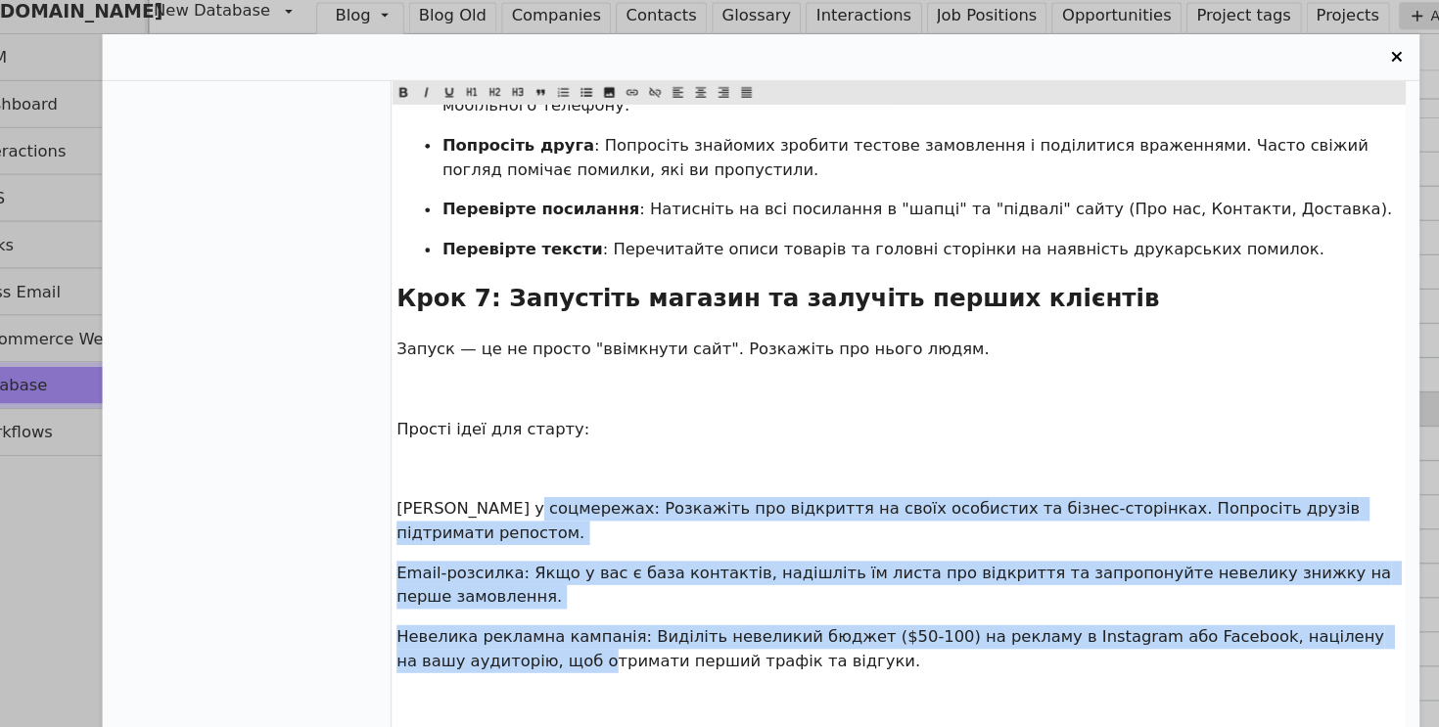
drag, startPoint x: 519, startPoint y: 494, endPoint x: 495, endPoint y: 38, distance: 456.8
click at [572, 91] on icon "Entry Card" at bounding box center [570, 88] width 12 height 23
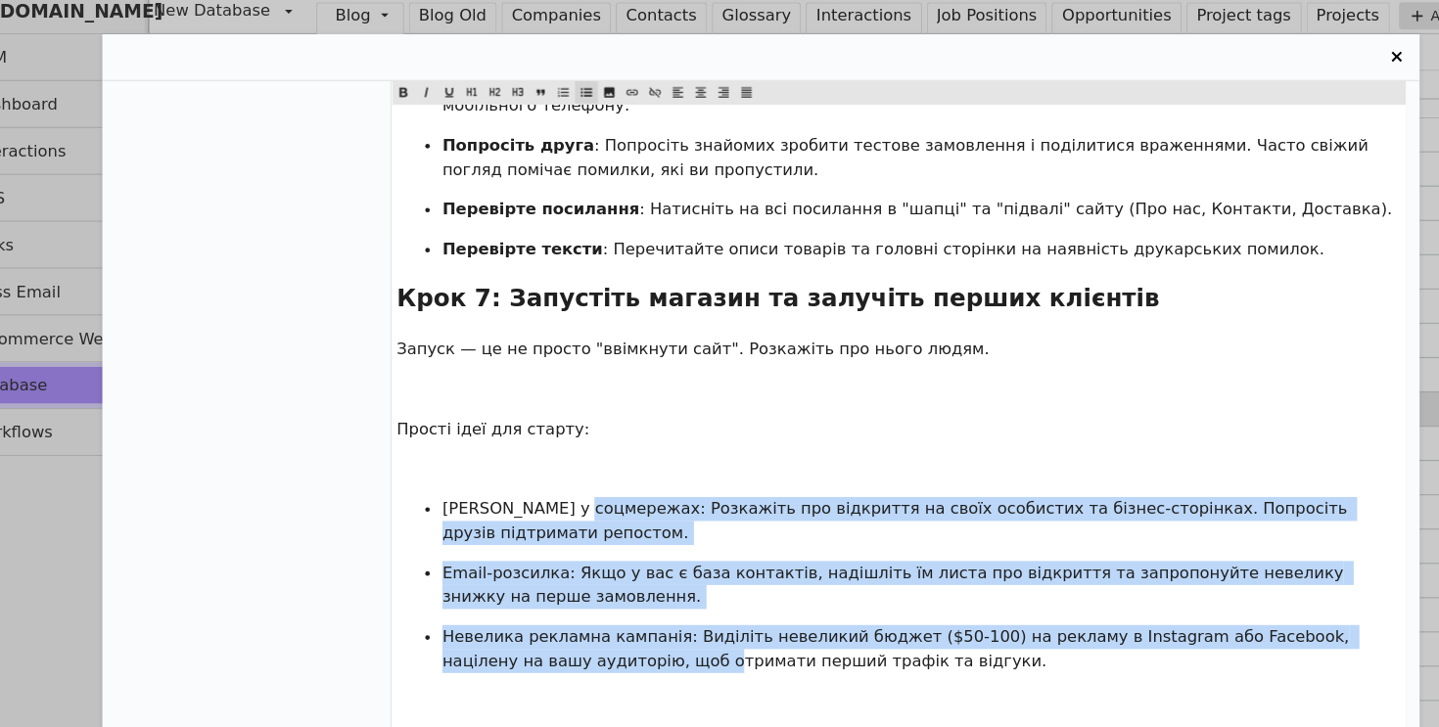
click at [461, 401] on p "﻿" at bounding box center [837, 411] width 860 height 21
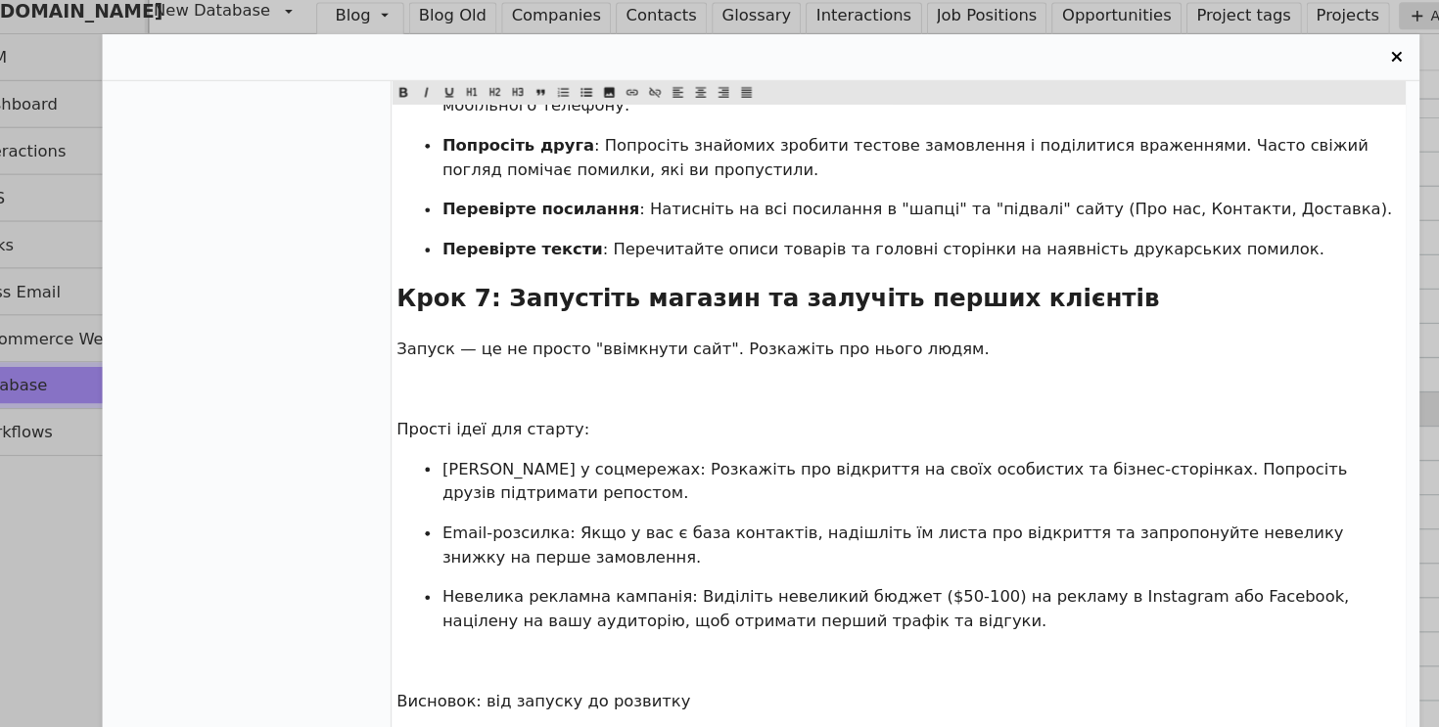
click at [447, 333] on p "﻿" at bounding box center [837, 343] width 860 height 21
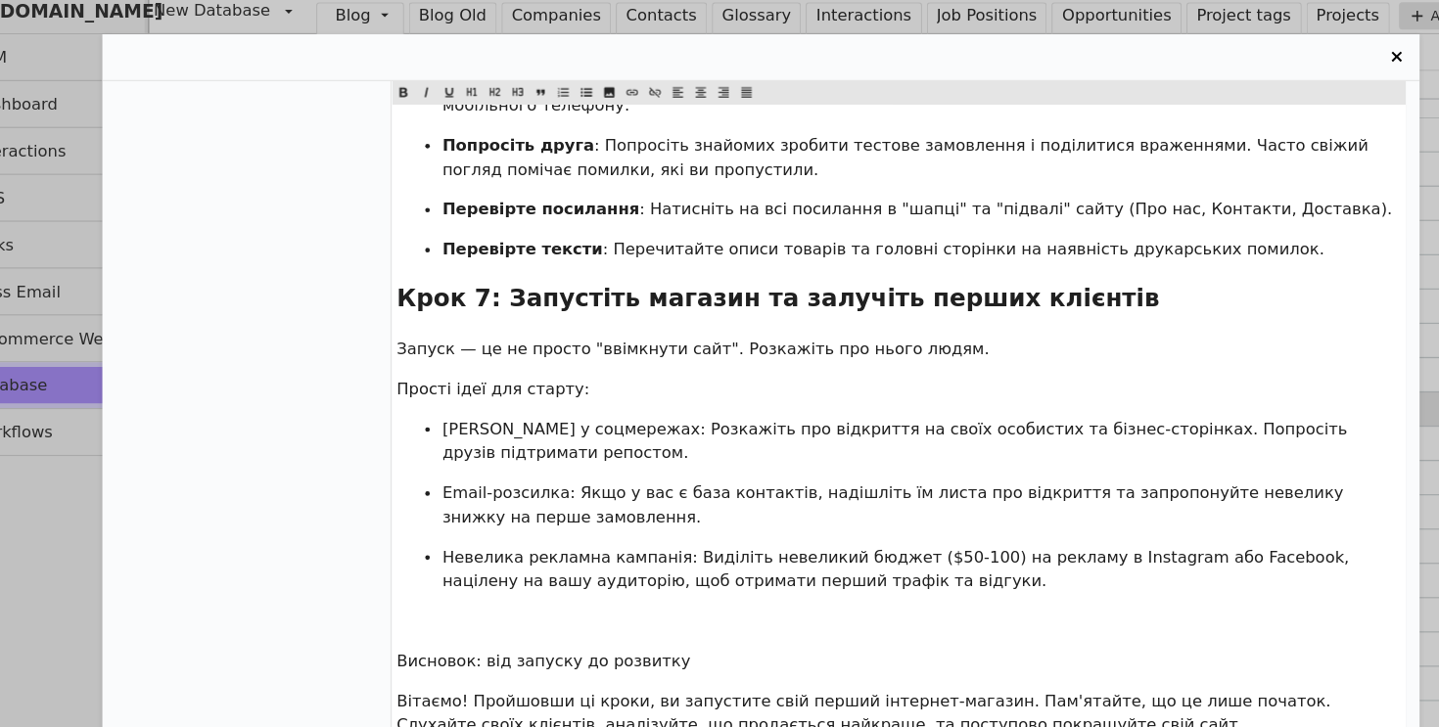
click at [469, 335] on span "Прості ідеї для старту:" at bounding box center [489, 343] width 165 height 16
click at [507, 87] on icon "Entry Card" at bounding box center [511, 88] width 12 height 23
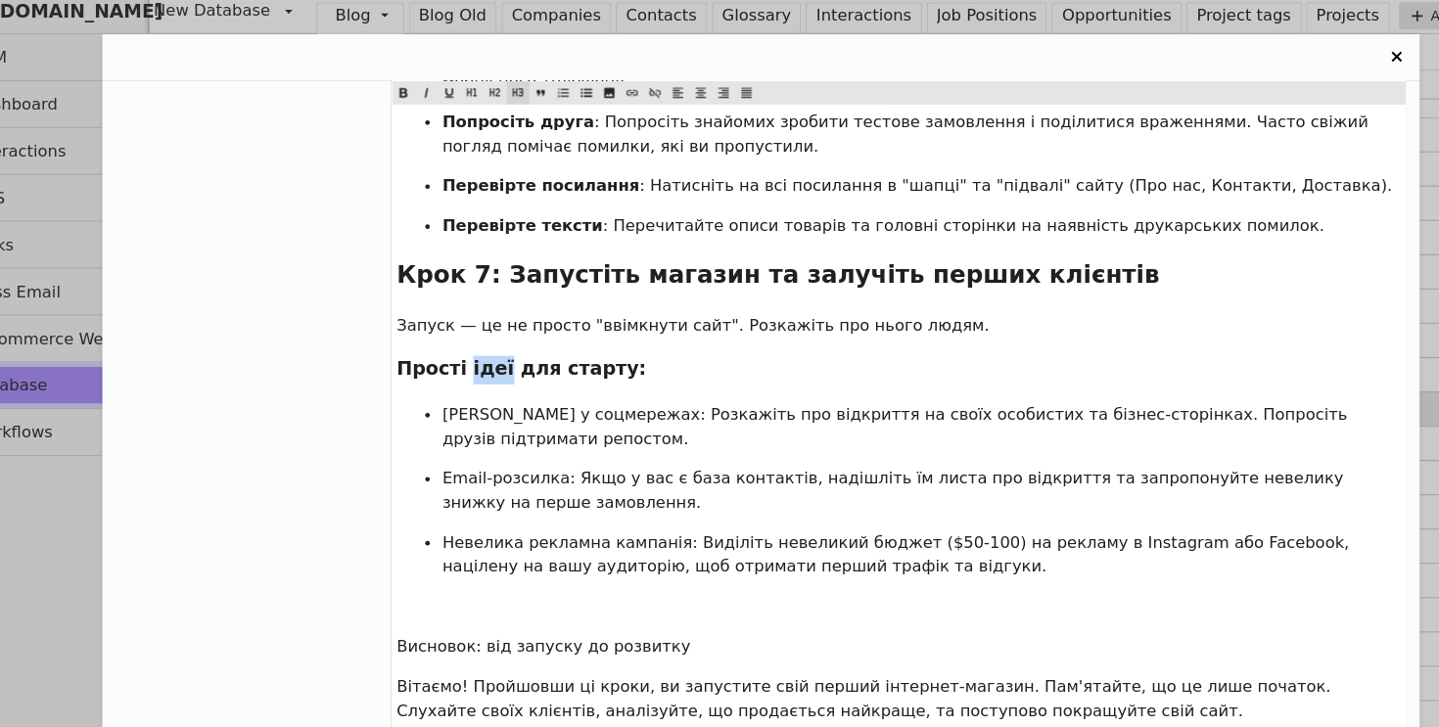
scroll to position [2403, 0]
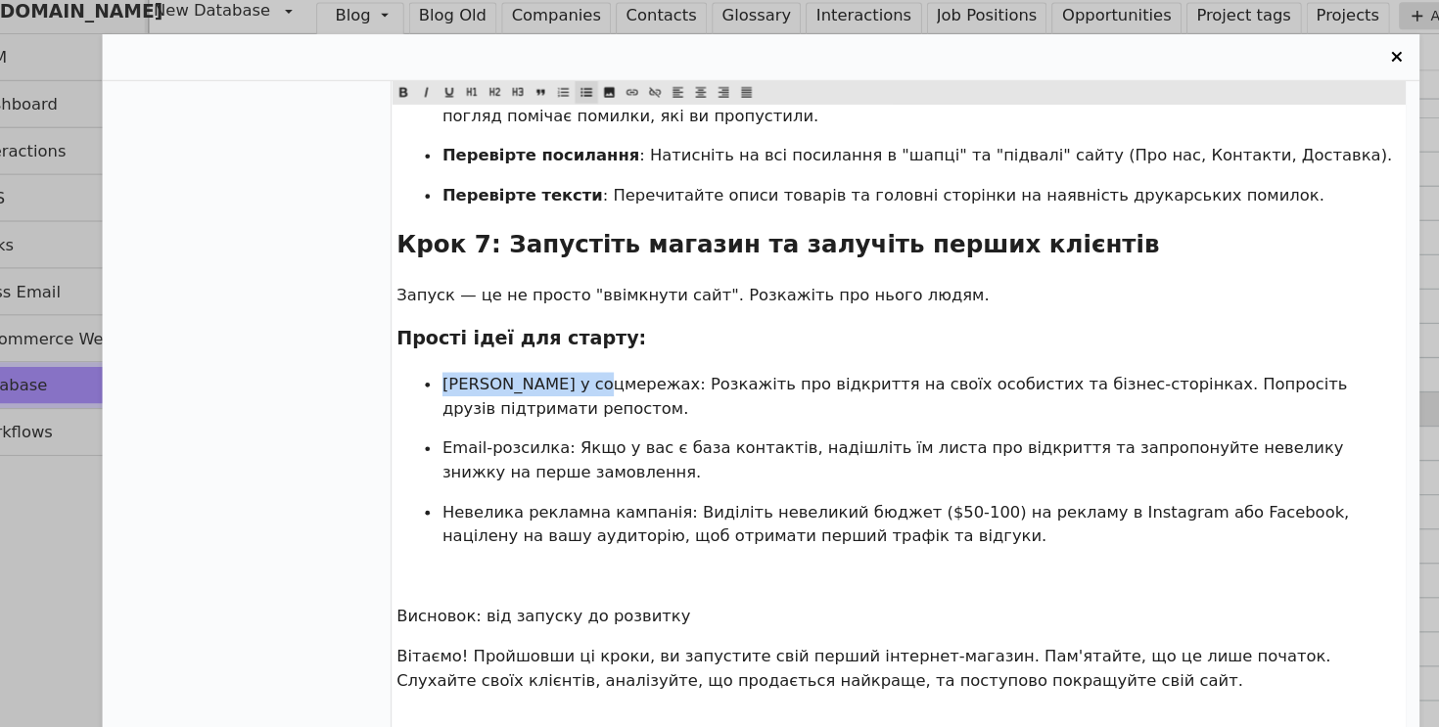
drag, startPoint x: 584, startPoint y: 275, endPoint x: 436, endPoint y: 276, distance: 148.8
click at [446, 329] on li "[PERSON_NAME] у соцмережах: Розкажіть про відкриття на своїх особистих та бізне…" at bounding box center [856, 349] width 820 height 41
click at [418, 83] on span "Entry Card" at bounding box center [413, 89] width 20 height 20
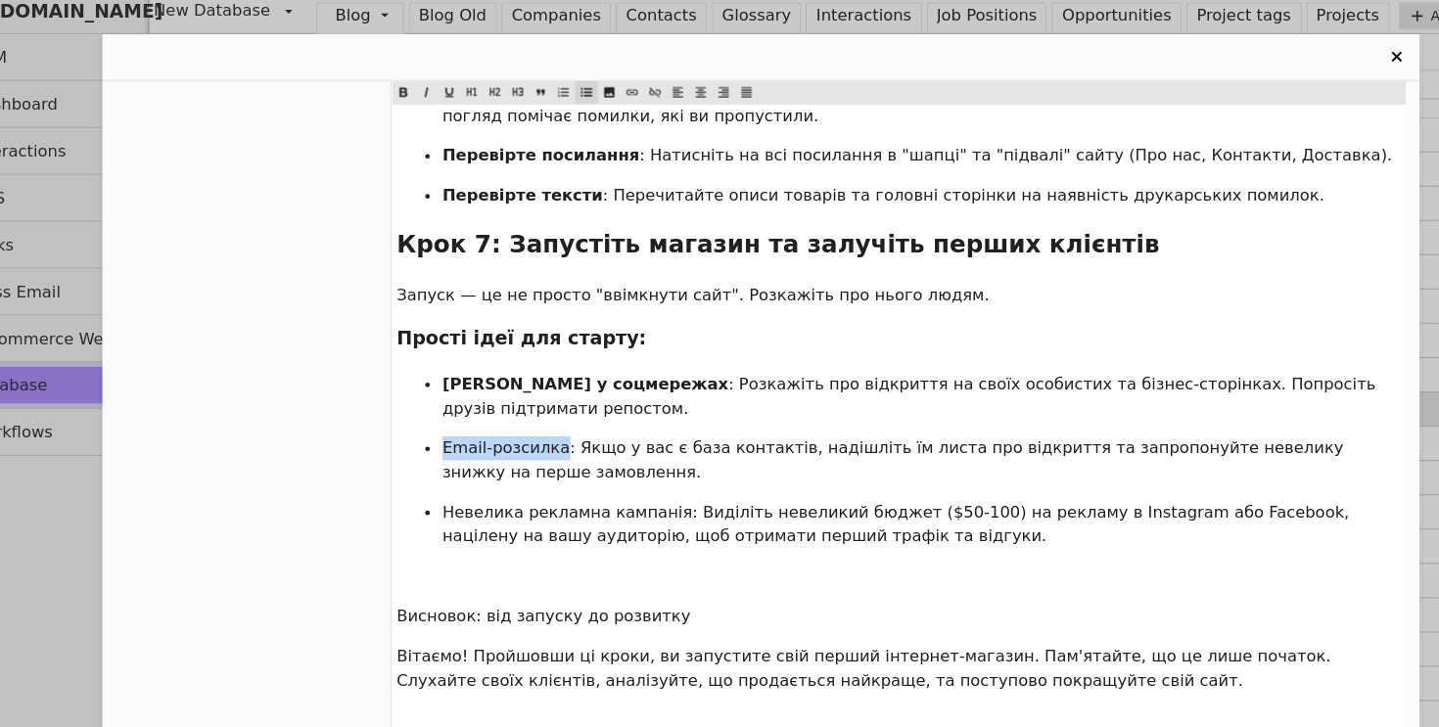
drag, startPoint x: 548, startPoint y: 334, endPoint x: 443, endPoint y: 330, distance: 104.8
click at [443, 330] on ul "Анонс у соцмережах : Розкажіть про відкриття на своїх особистих та бізнес-сторі…" at bounding box center [837, 404] width 860 height 151
click at [414, 81] on span "Entry Card" at bounding box center [413, 89] width 20 height 20
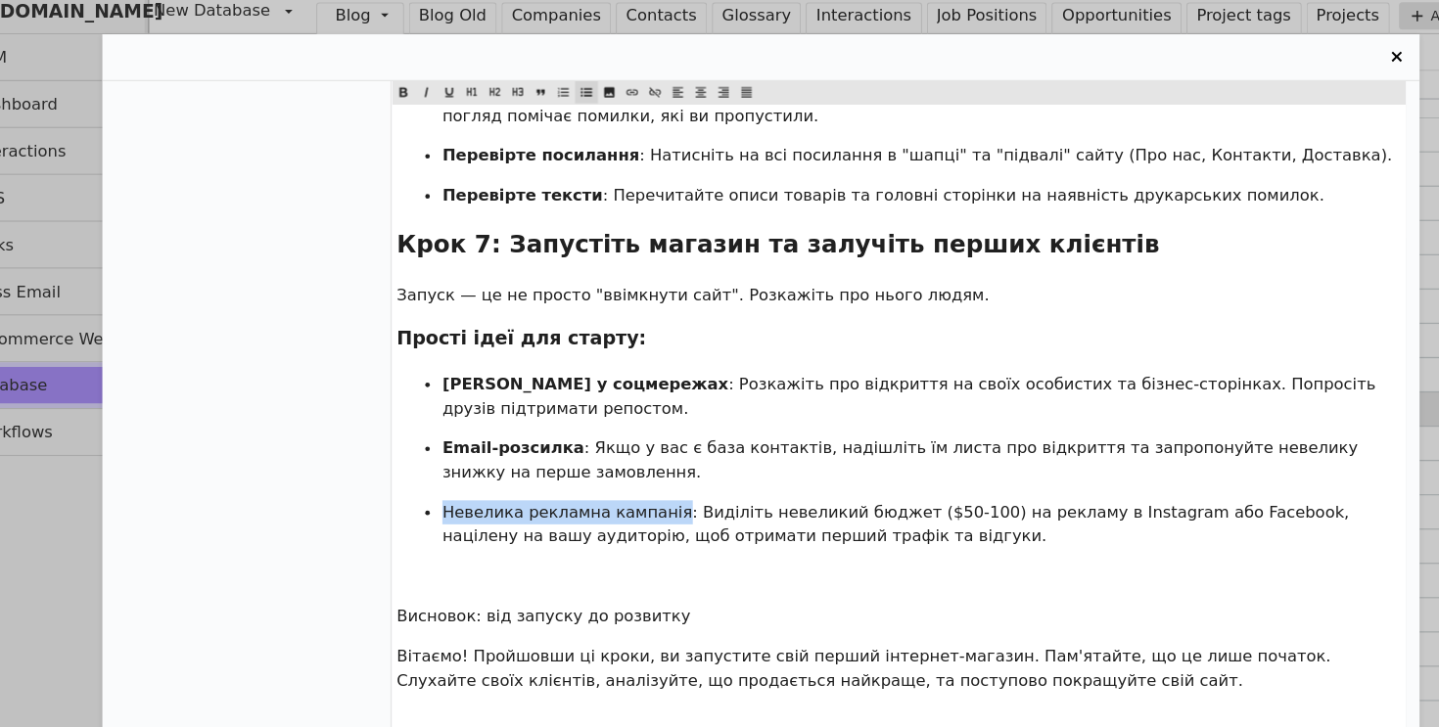
drag, startPoint x: 637, startPoint y: 387, endPoint x: 411, endPoint y: 389, distance: 226.1
click at [411, 389] on ul "Анонс у соцмережах : Розкажіть про відкриття на своїх особистих та бізнес-сторі…" at bounding box center [837, 404] width 860 height 151
click at [419, 93] on span "Entry Card" at bounding box center [413, 89] width 20 height 20
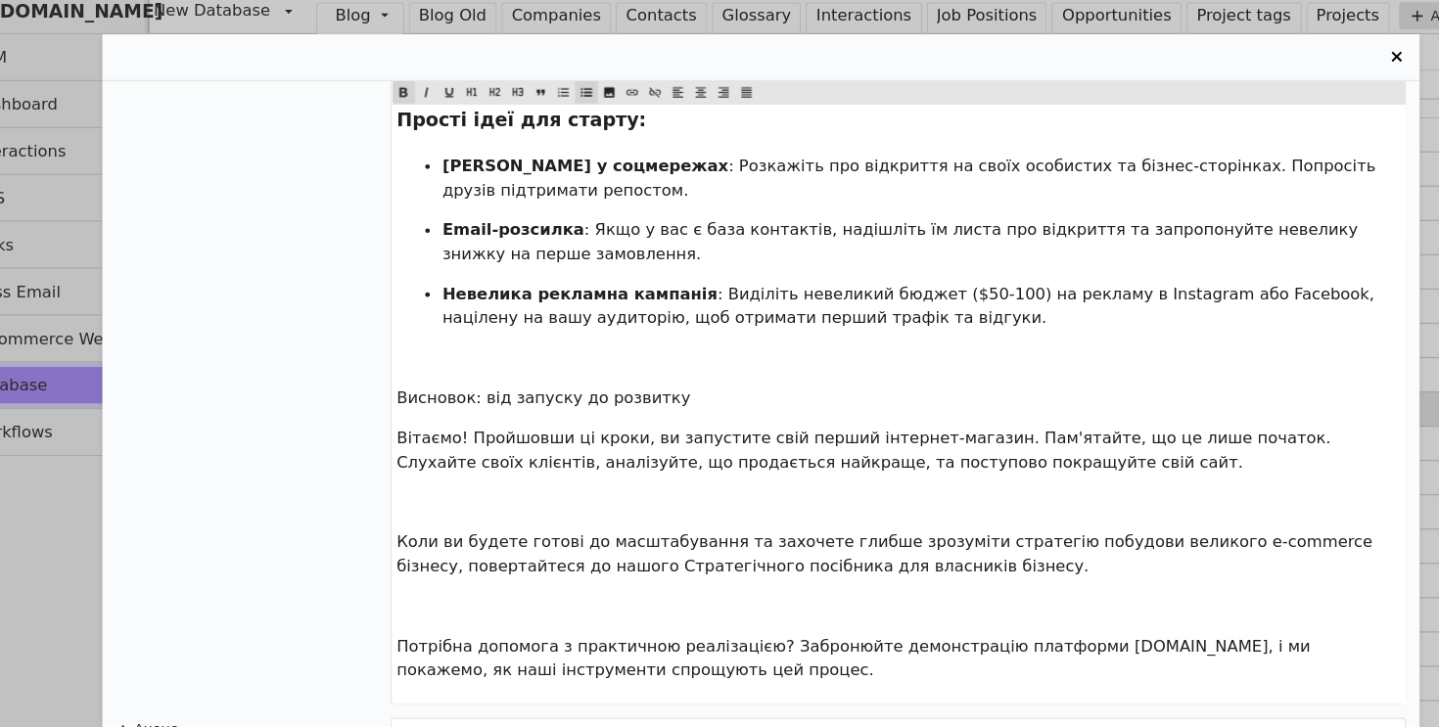
scroll to position [2593, 0]
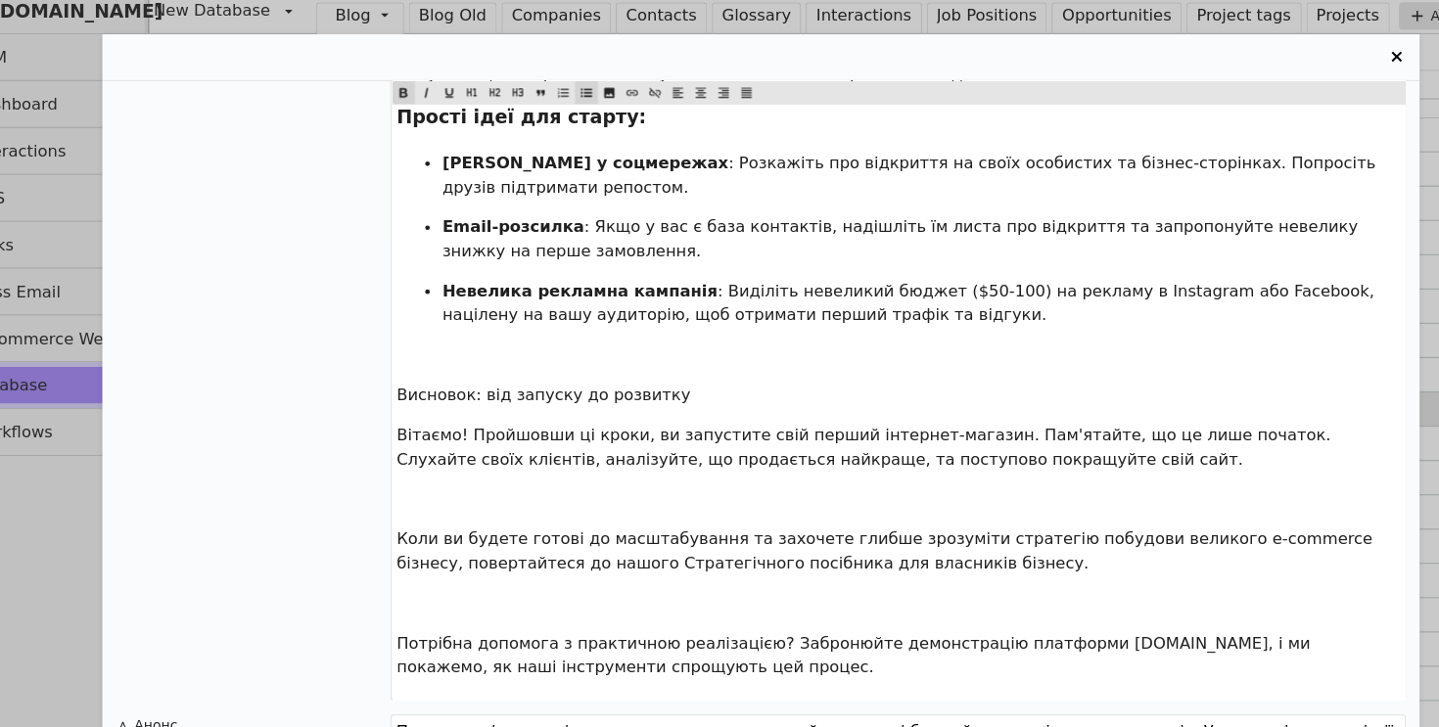
click at [527, 340] on span "Висновок: від запуску до розвитку" at bounding box center [533, 348] width 252 height 16
click at [498, 92] on span "Entry Card" at bounding box center [492, 89] width 20 height 20
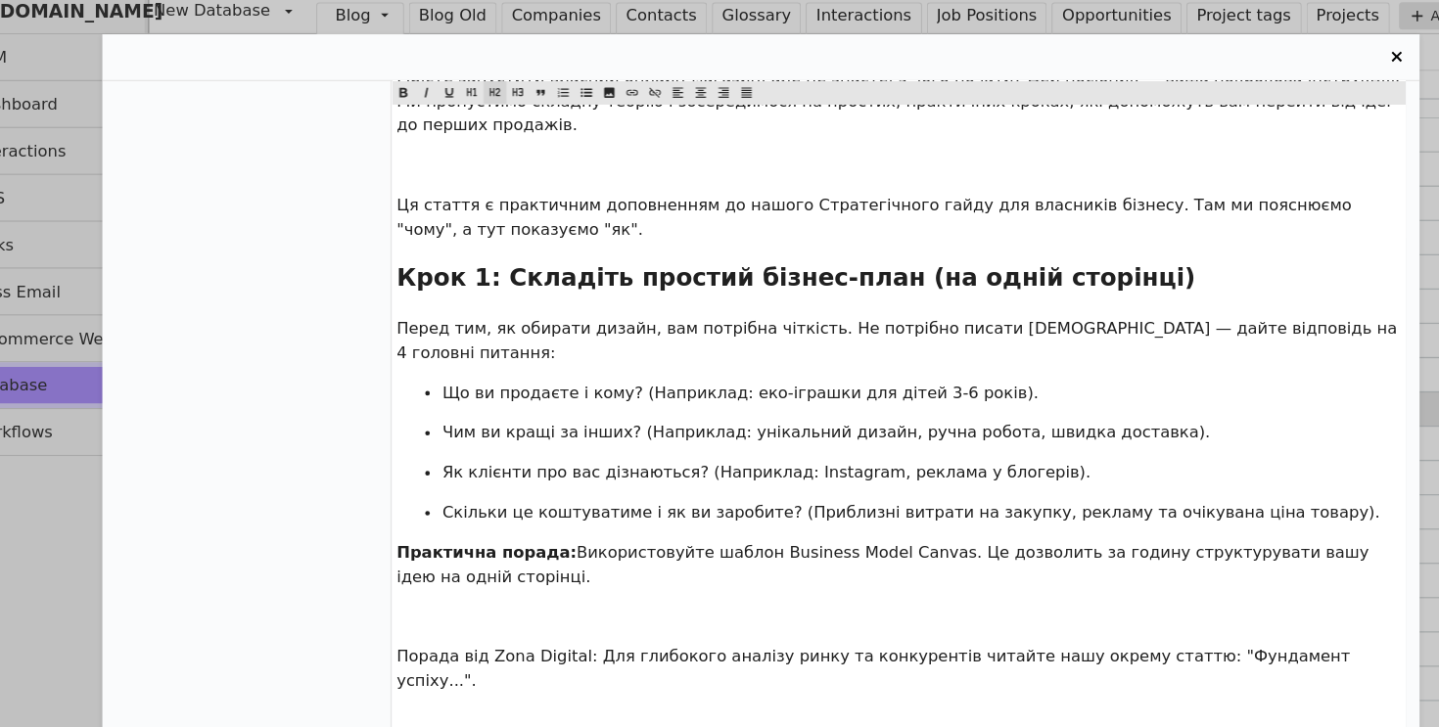
scroll to position [0, 0]
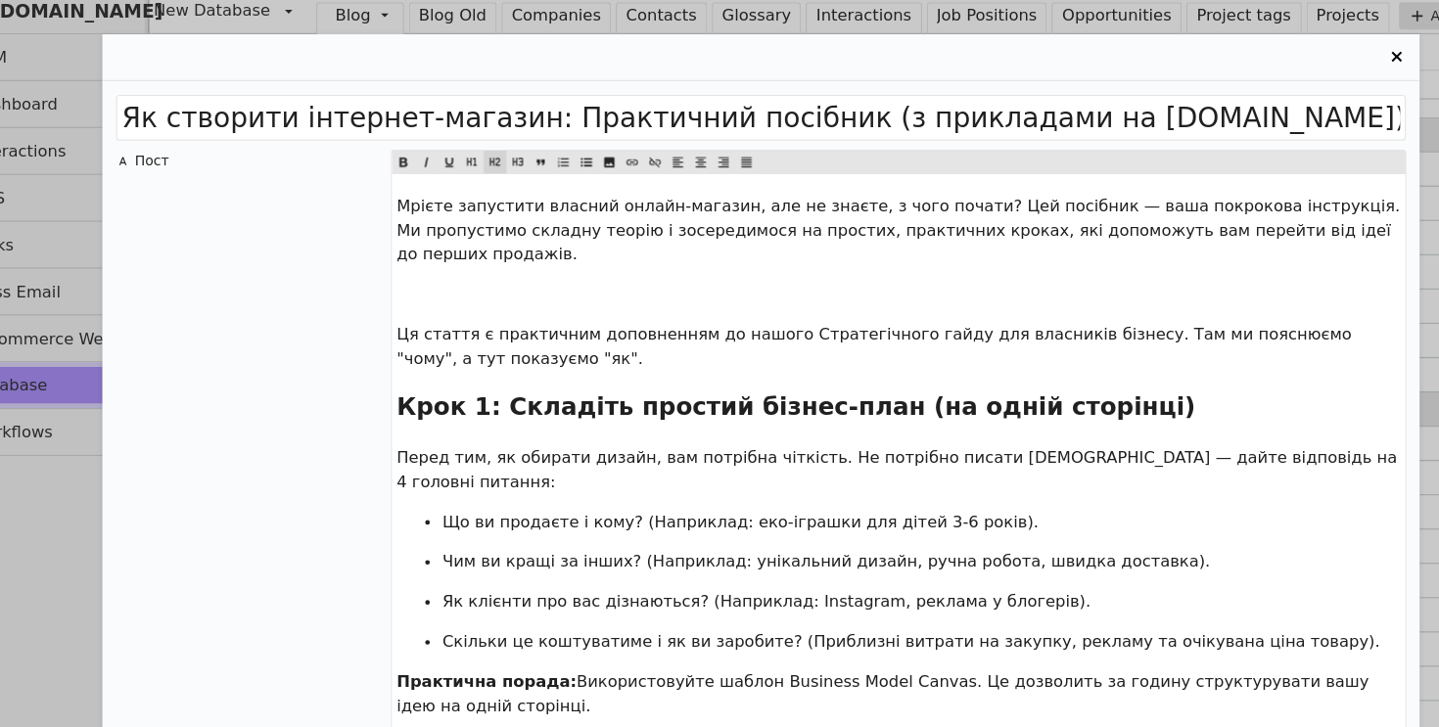
click at [1266, 48] on icon "Entry Card" at bounding box center [1263, 58] width 23 height 23
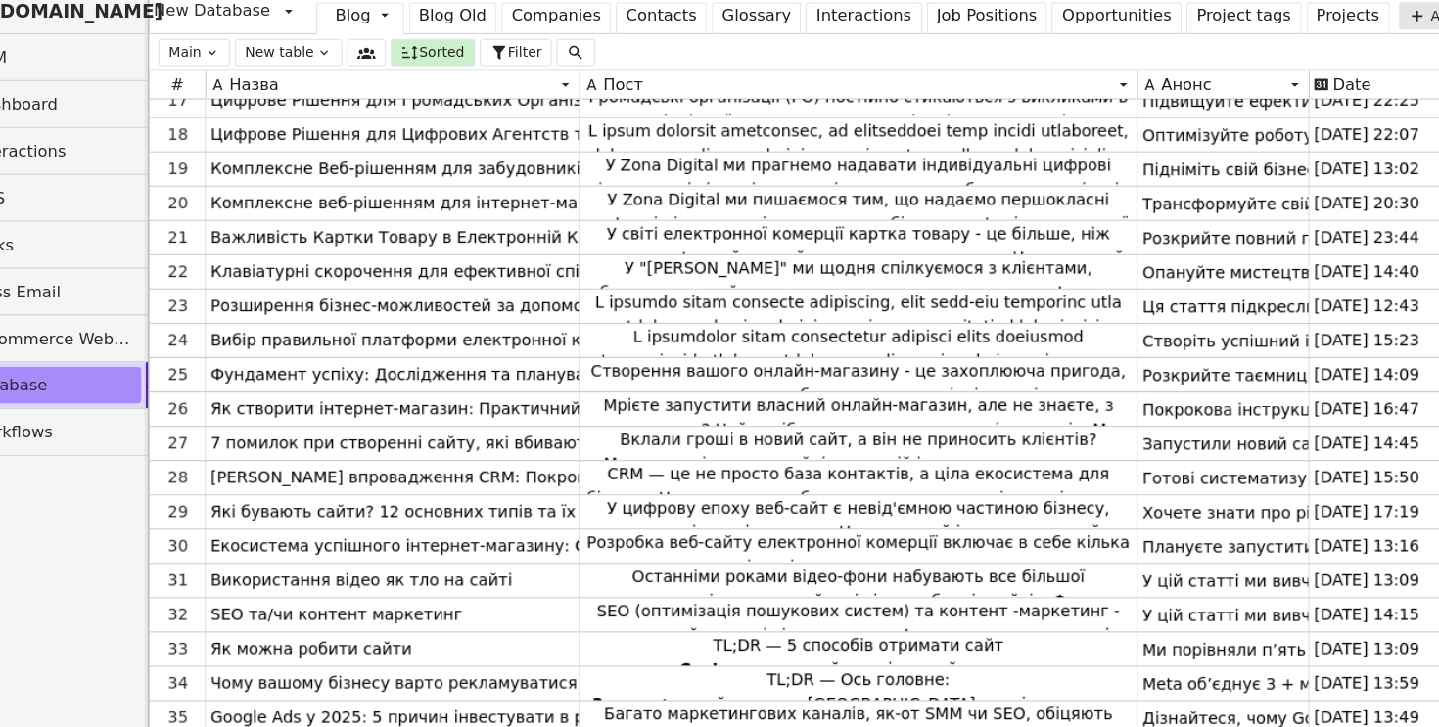
scroll to position [186, 0]
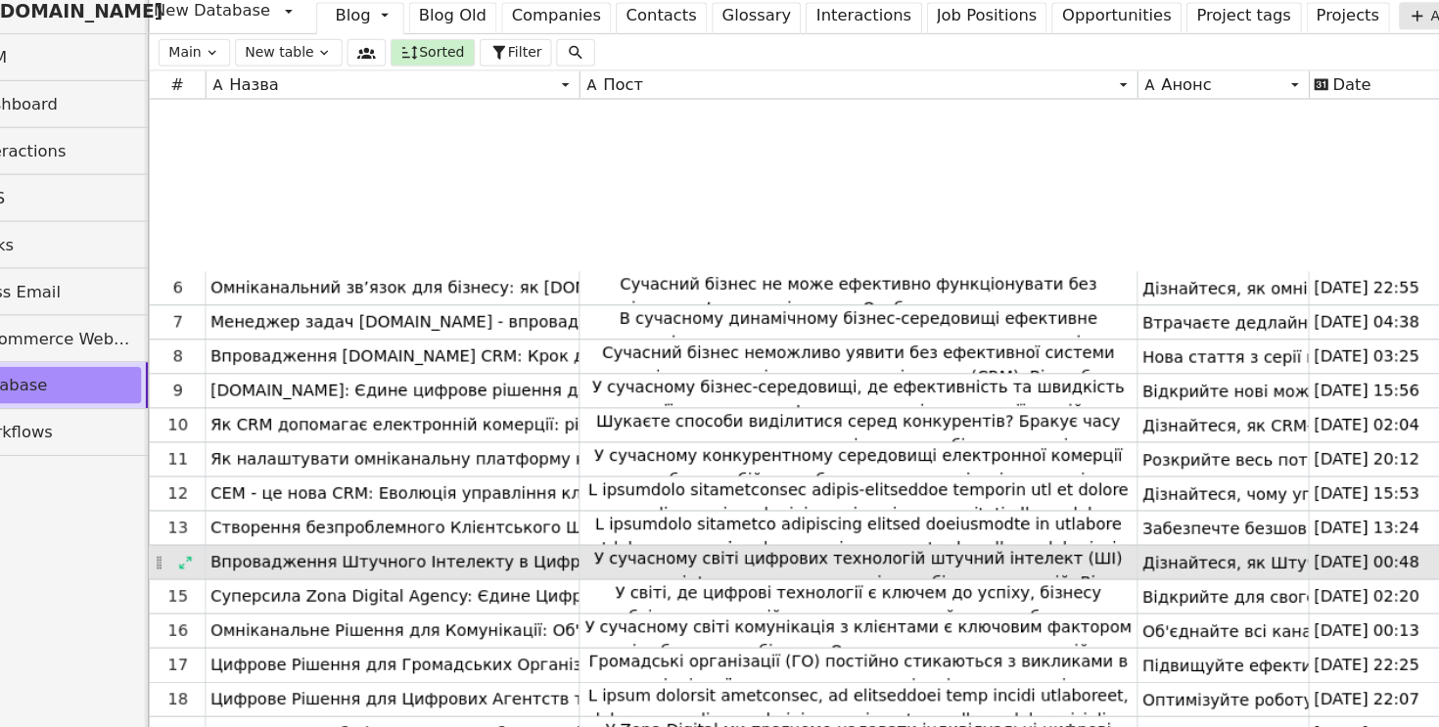
scroll to position [186, 0]
